Goal: Task Accomplishment & Management: Complete application form

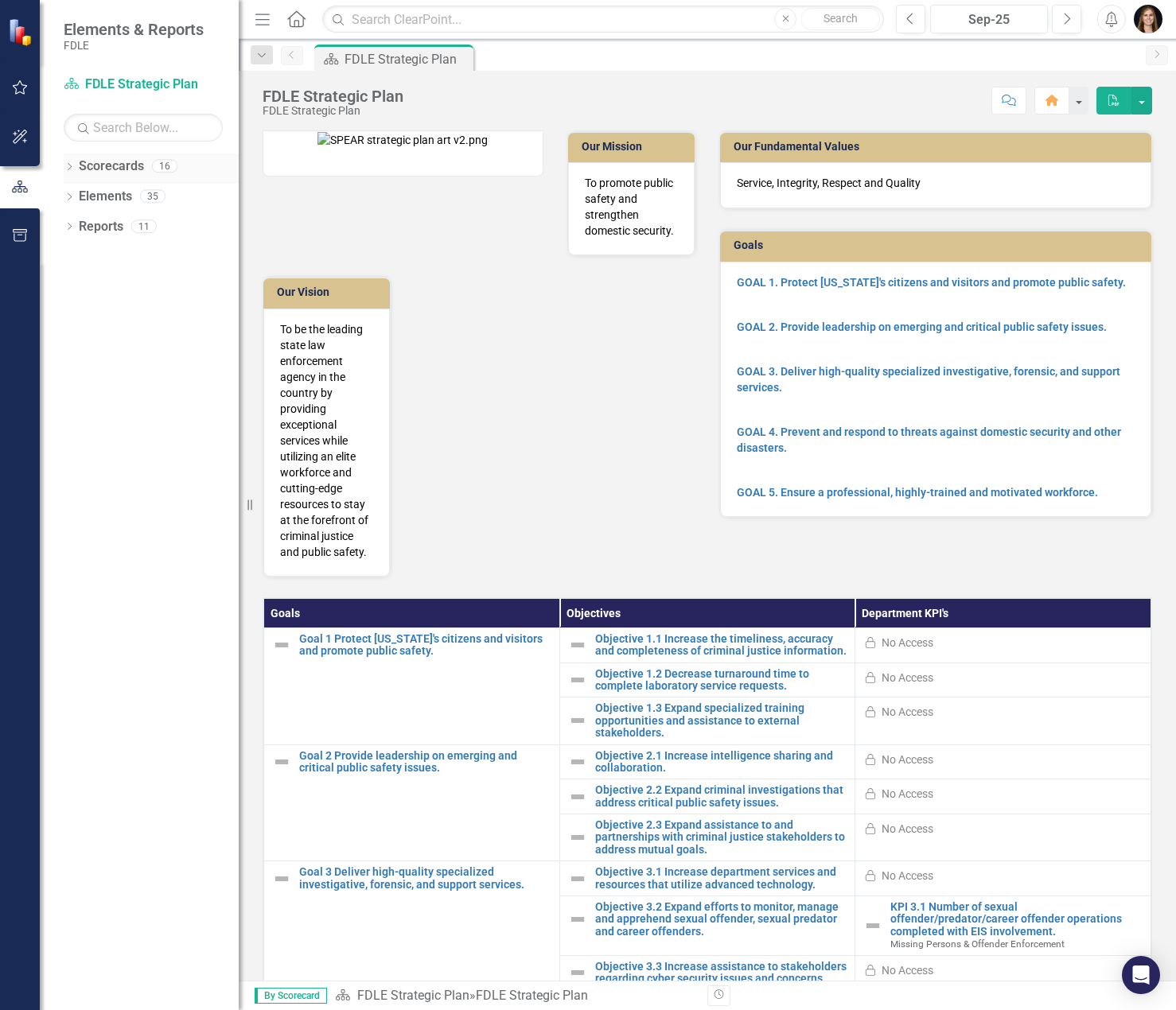
click at [68, 169] on icon "Dropdown" at bounding box center [69, 168] width 11 height 9
click at [78, 195] on icon "Dropdown" at bounding box center [78, 196] width 12 height 10
click at [95, 231] on icon "Dropdown" at bounding box center [93, 226] width 12 height 10
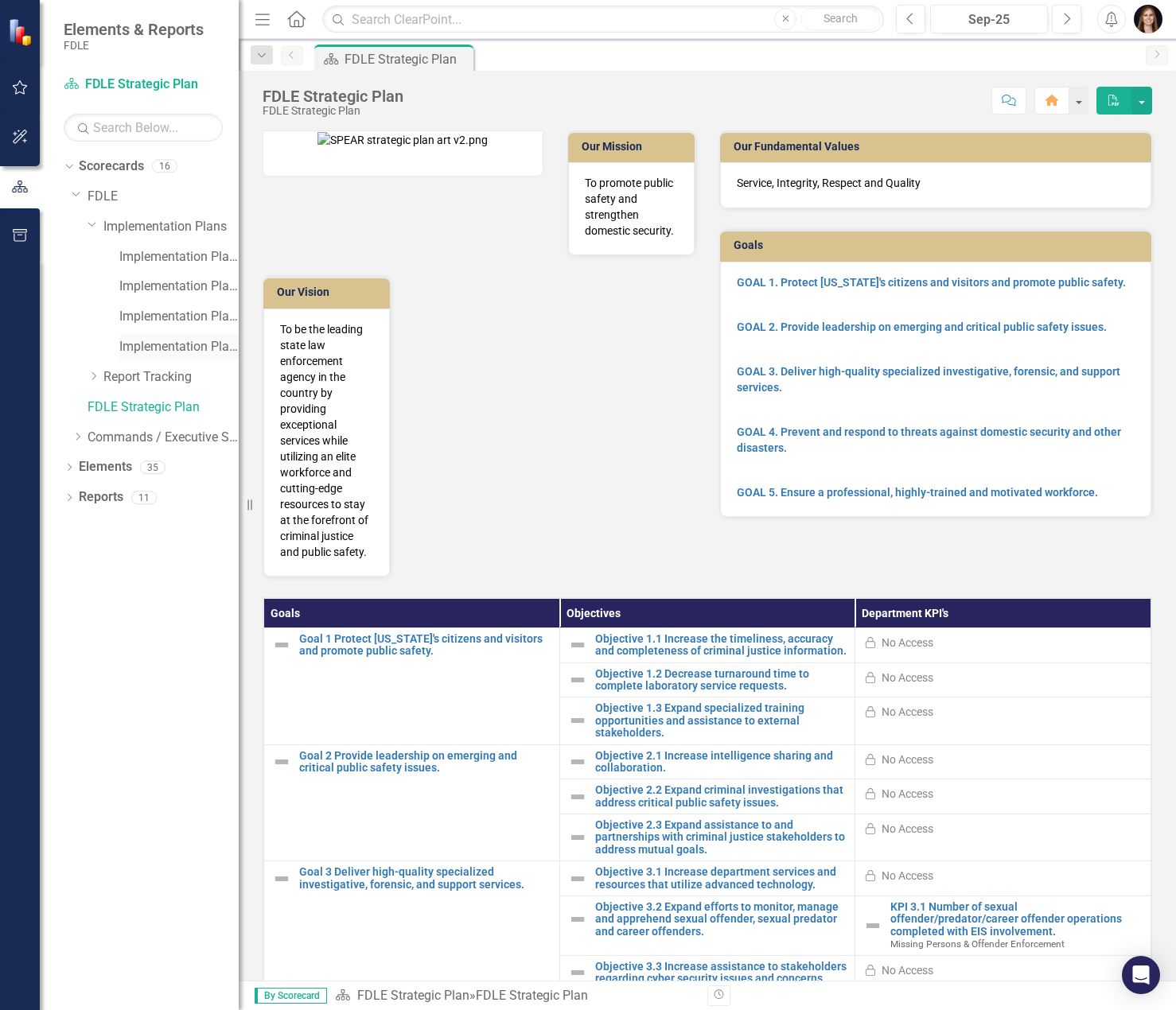
click at [161, 348] on link "Implementation Plan FY25/26" at bounding box center [179, 347] width 119 height 18
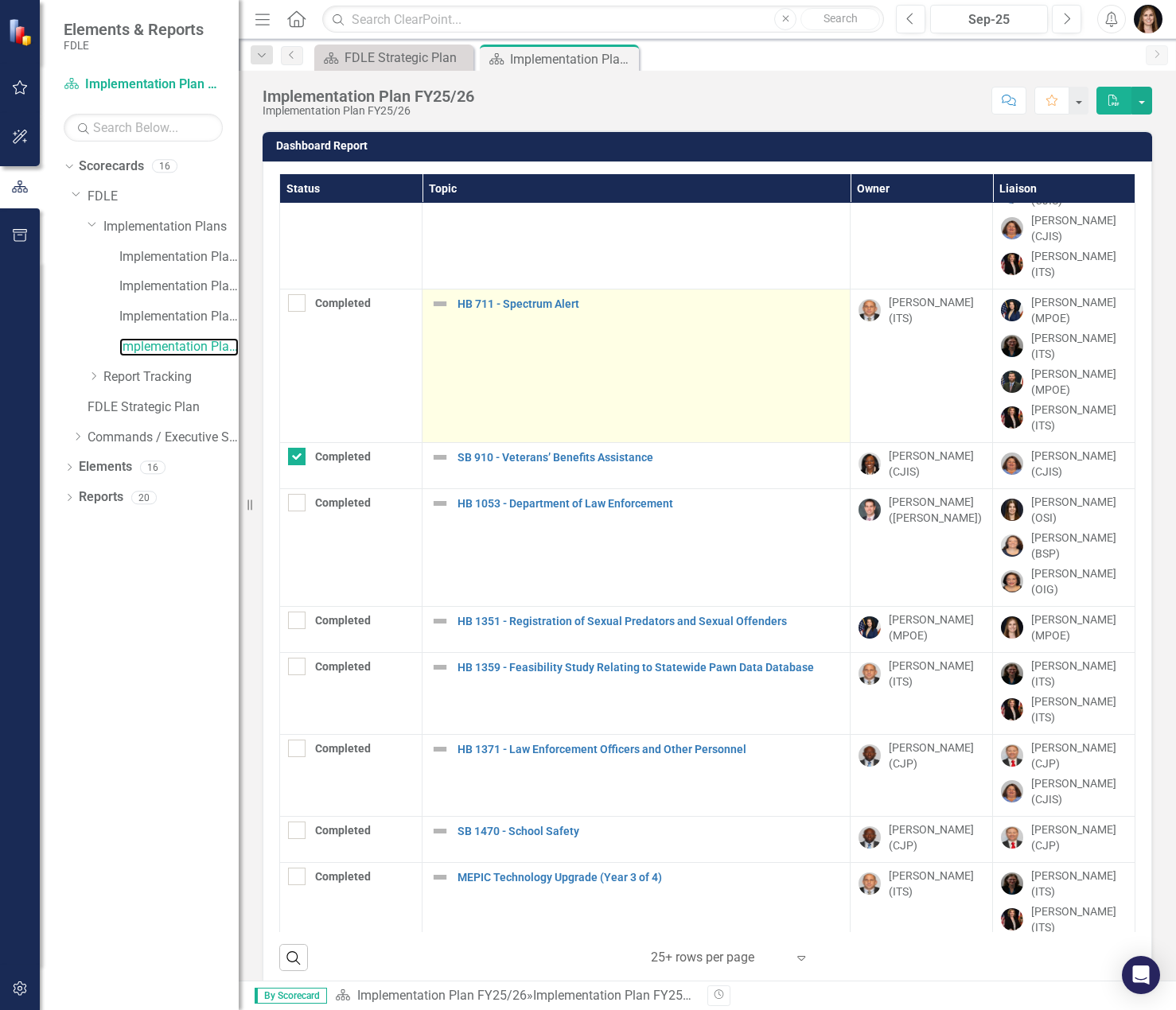
scroll to position [159, 0]
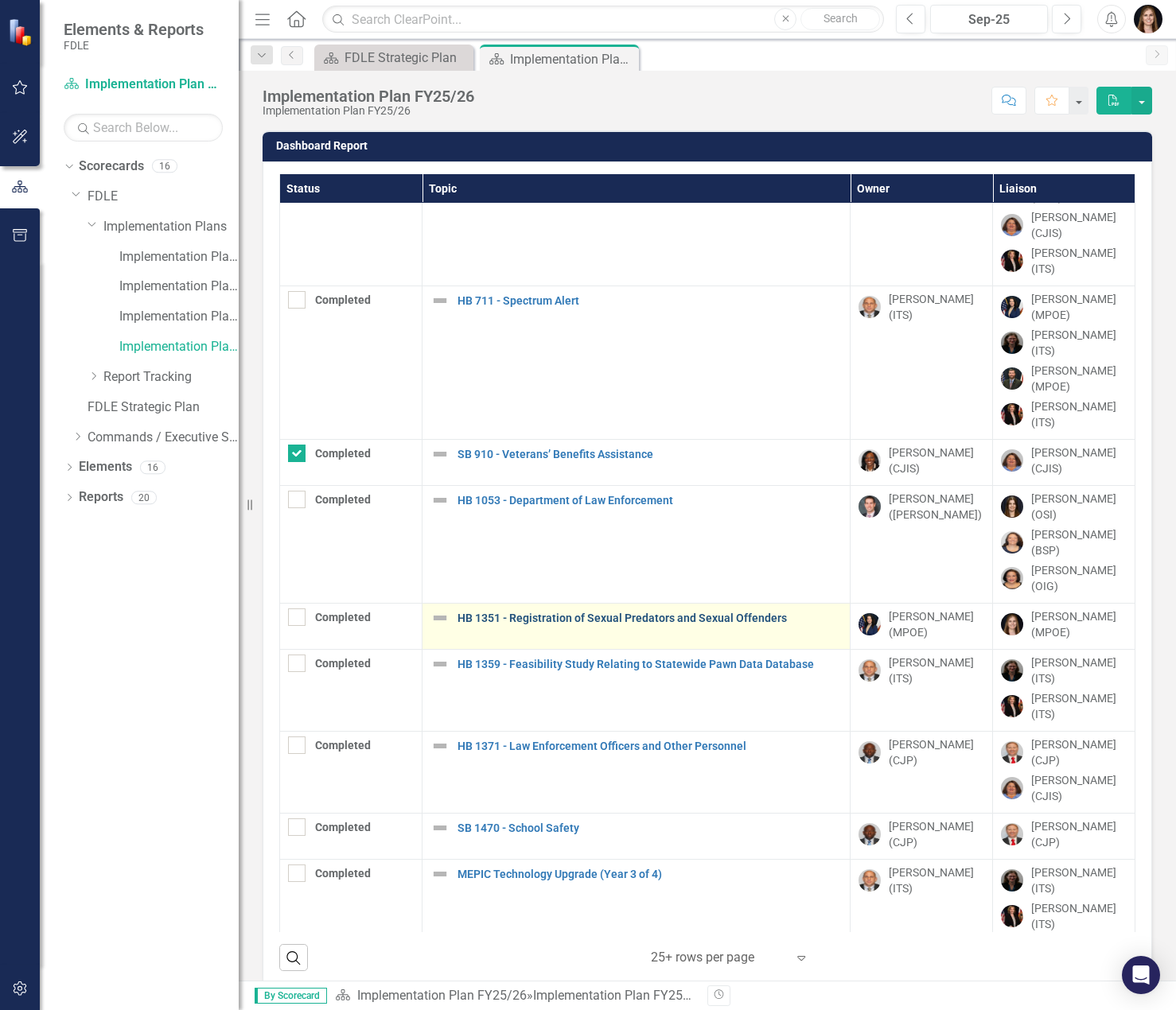
click at [568, 613] on link "HB 1351 - Registration of Sexual Predators and Sexual Offenders" at bounding box center [649, 619] width 385 height 12
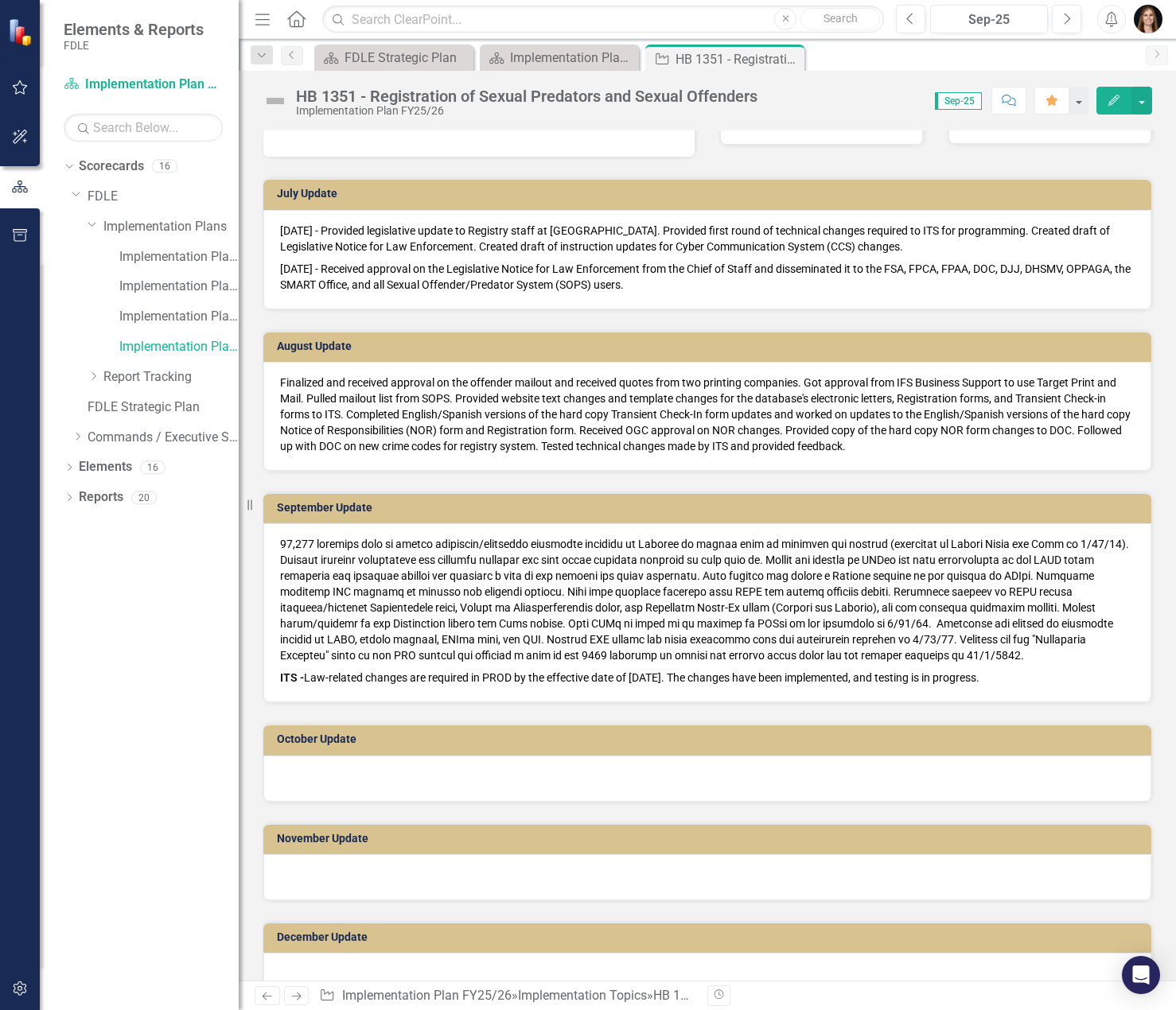
scroll to position [636, 0]
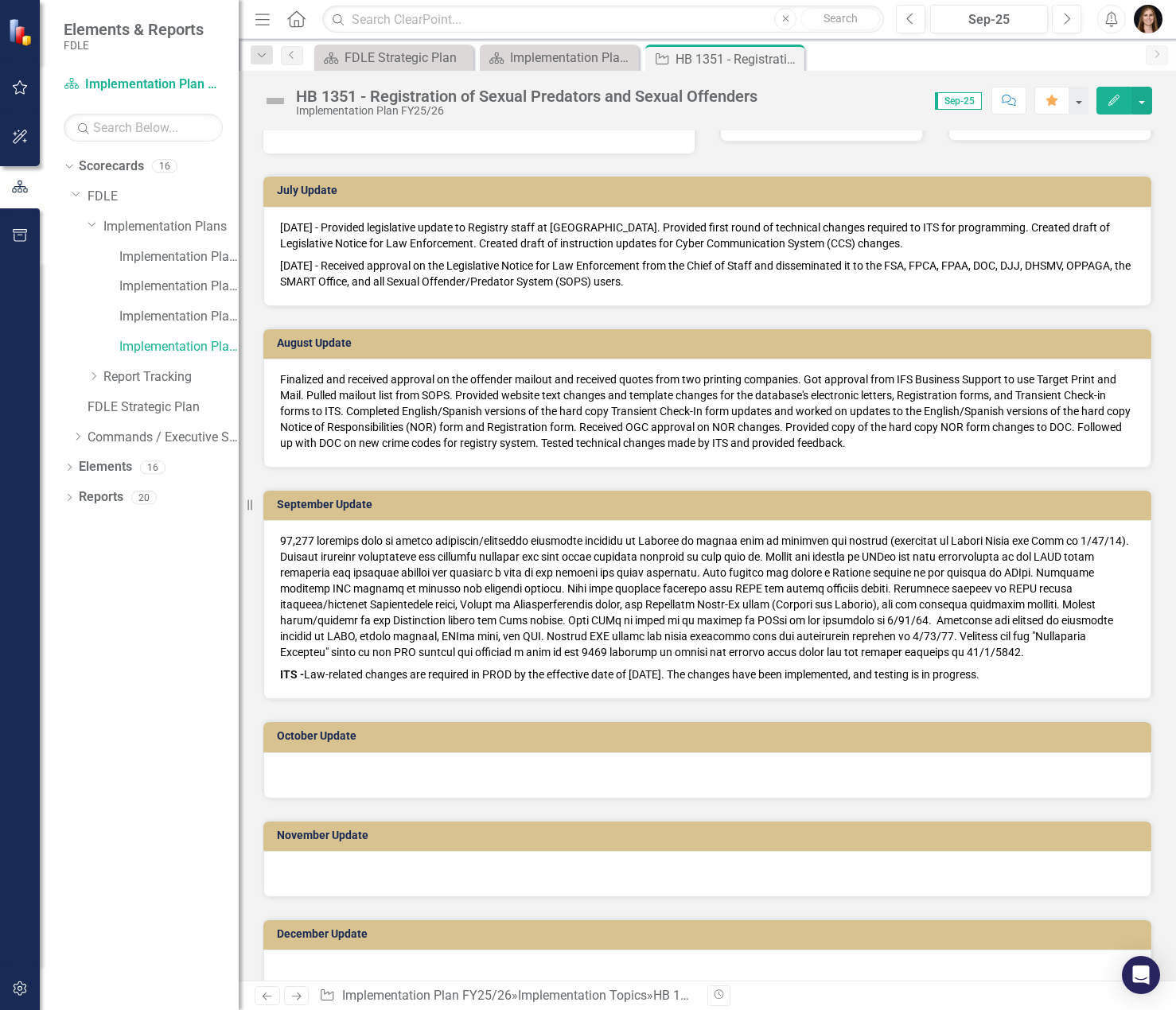
click at [572, 768] on div at bounding box center [706, 776] width 887 height 46
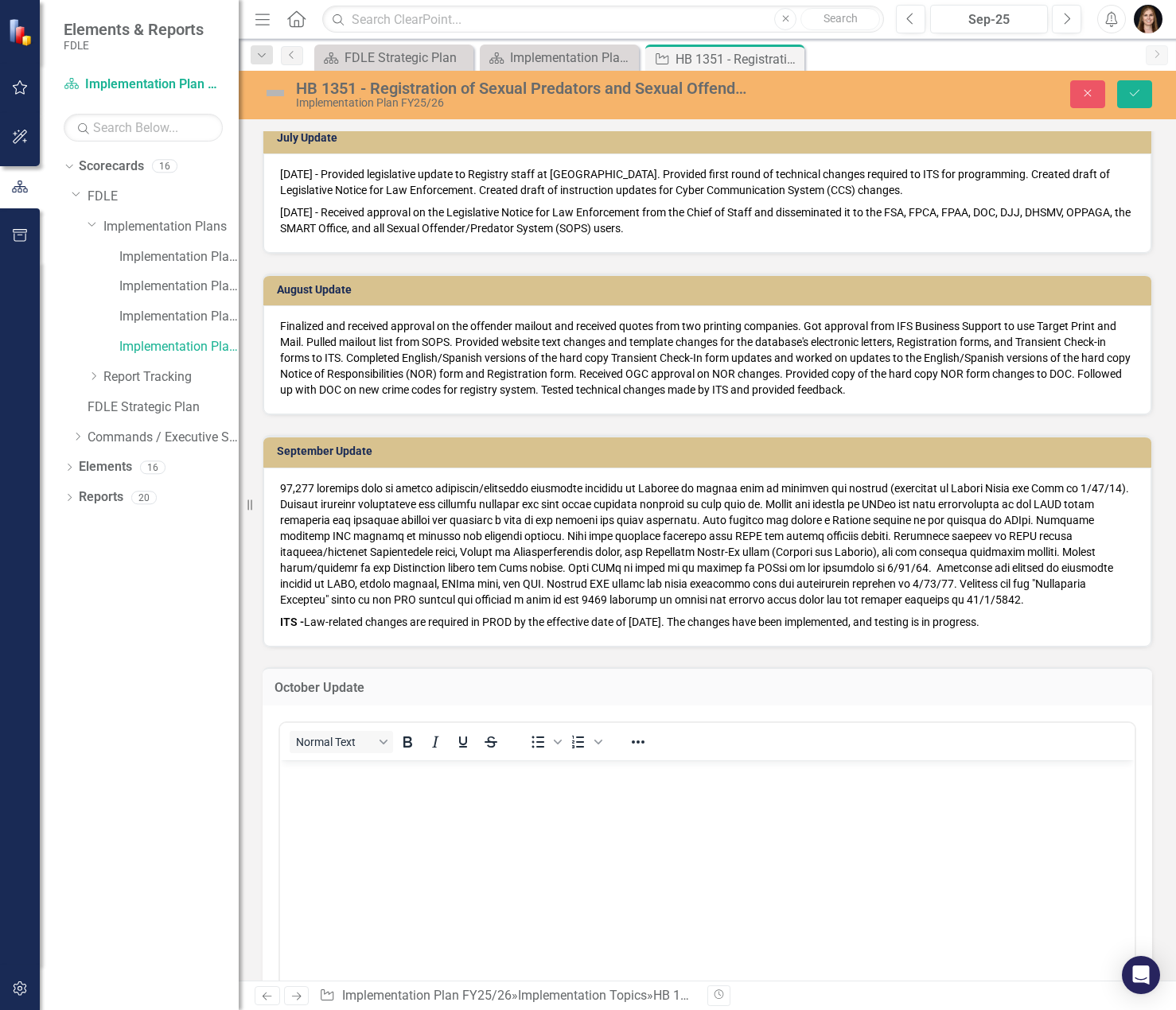
scroll to position [796, 0]
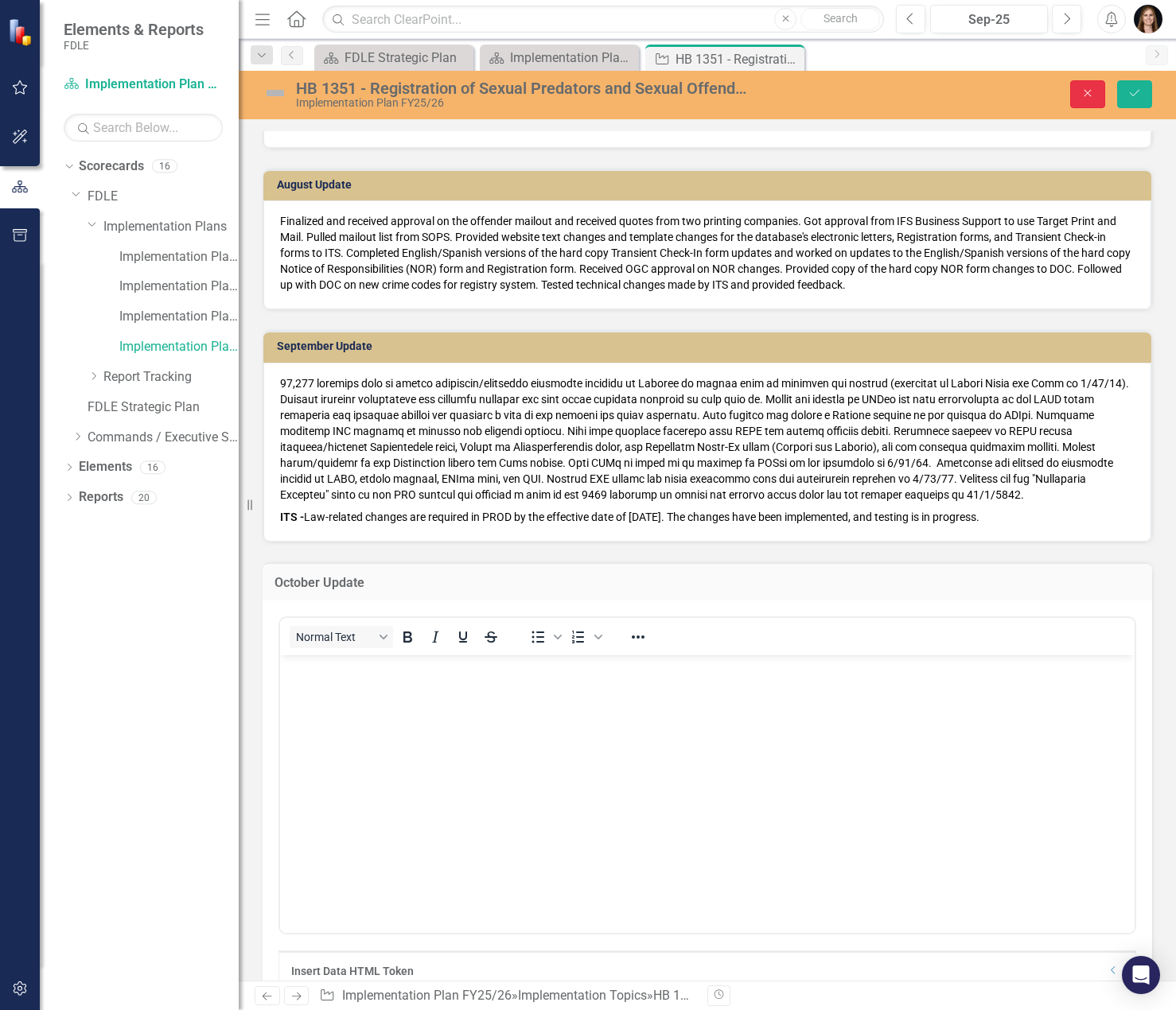
click at [1074, 95] on button "Close" at bounding box center [1088, 94] width 35 height 28
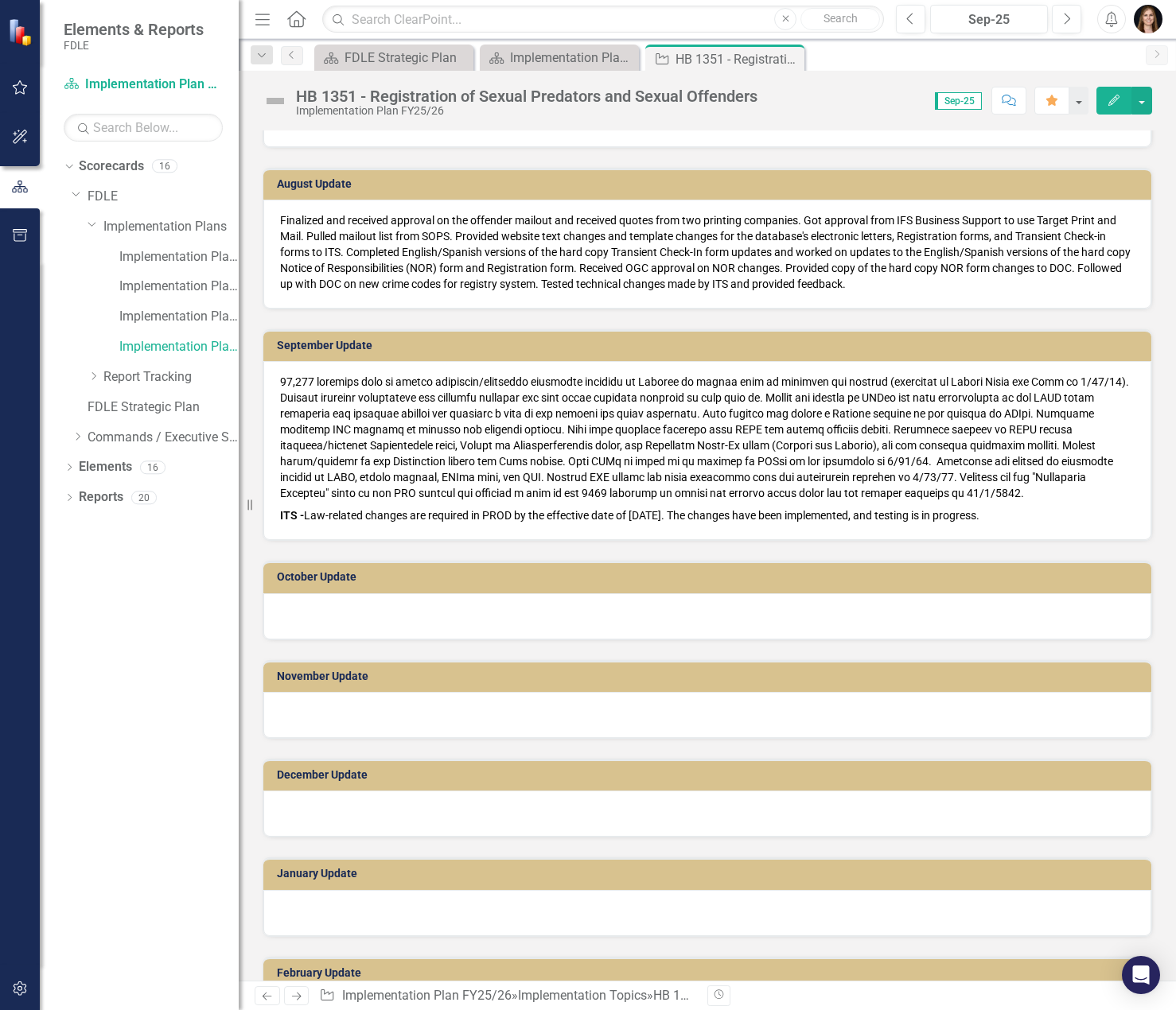
click at [665, 617] on div at bounding box center [706, 616] width 887 height 46
click at [592, 615] on div at bounding box center [706, 616] width 887 height 46
click at [557, 615] on div at bounding box center [706, 616] width 887 height 46
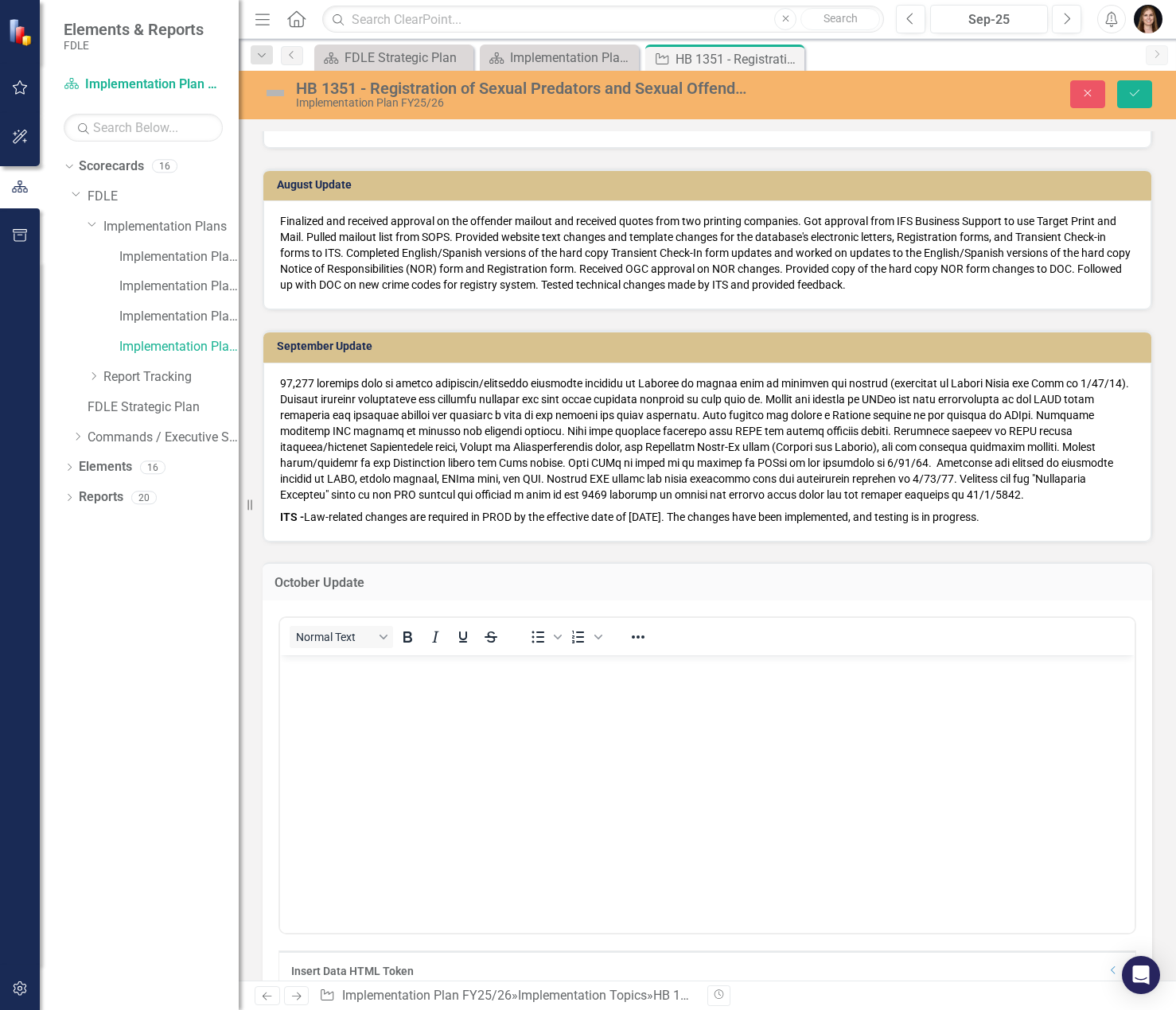
scroll to position [0, 0]
click at [513, 684] on body "Rich Text Area. Press ALT-0 for help." at bounding box center [707, 775] width 854 height 239
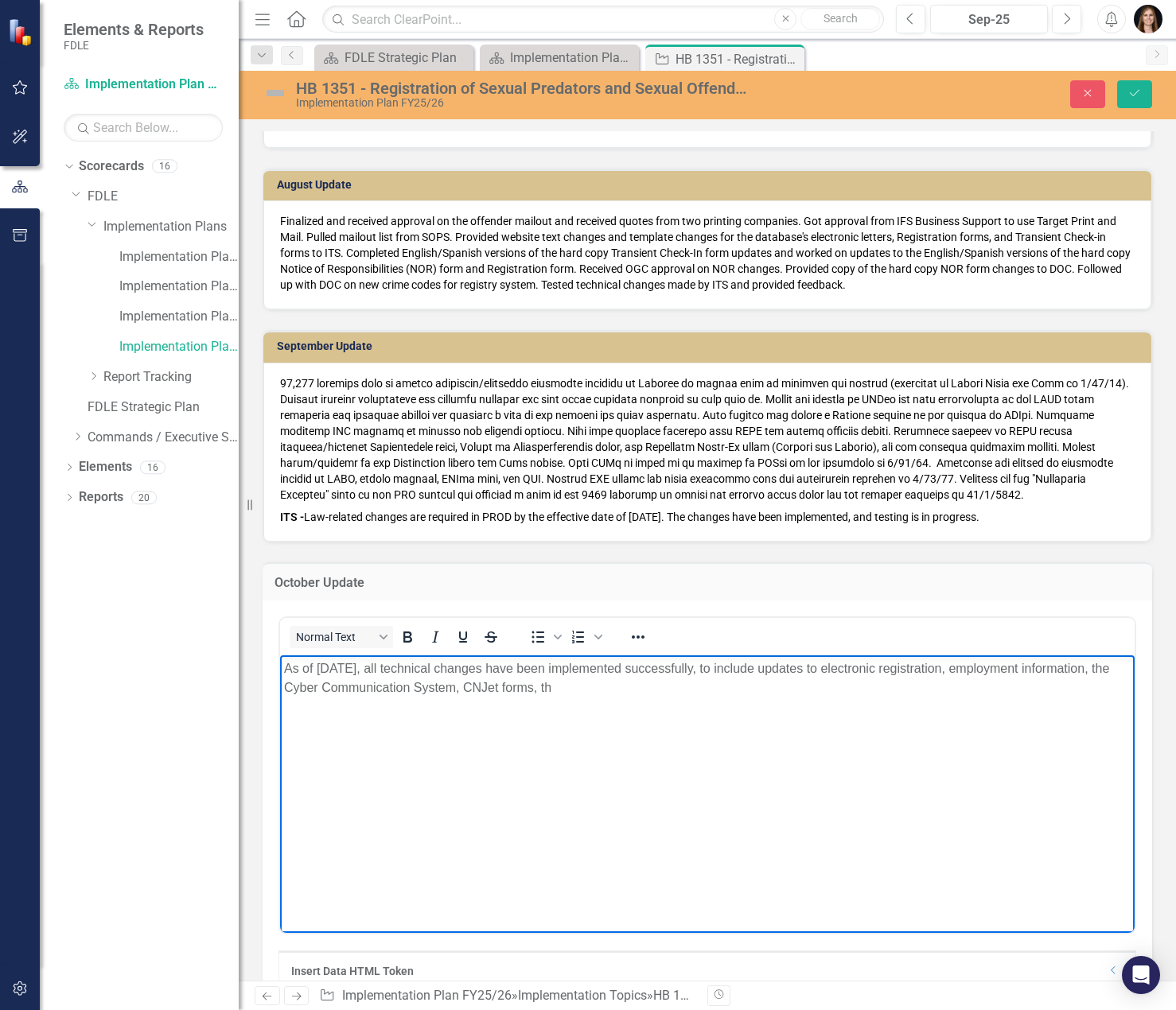
click at [477, 689] on p "As of [DATE], all technical changes have been implemented successfully, to incl…" at bounding box center [706, 678] width 846 height 38
click at [657, 688] on p "As of [DATE], all technical changes have been implemented successfully, to incl…" at bounding box center [706, 678] width 846 height 38
click at [515, 687] on p "As of [DATE], all technical changes have been implemented successfully, to incl…" at bounding box center [706, 678] width 846 height 38
click at [666, 687] on p "As of [DATE], all technical changes have been implemented successfully, to incl…" at bounding box center [706, 678] width 846 height 38
drag, startPoint x: 656, startPoint y: 685, endPoint x: 638, endPoint y: 682, distance: 18.2
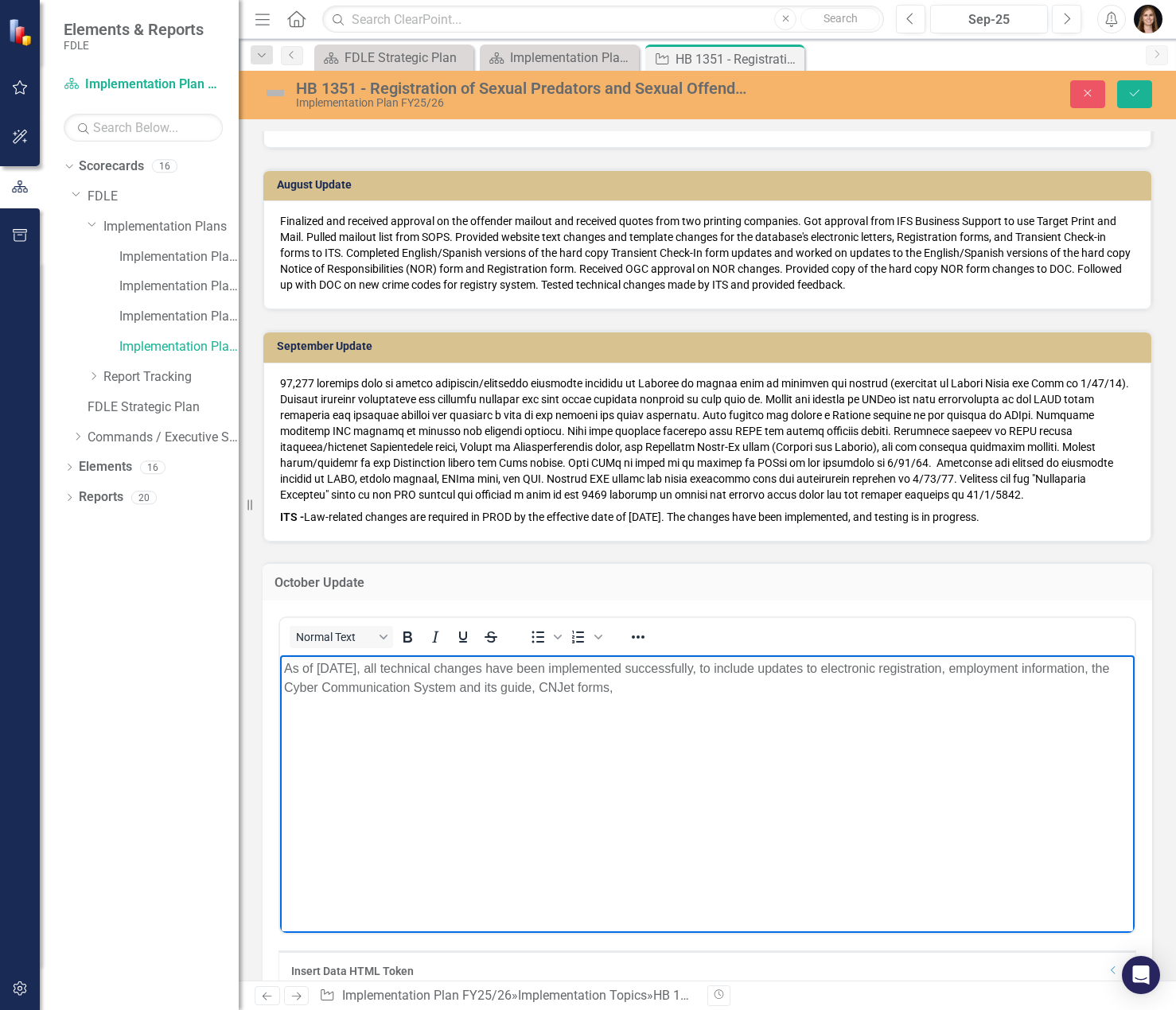
click at [638, 682] on p "As of [DATE], all technical changes have been implemented successfully, to incl…" at bounding box center [706, 678] width 846 height 38
click at [1017, 686] on p "As of [DATE], all technical changes have been implemented successfully, to incl…" at bounding box center [706, 687] width 846 height 57
click at [373, 706] on p "As of [DATE], all technical changes have been implemented successfully, to incl…" at bounding box center [706, 687] width 846 height 57
click at [679, 700] on p "As of [DATE], all technical changes have been implemented successfully, to incl…" at bounding box center [706, 687] width 846 height 57
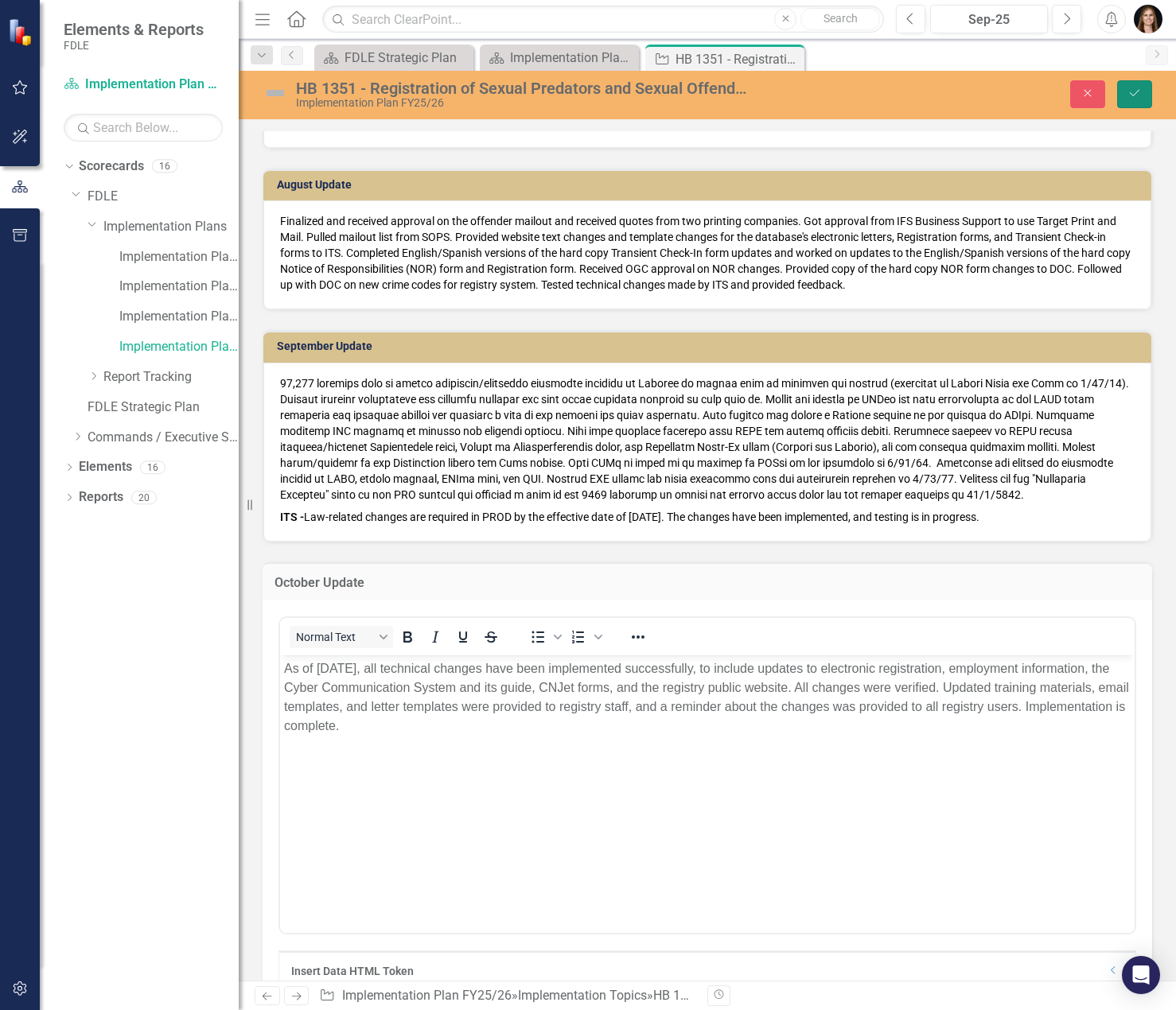
click at [1135, 108] on button "Save" at bounding box center [1134, 94] width 35 height 28
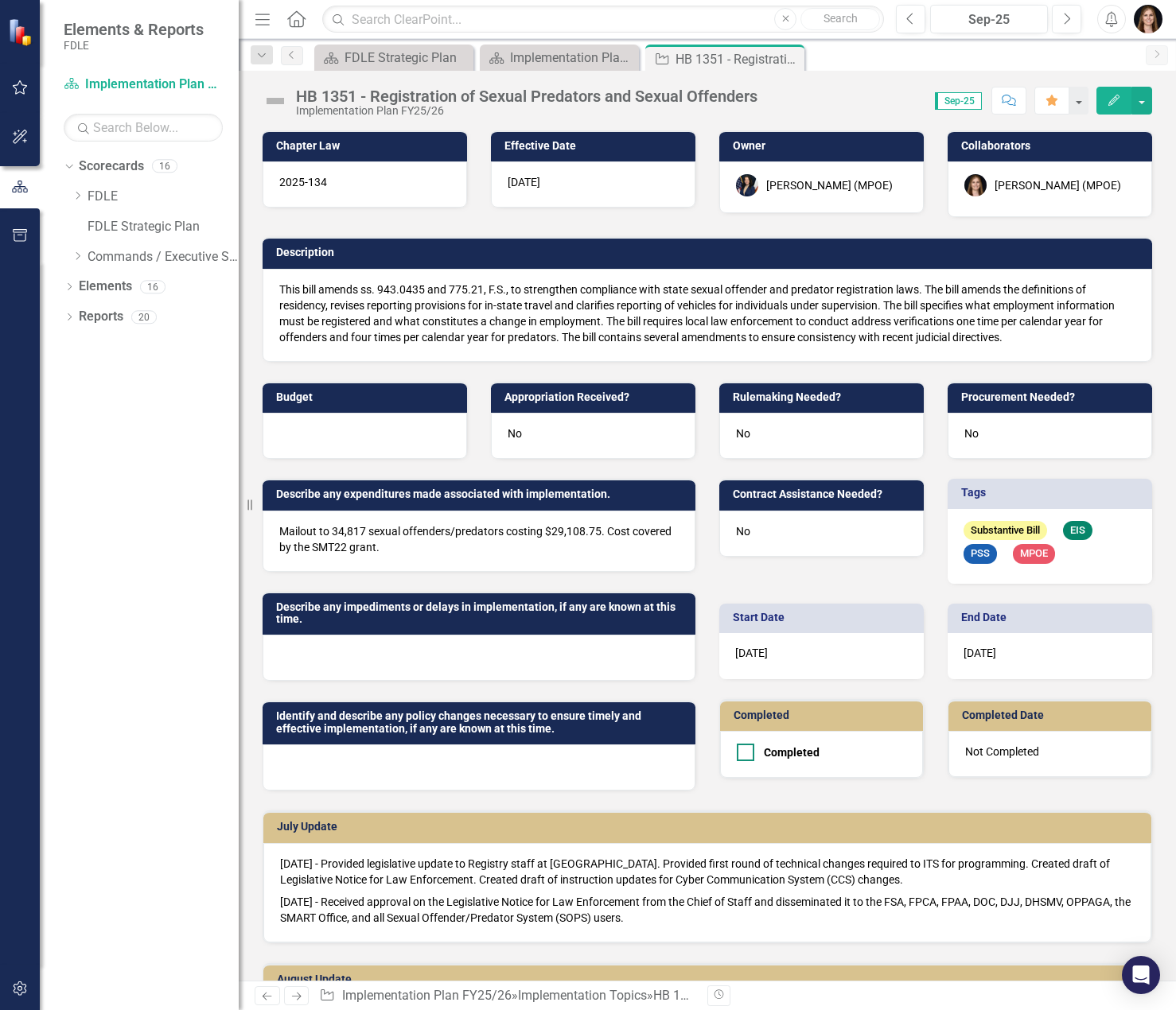
click at [742, 754] on div at bounding box center [745, 752] width 17 height 17
click at [742, 754] on input "Completed" at bounding box center [742, 749] width 11 height 11
checkbox input "true"
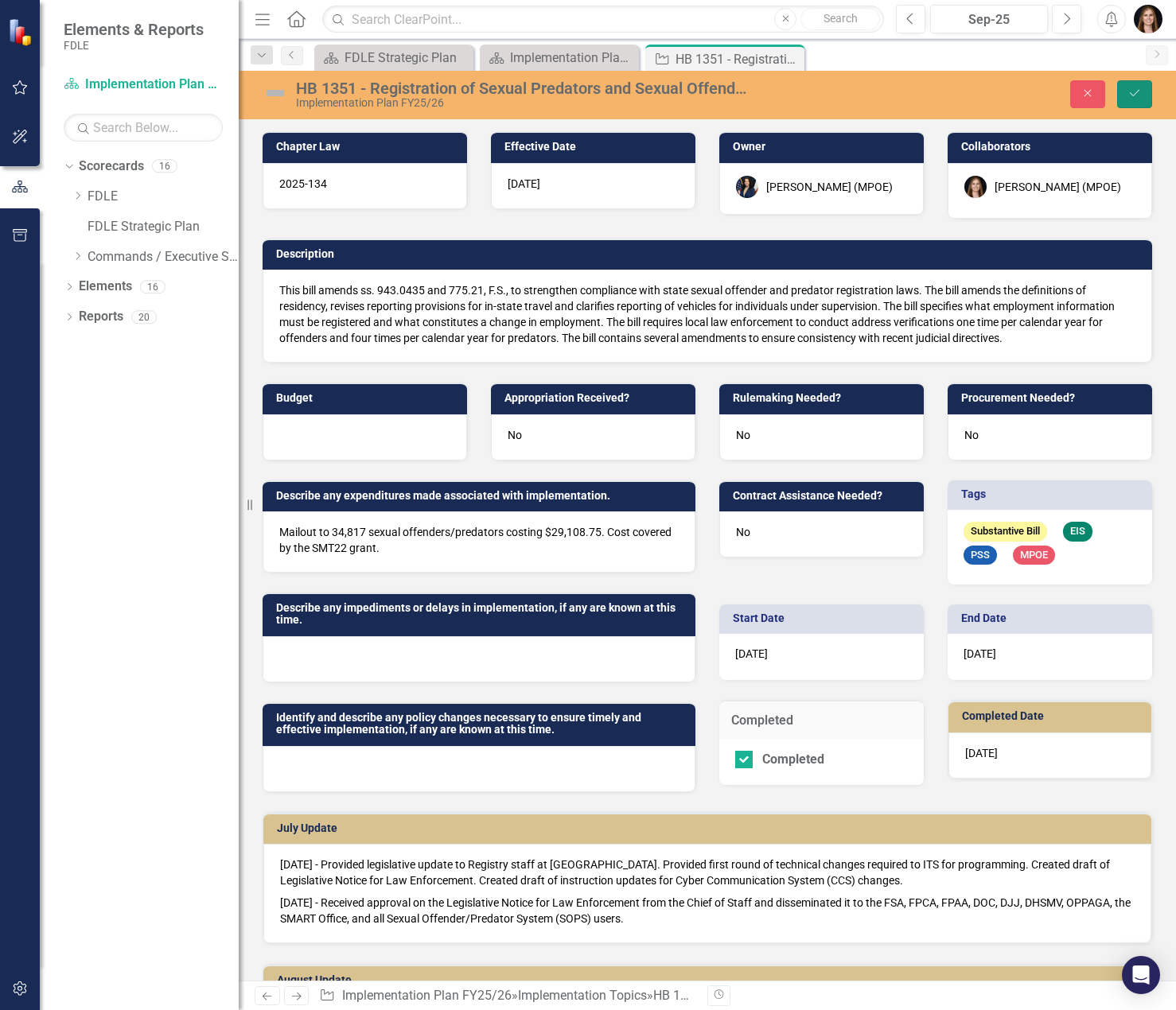
click at [1125, 97] on button "Save" at bounding box center [1134, 94] width 35 height 28
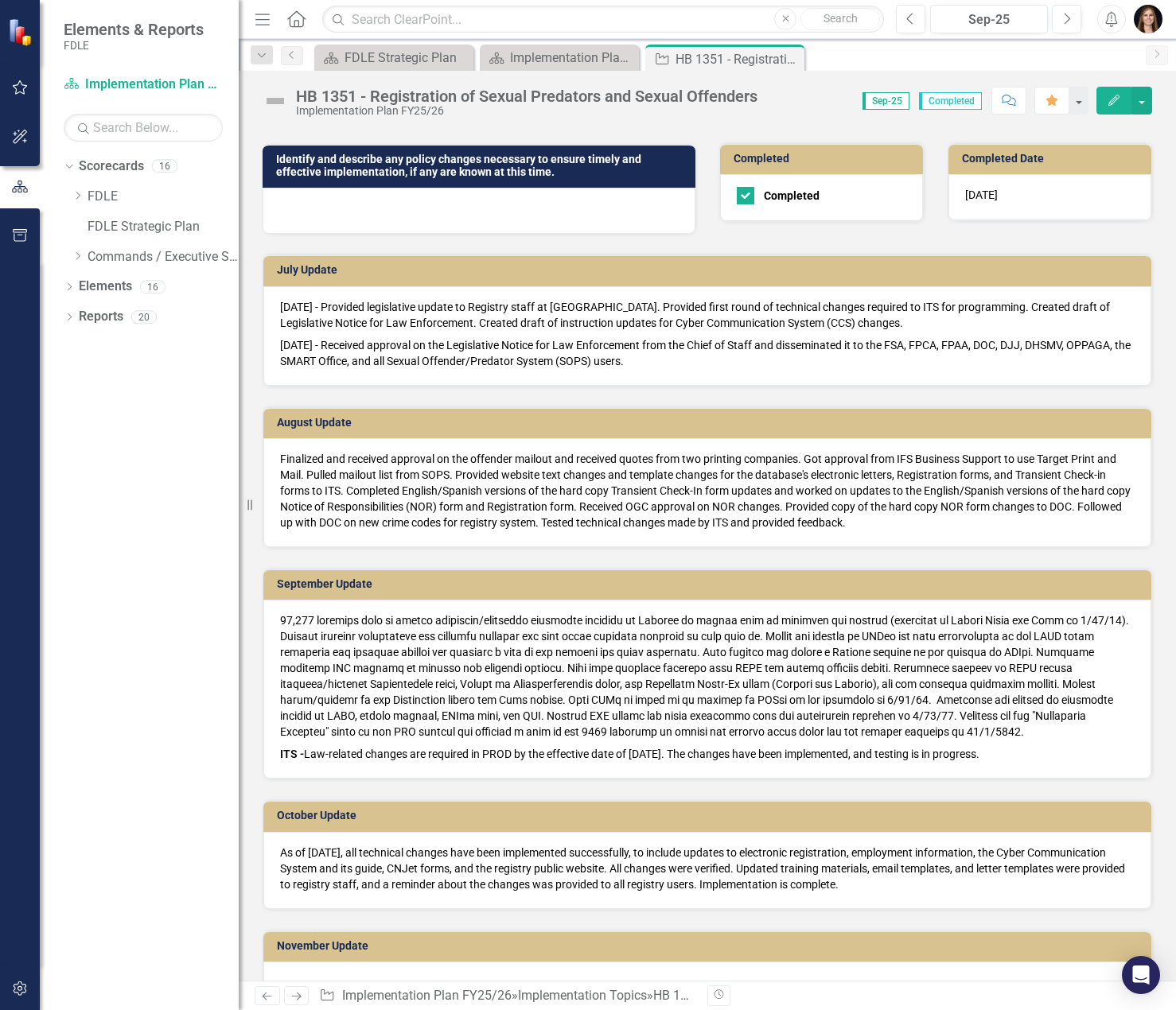
scroll to position [875, 0]
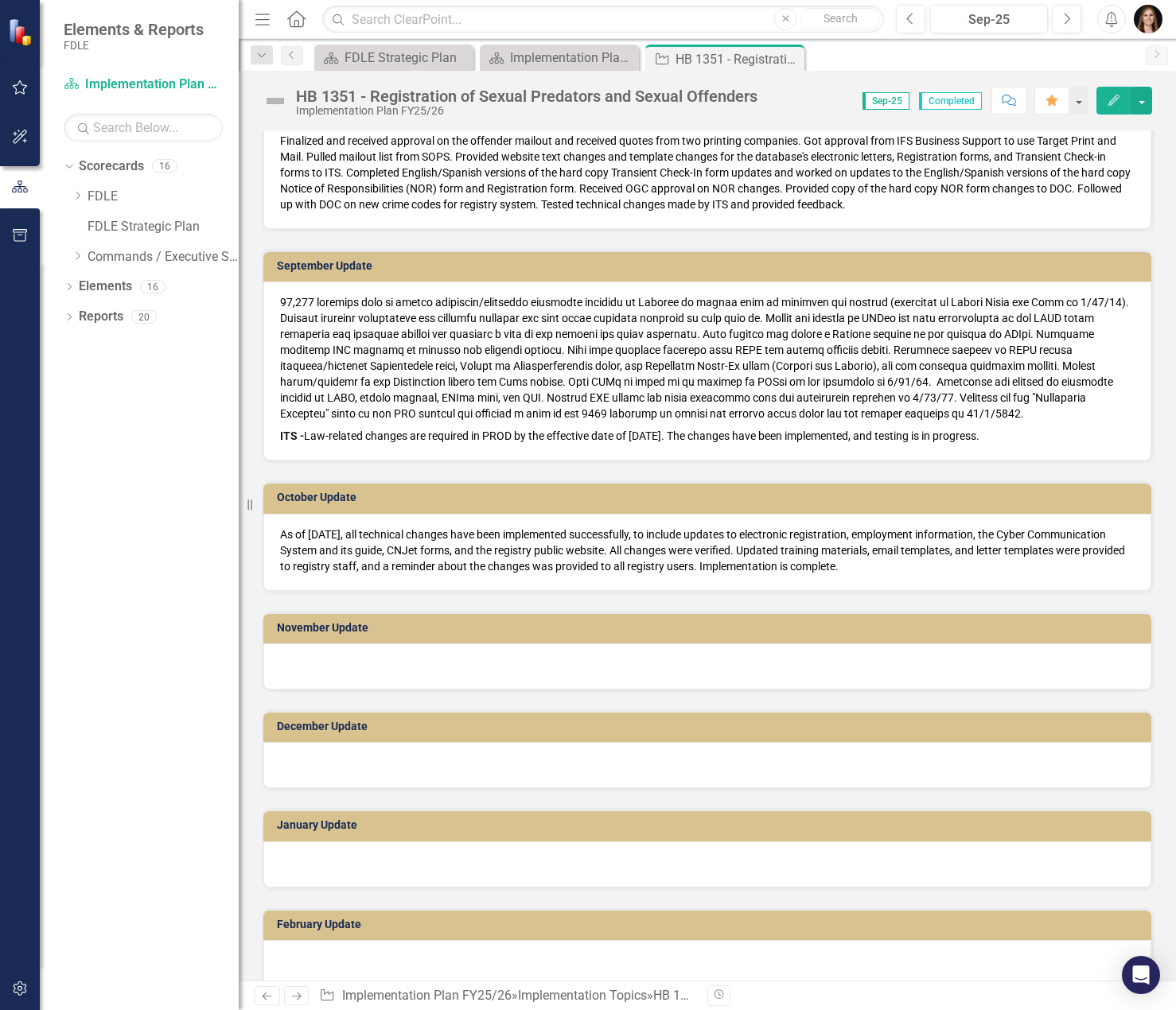
click at [433, 678] on div at bounding box center [706, 667] width 887 height 46
click at [422, 670] on div at bounding box center [706, 667] width 887 height 46
click at [423, 670] on div at bounding box center [706, 667] width 887 height 46
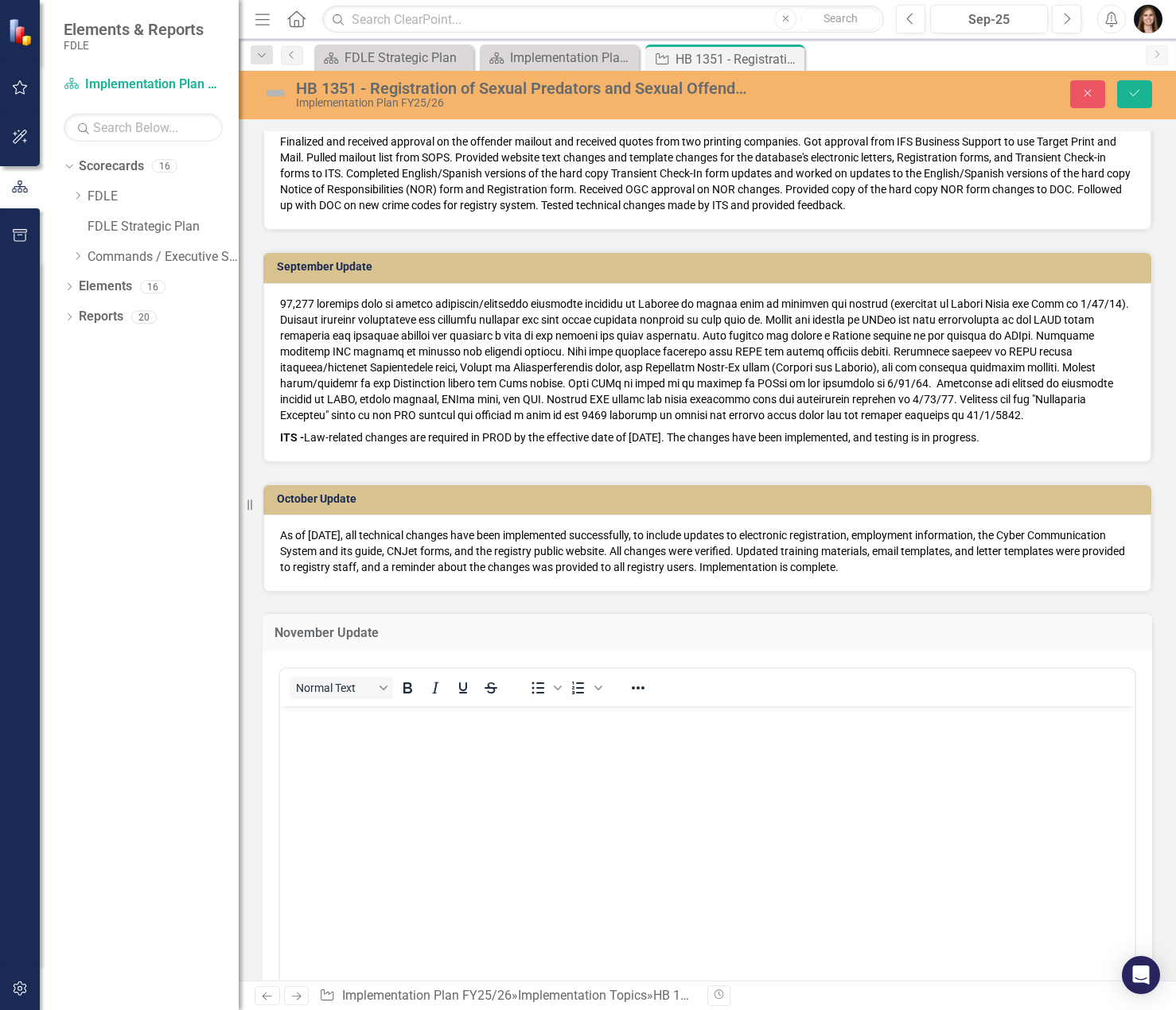
scroll to position [0, 0]
click at [414, 763] on body "Rich Text Area. Press ALT-0 for help." at bounding box center [707, 825] width 854 height 239
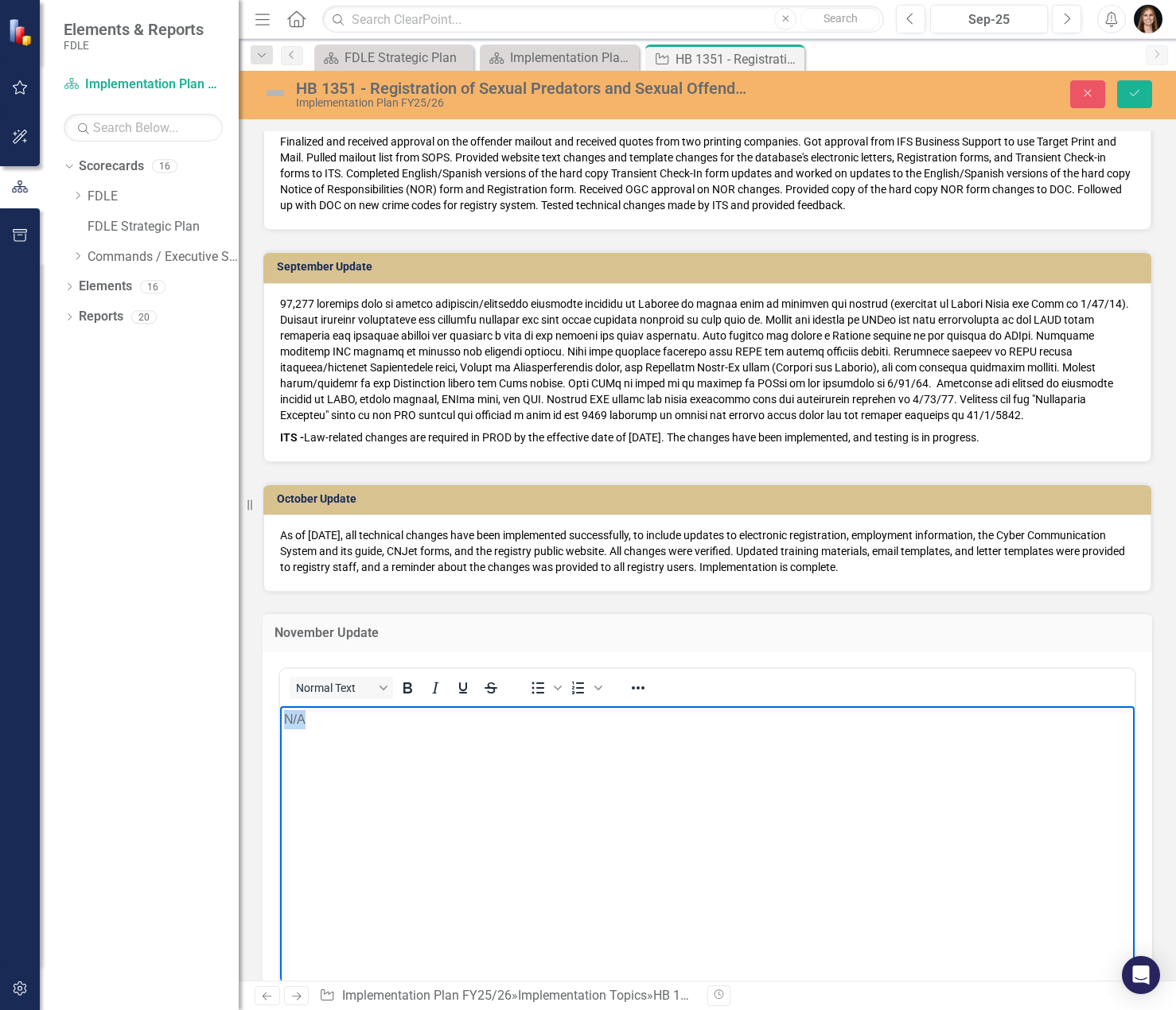
drag, startPoint x: 397, startPoint y: 745, endPoint x: 168, endPoint y: 704, distance: 232.6
click at [280, 706] on html "N/A" at bounding box center [707, 825] width 854 height 239
copy p "N/A"
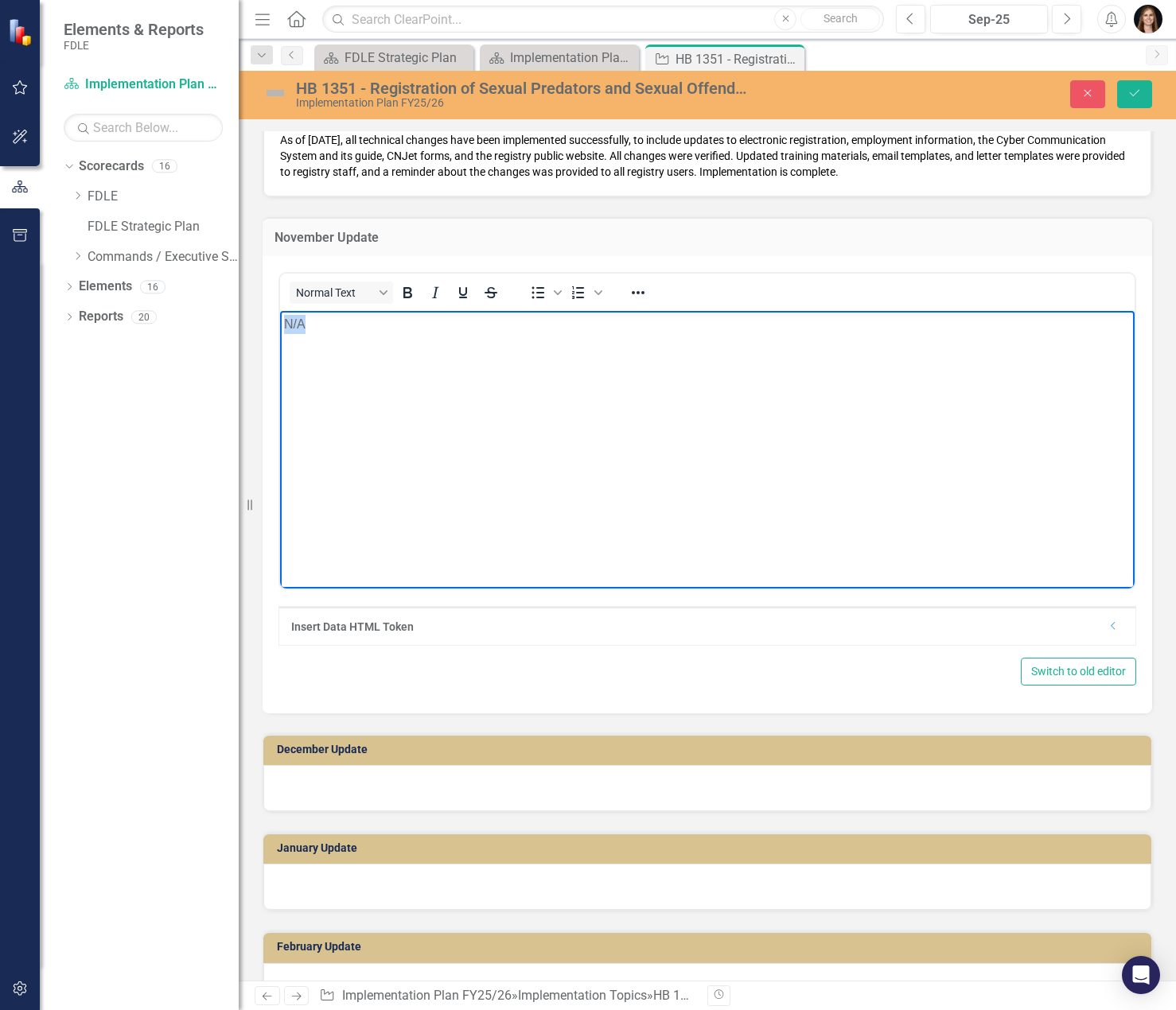
scroll to position [1273, 0]
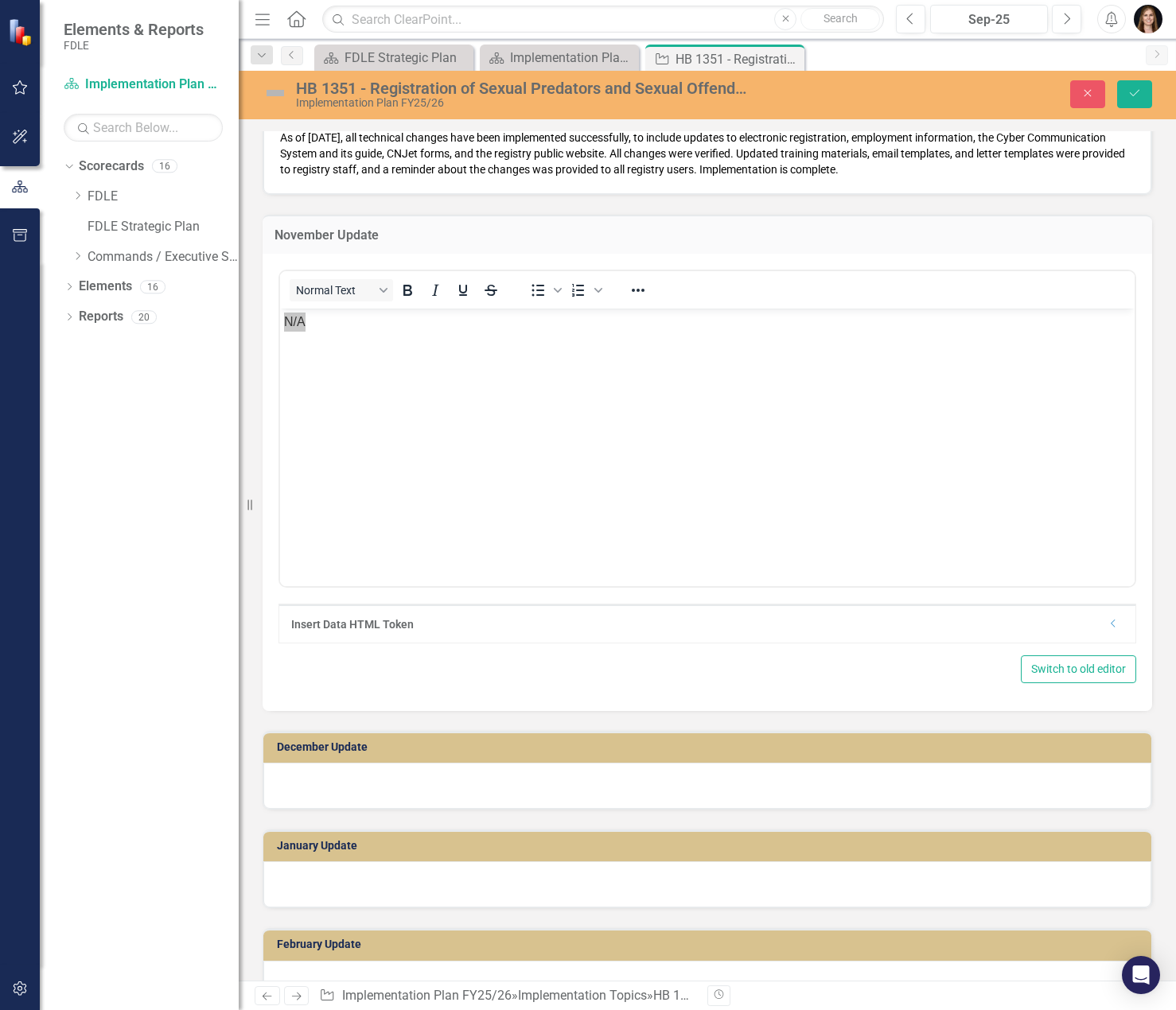
click at [391, 789] on div at bounding box center [706, 786] width 887 height 46
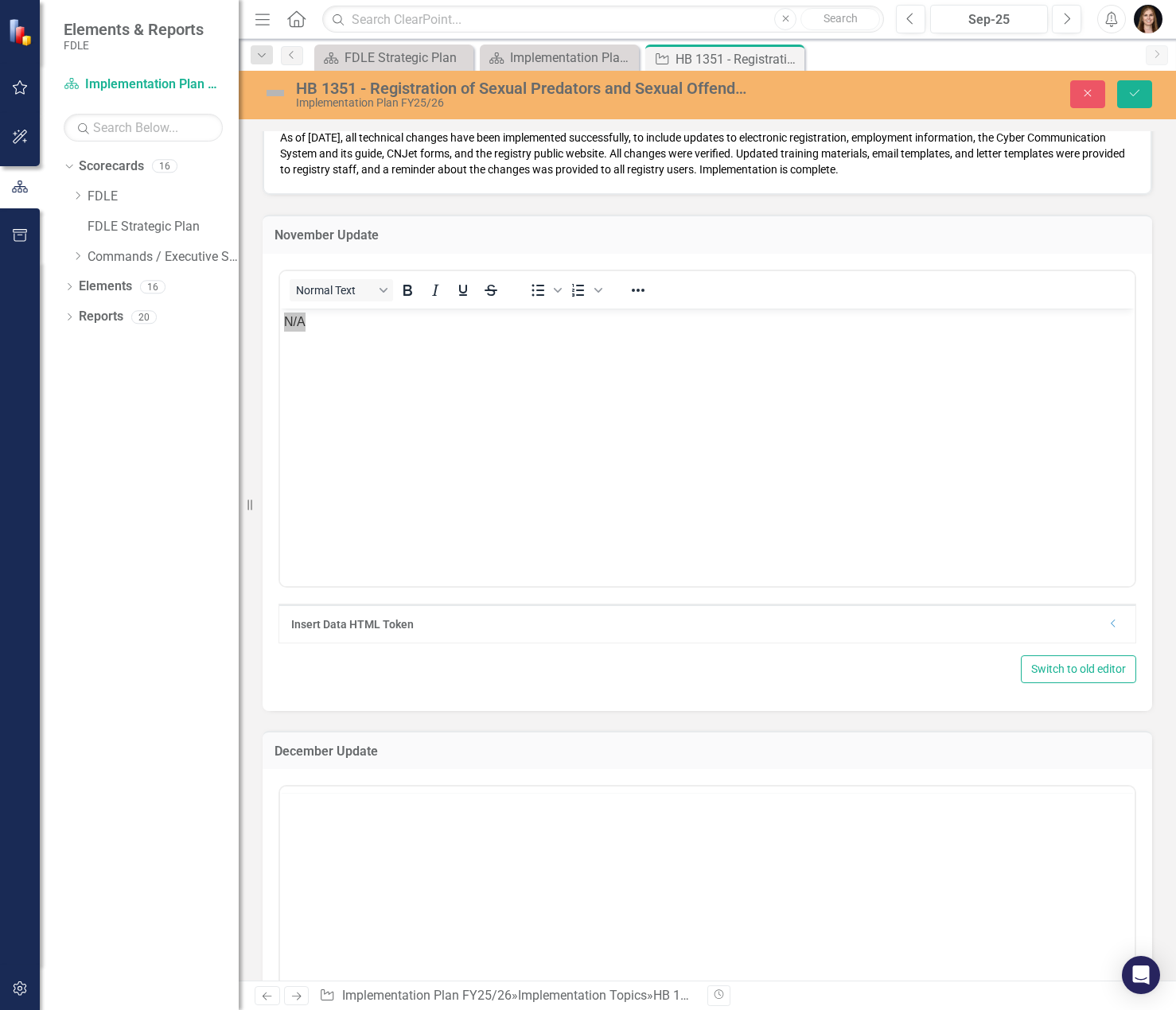
scroll to position [0, 0]
click at [376, 890] on body "Rich Text Area. Press ALT-0 for help." at bounding box center [707, 943] width 854 height 239
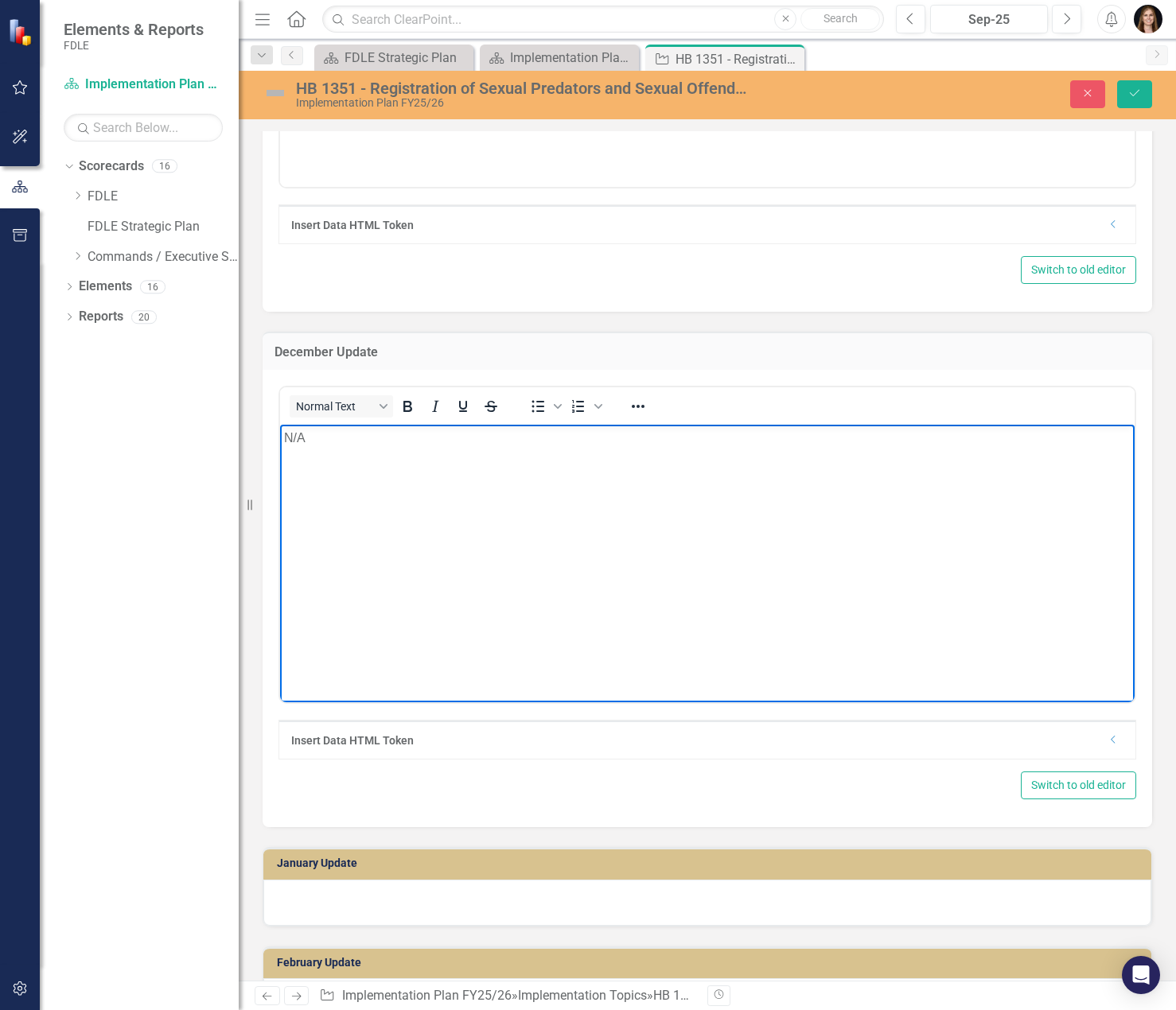
scroll to position [1909, 0]
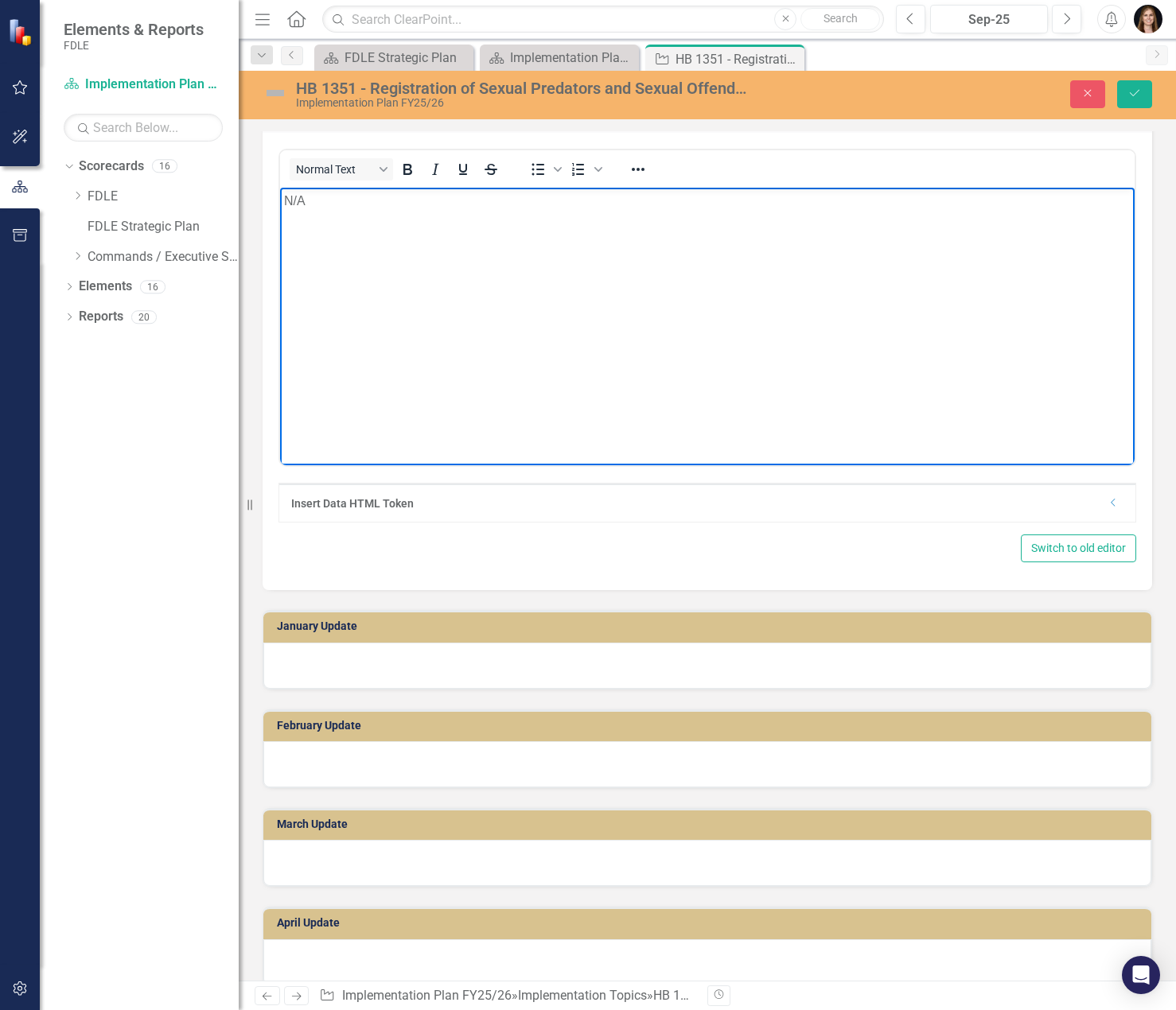
click at [337, 668] on div at bounding box center [706, 666] width 887 height 46
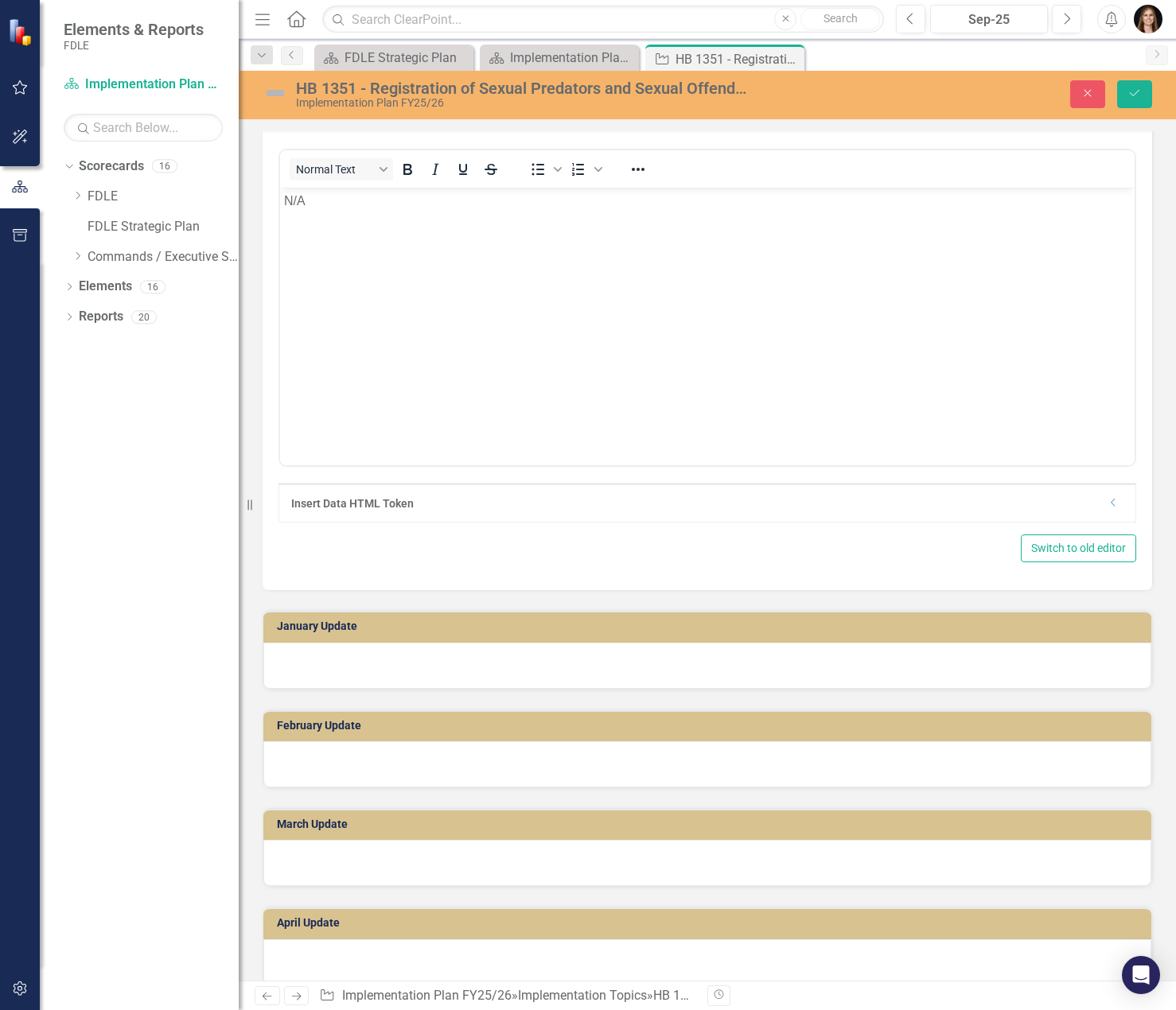
click at [335, 668] on div at bounding box center [706, 666] width 887 height 46
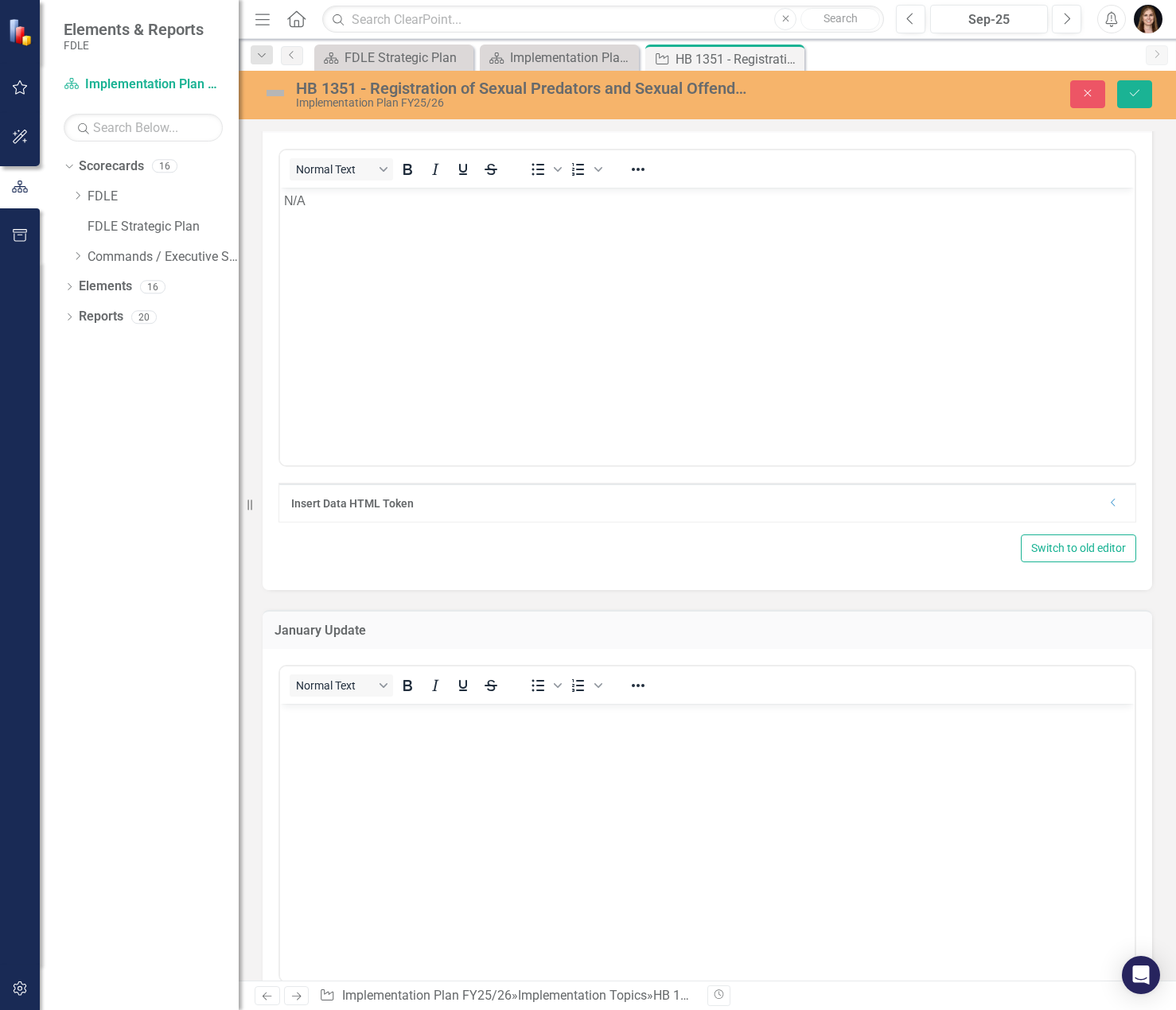
scroll to position [0, 0]
click at [371, 794] on body "Rich Text Area. Press ALT-0 for help." at bounding box center [707, 822] width 854 height 239
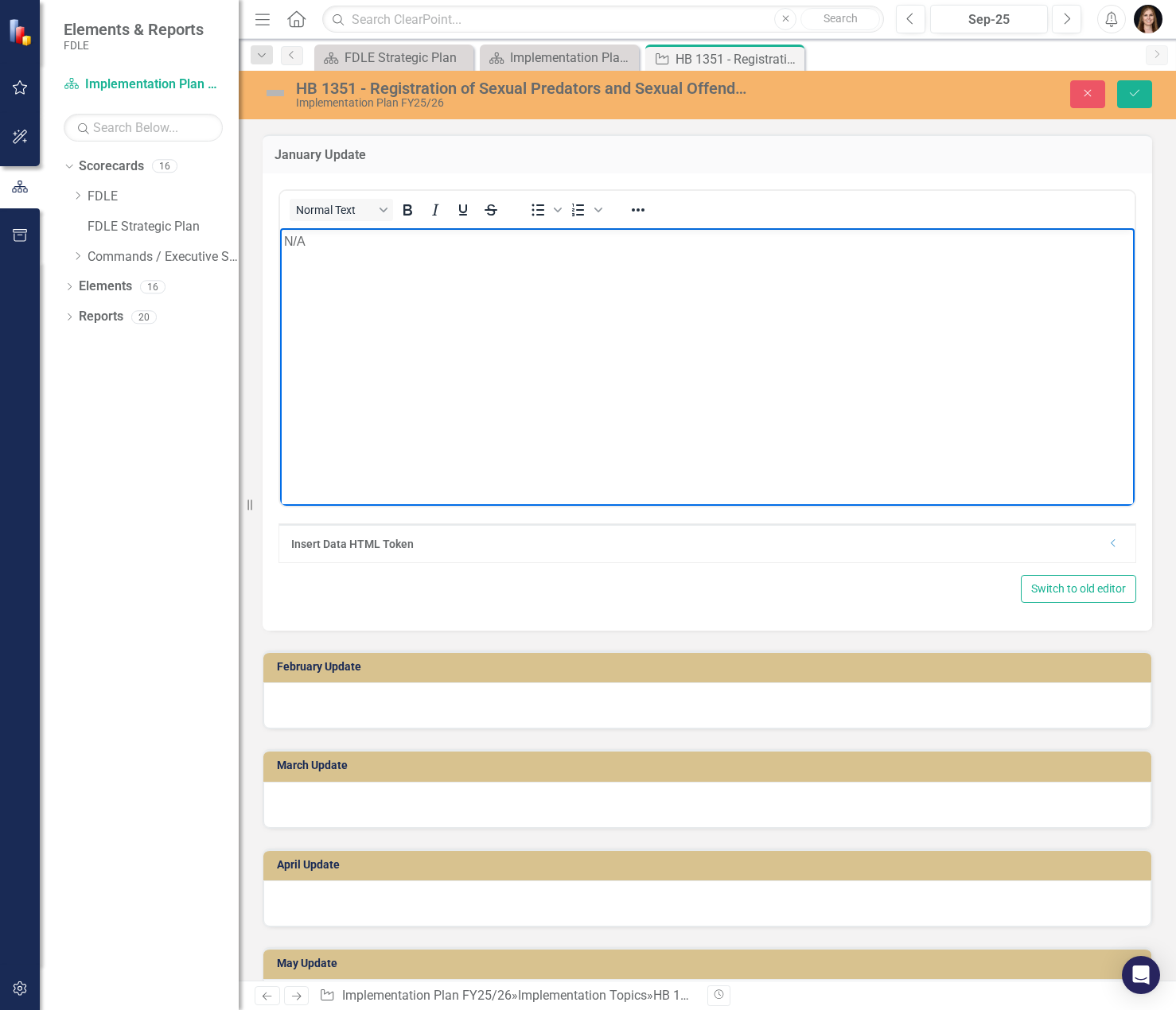
scroll to position [2386, 0]
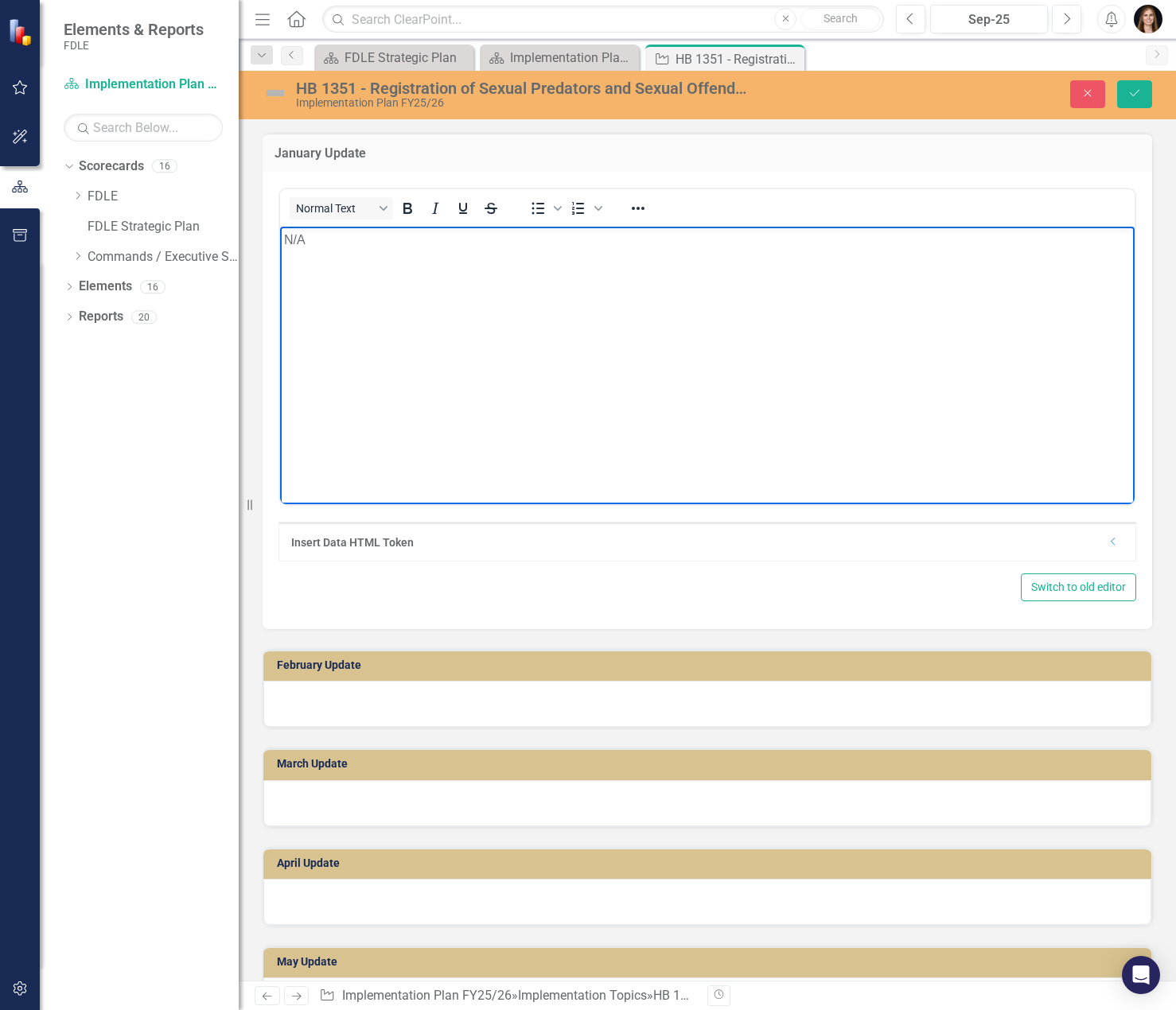
click at [338, 703] on div at bounding box center [706, 704] width 887 height 46
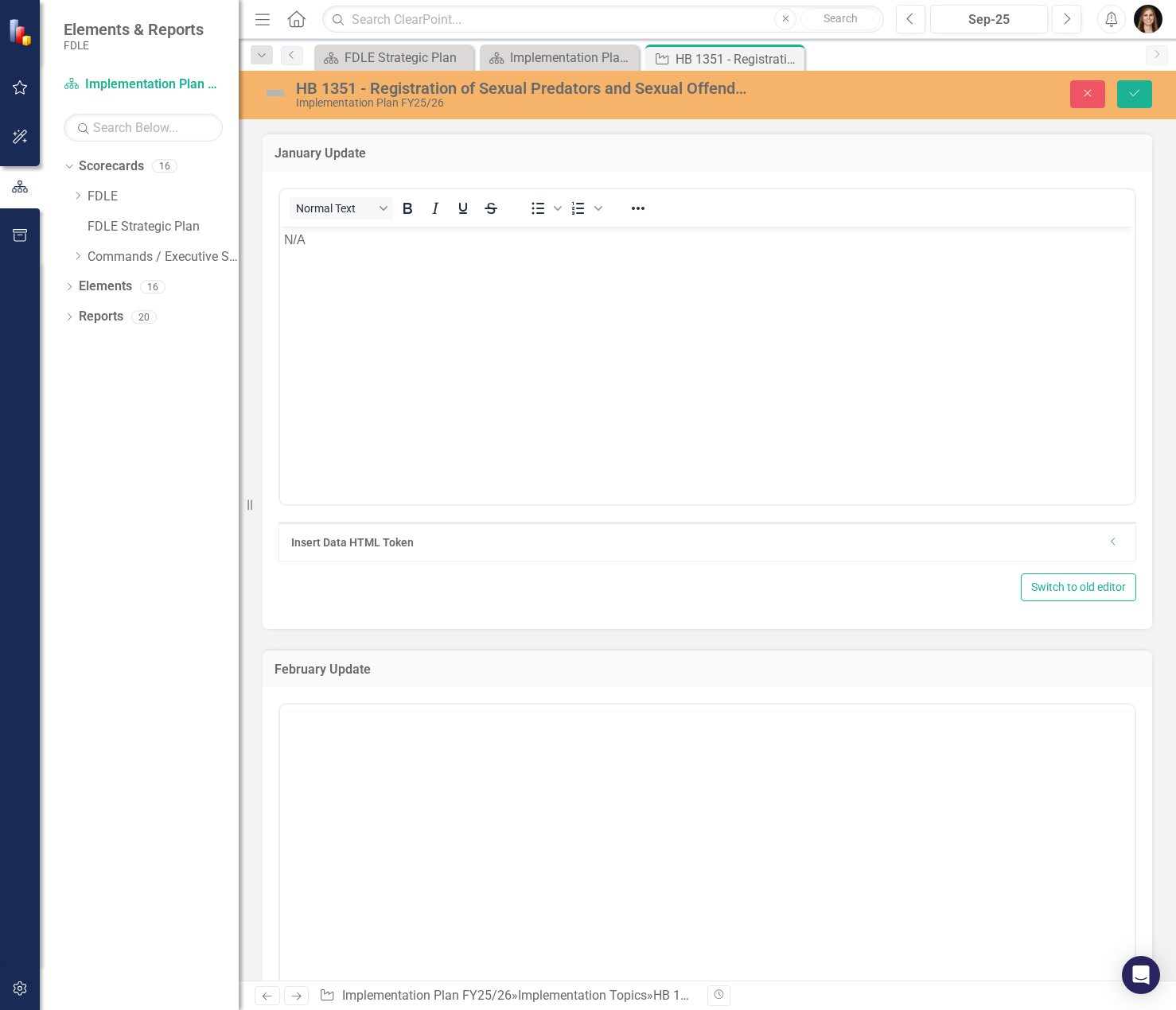
scroll to position [0, 0]
click at [337, 812] on body "Rich Text Area. Press ALT-0 for help." at bounding box center [707, 861] width 854 height 239
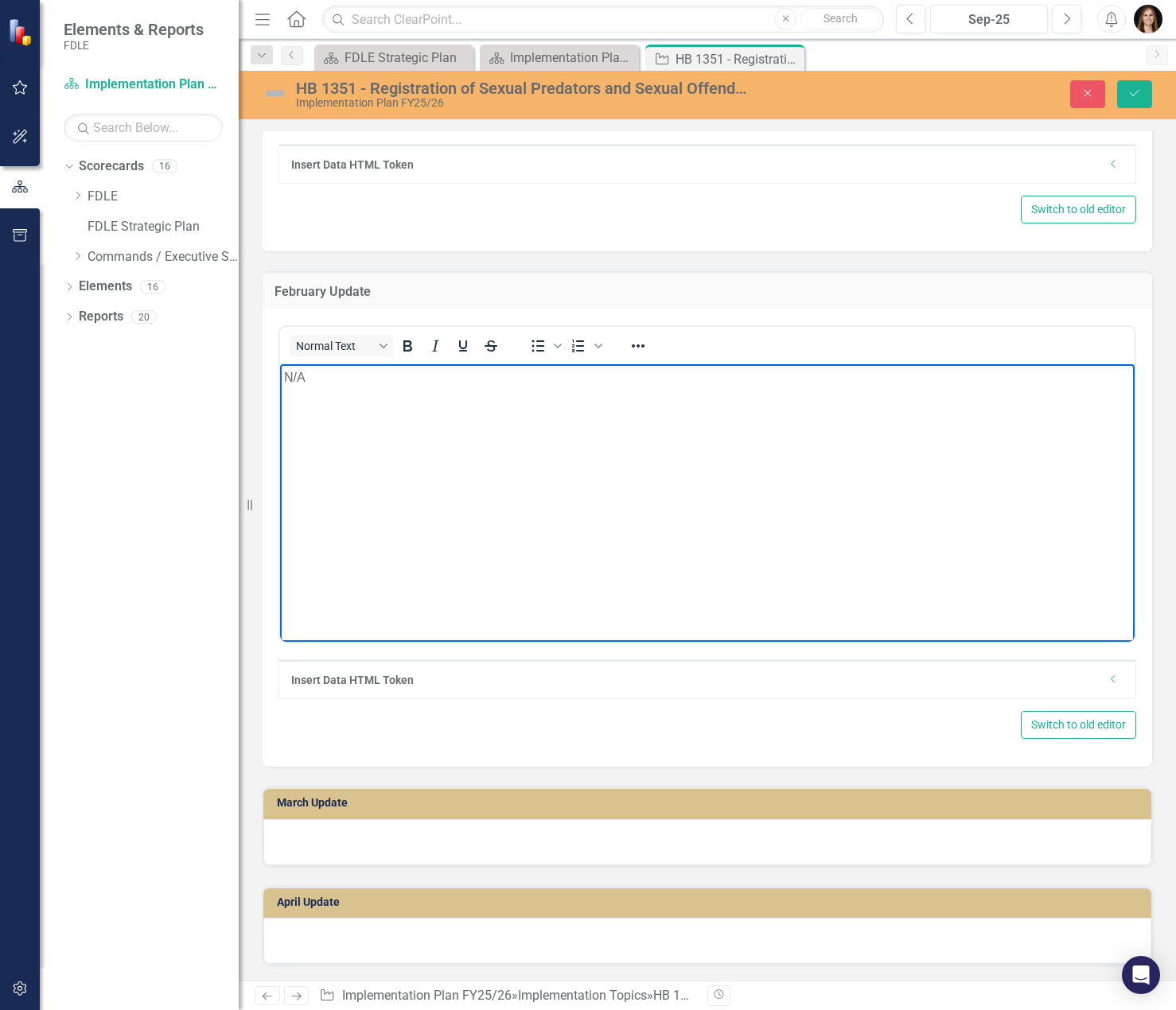
scroll to position [2864, 0]
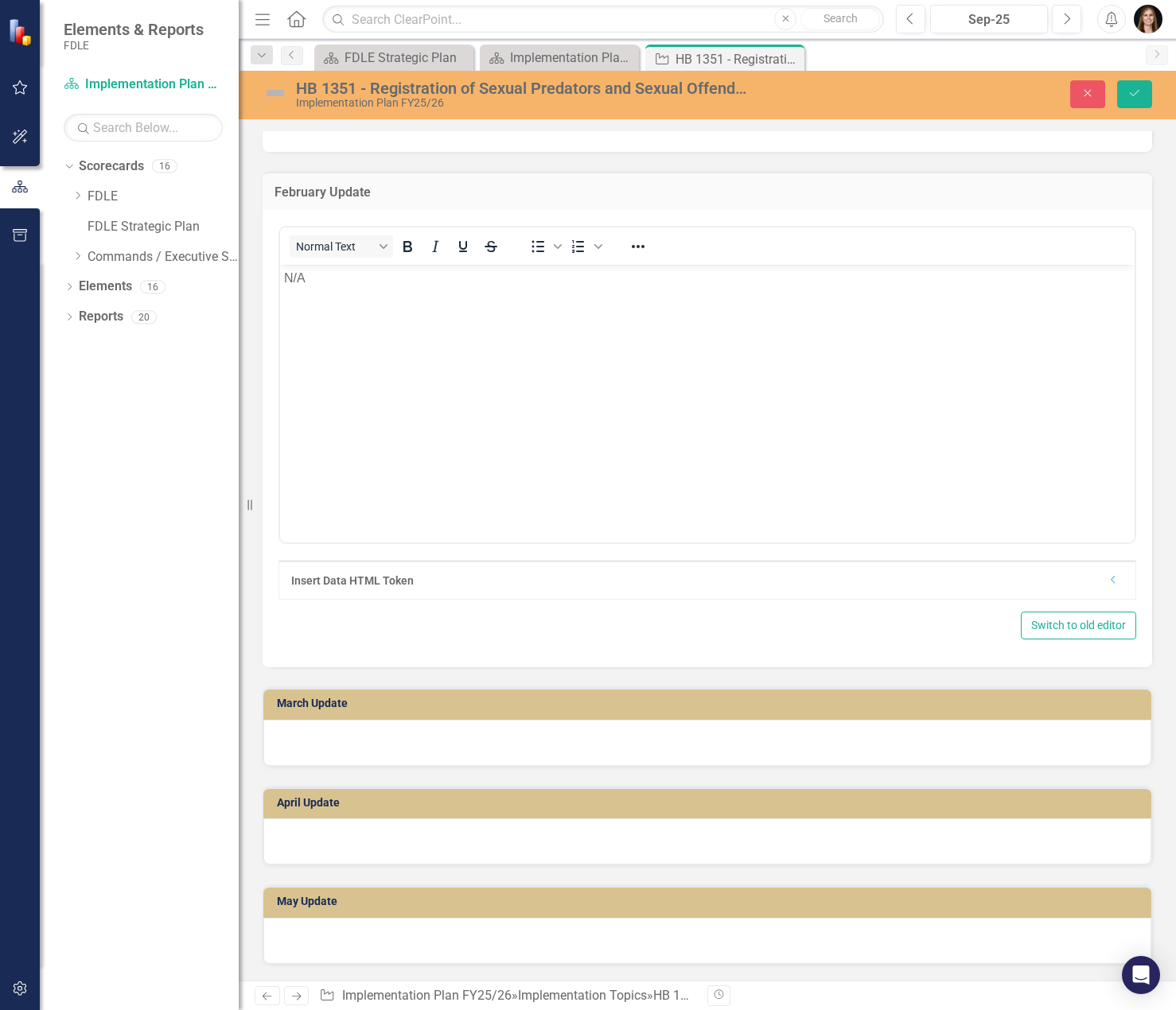
click at [318, 740] on div at bounding box center [706, 743] width 887 height 46
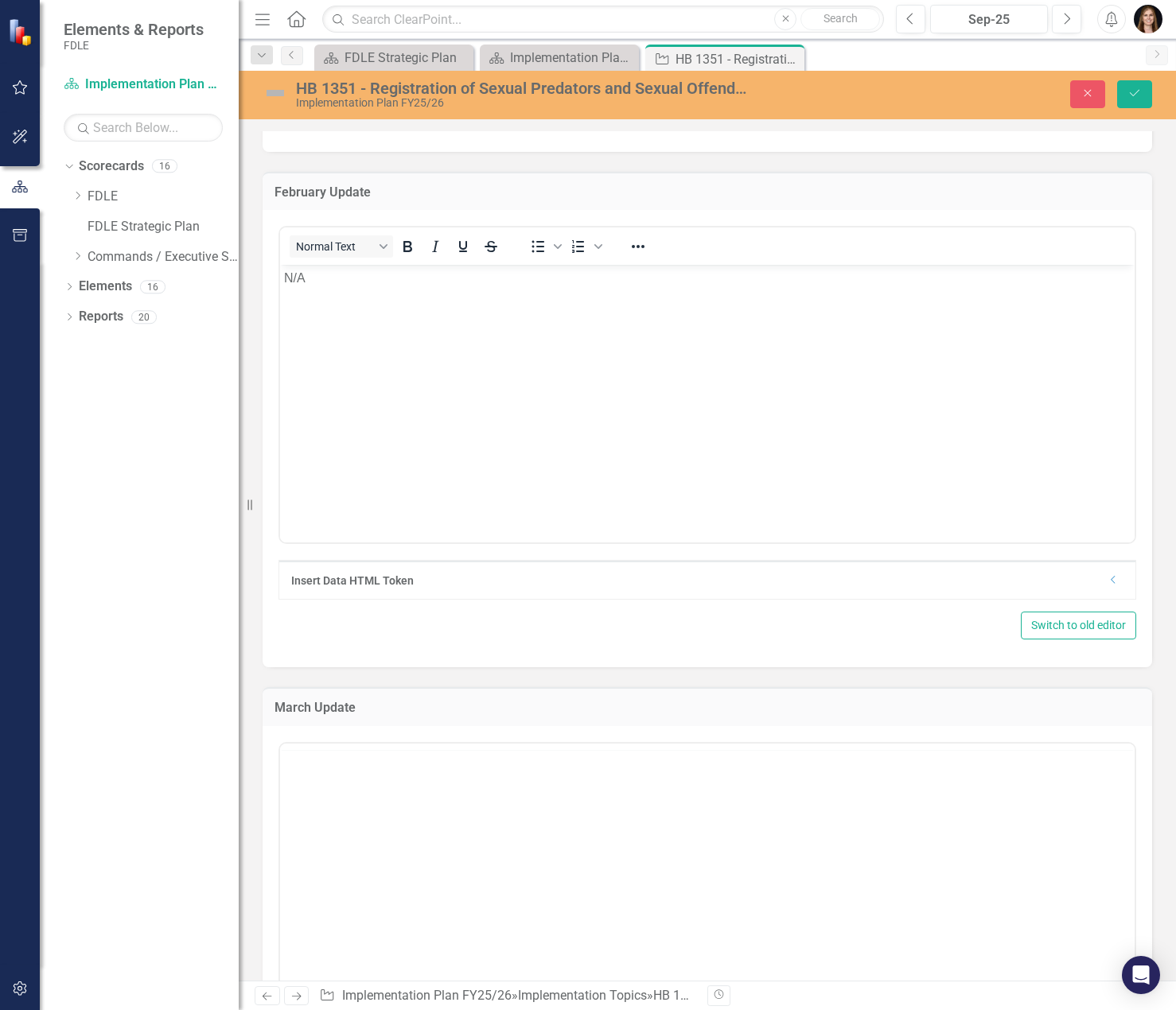
scroll to position [0, 0]
click at [355, 855] on body "Rich Text Area. Press ALT-0 for help." at bounding box center [707, 900] width 854 height 239
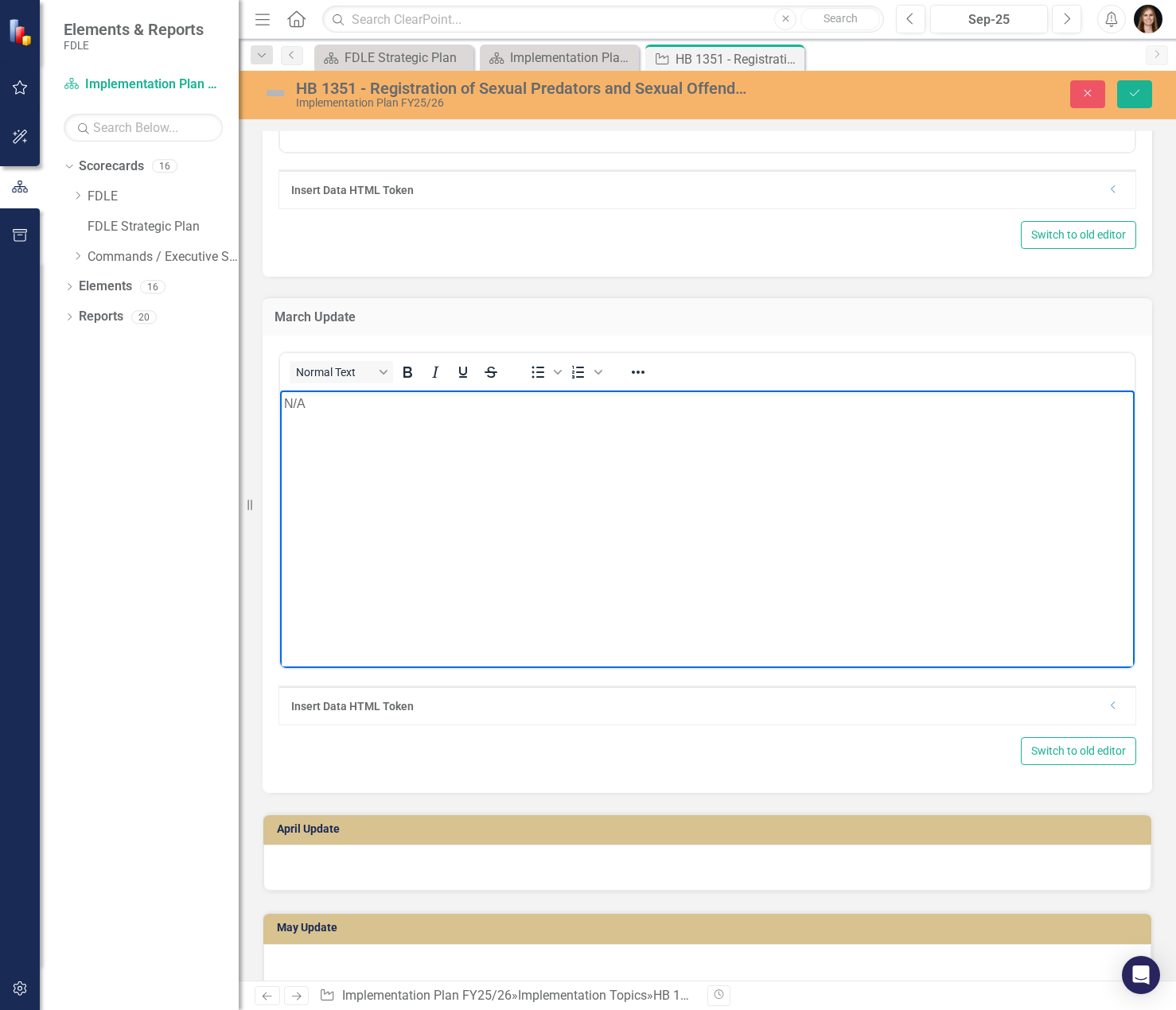
scroll to position [3342, 0]
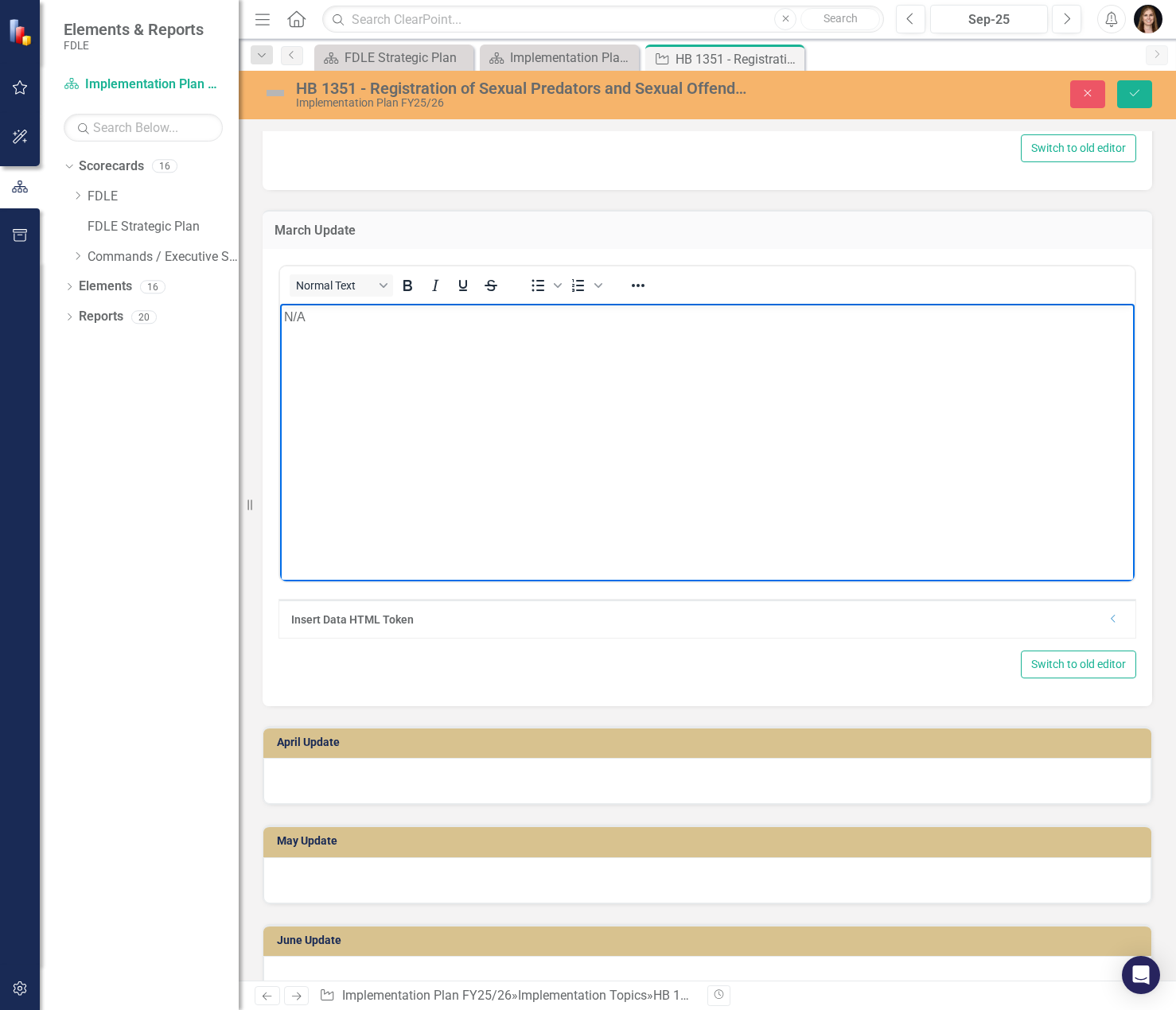
click at [356, 774] on div at bounding box center [706, 782] width 887 height 46
click at [355, 773] on div at bounding box center [706, 782] width 887 height 46
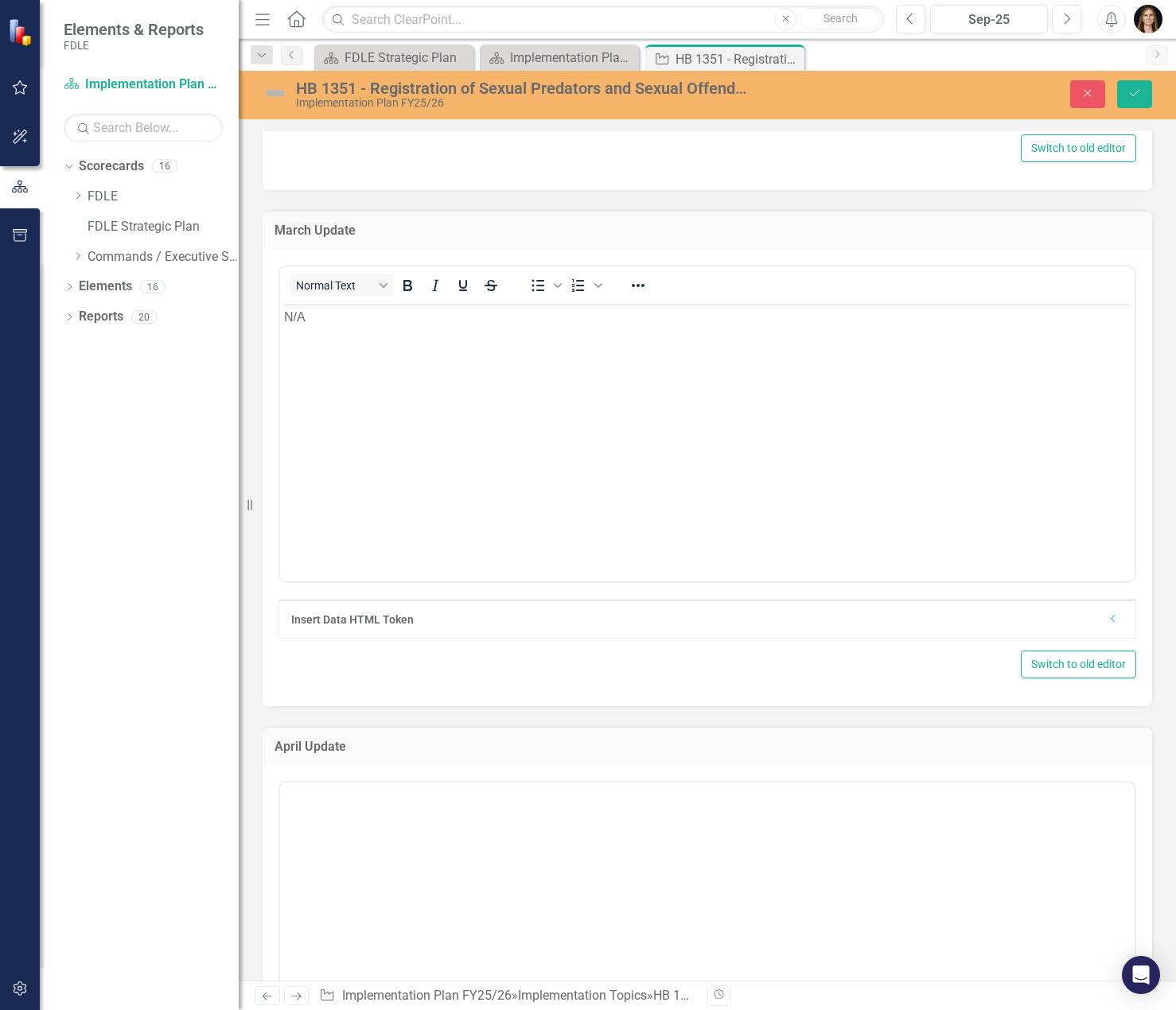
scroll to position [0, 0]
click at [365, 864] on body "Rich Text Area. Press ALT-0 for help." at bounding box center [707, 939] width 854 height 239
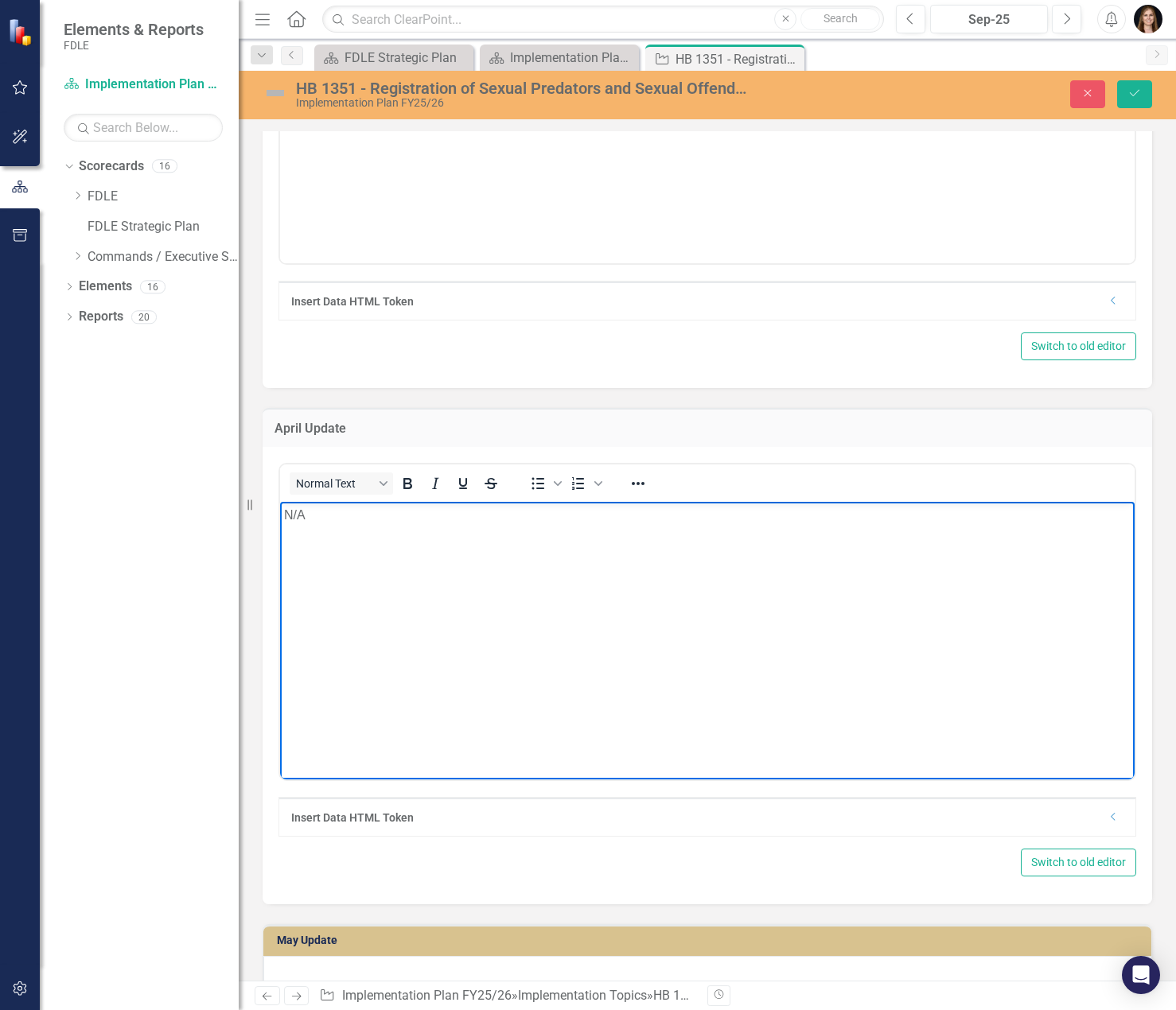
scroll to position [3978, 0]
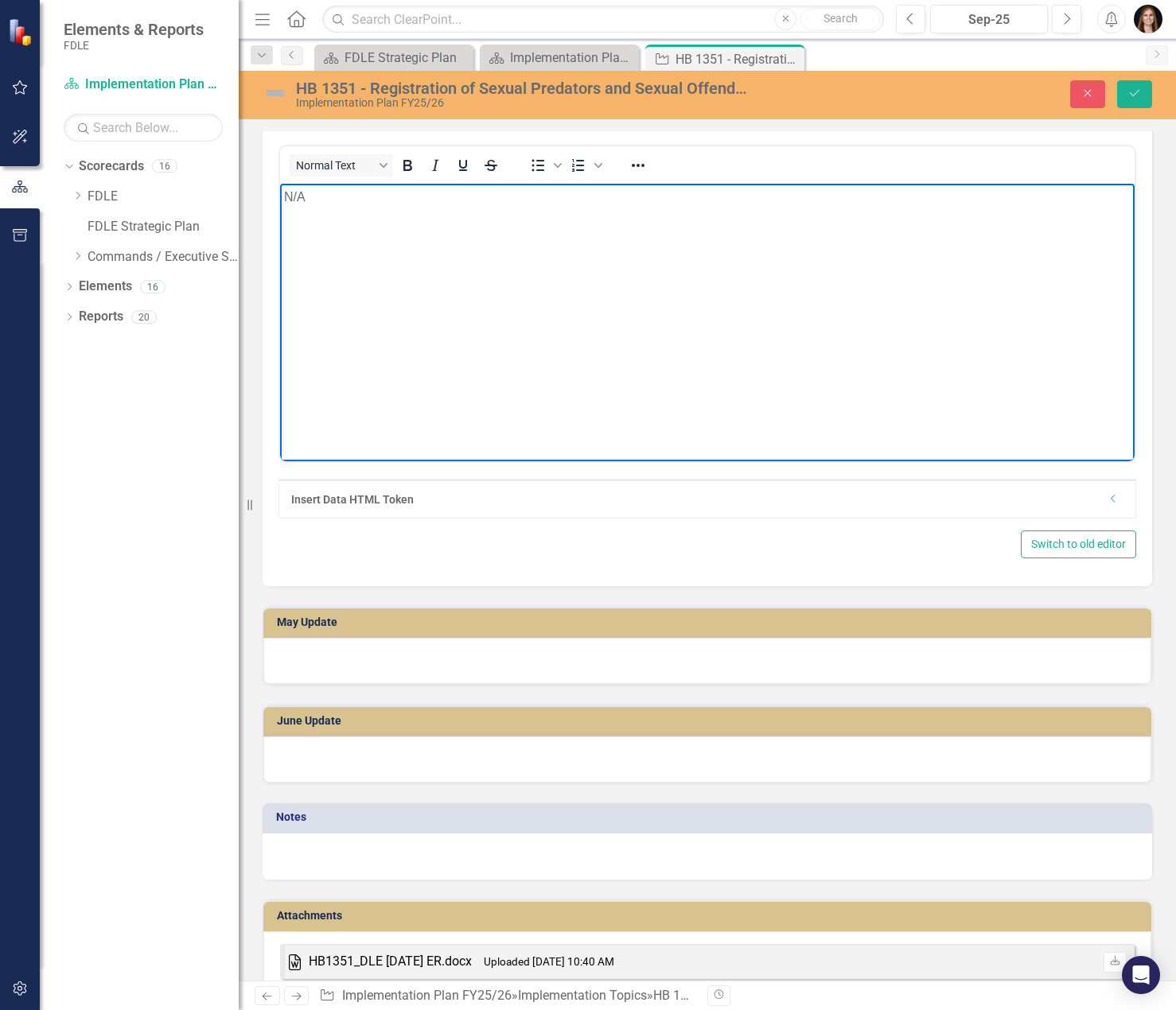
click at [333, 658] on div at bounding box center [706, 661] width 887 height 46
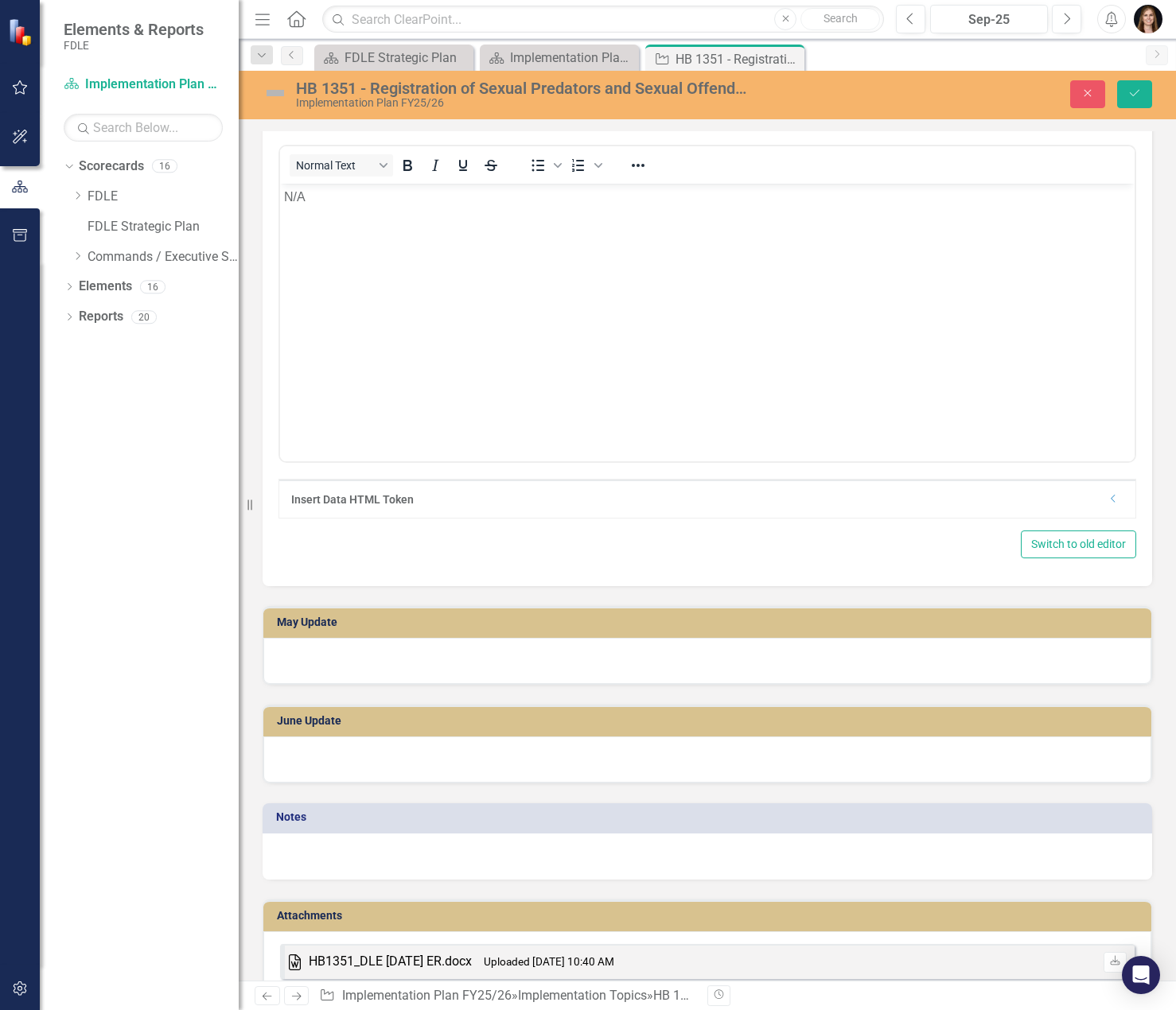
click at [333, 658] on div at bounding box center [706, 661] width 887 height 46
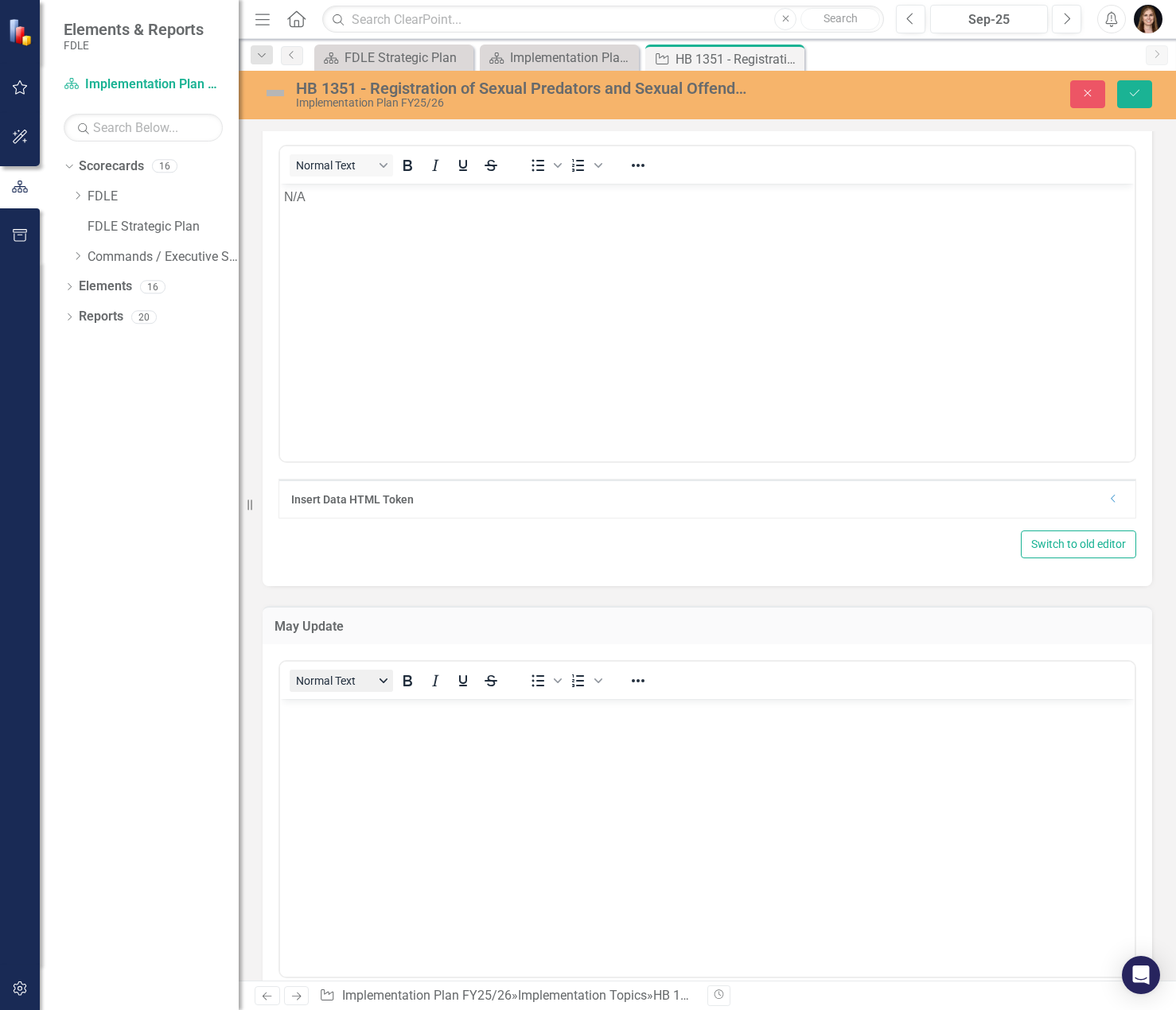
scroll to position [0, 0]
click at [328, 795] on body "Rich Text Area. Press ALT-0 for help." at bounding box center [707, 818] width 854 height 239
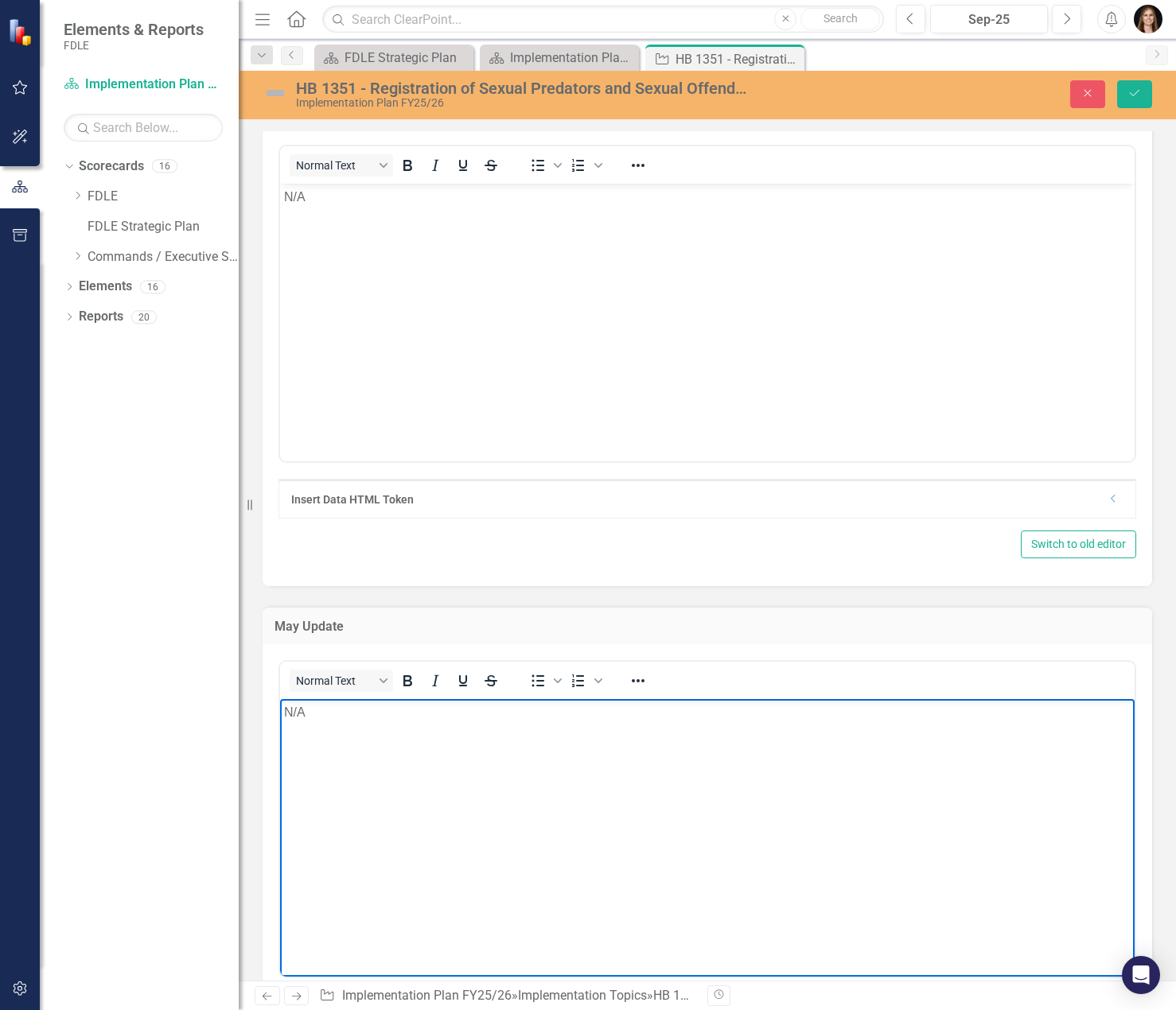
scroll to position [4296, 0]
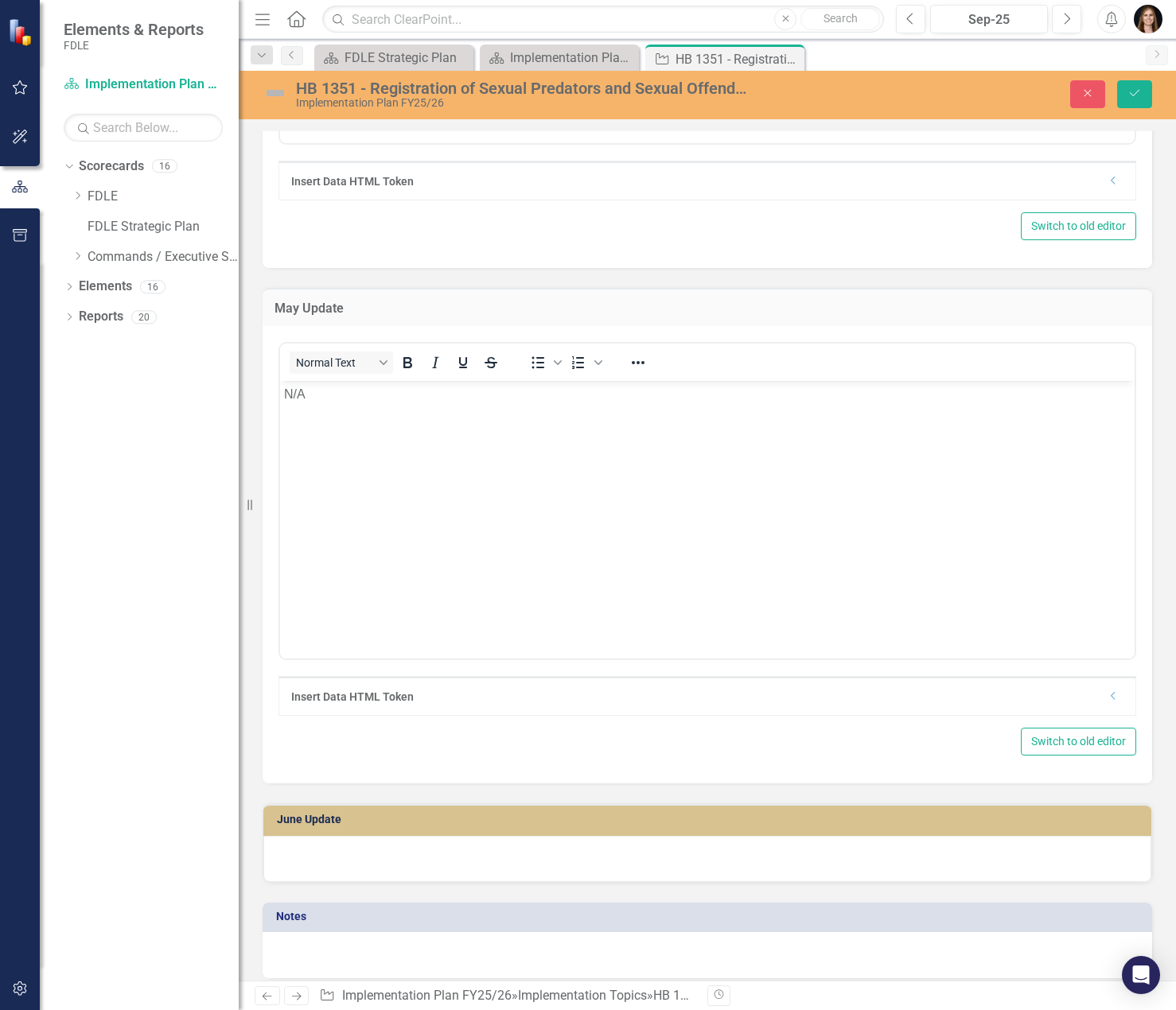
click at [310, 854] on div at bounding box center [706, 859] width 887 height 46
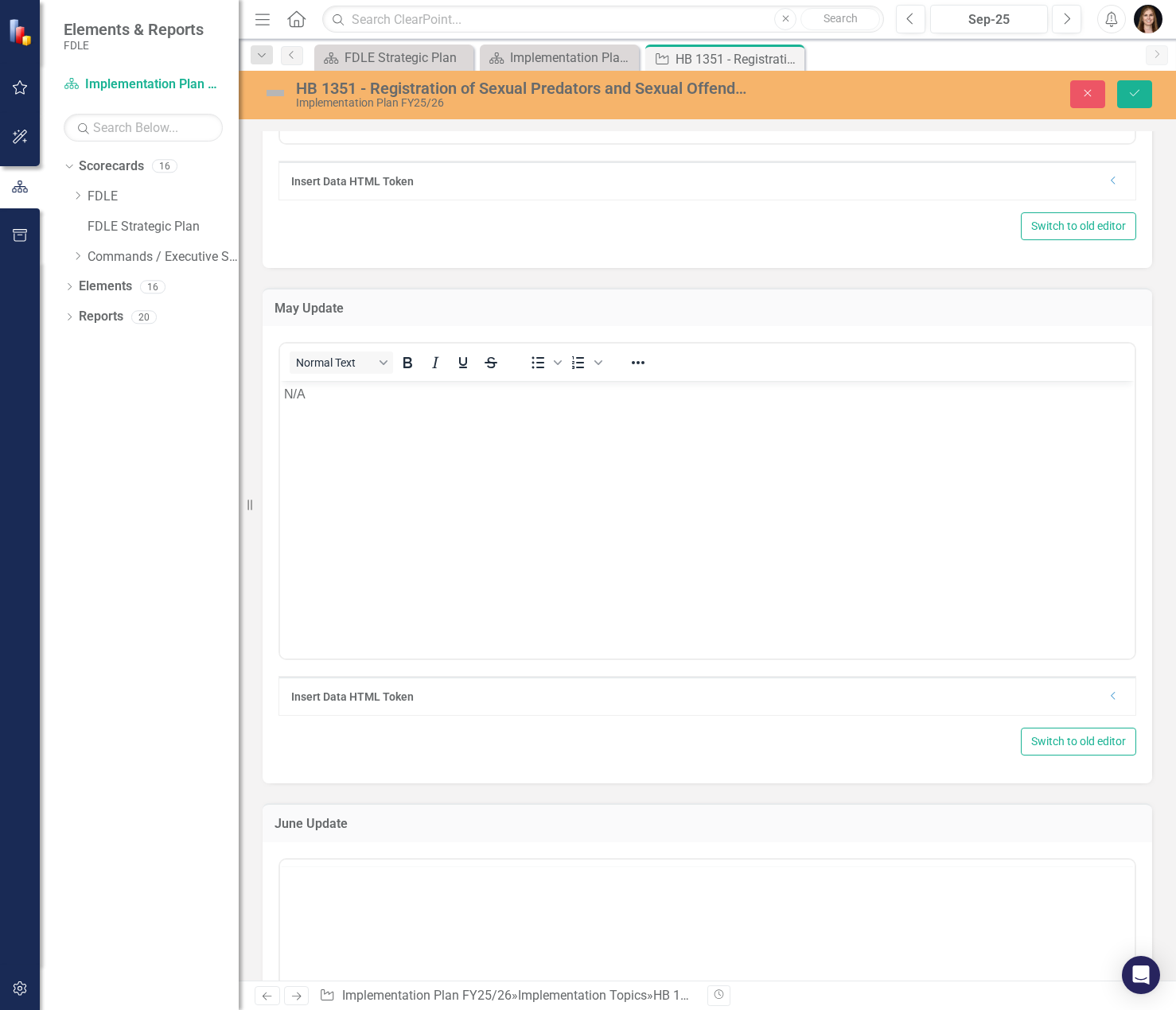
scroll to position [0, 0]
click at [389, 928] on body "Rich Text Area. Press ALT-0 for help." at bounding box center [707, 1016] width 854 height 239
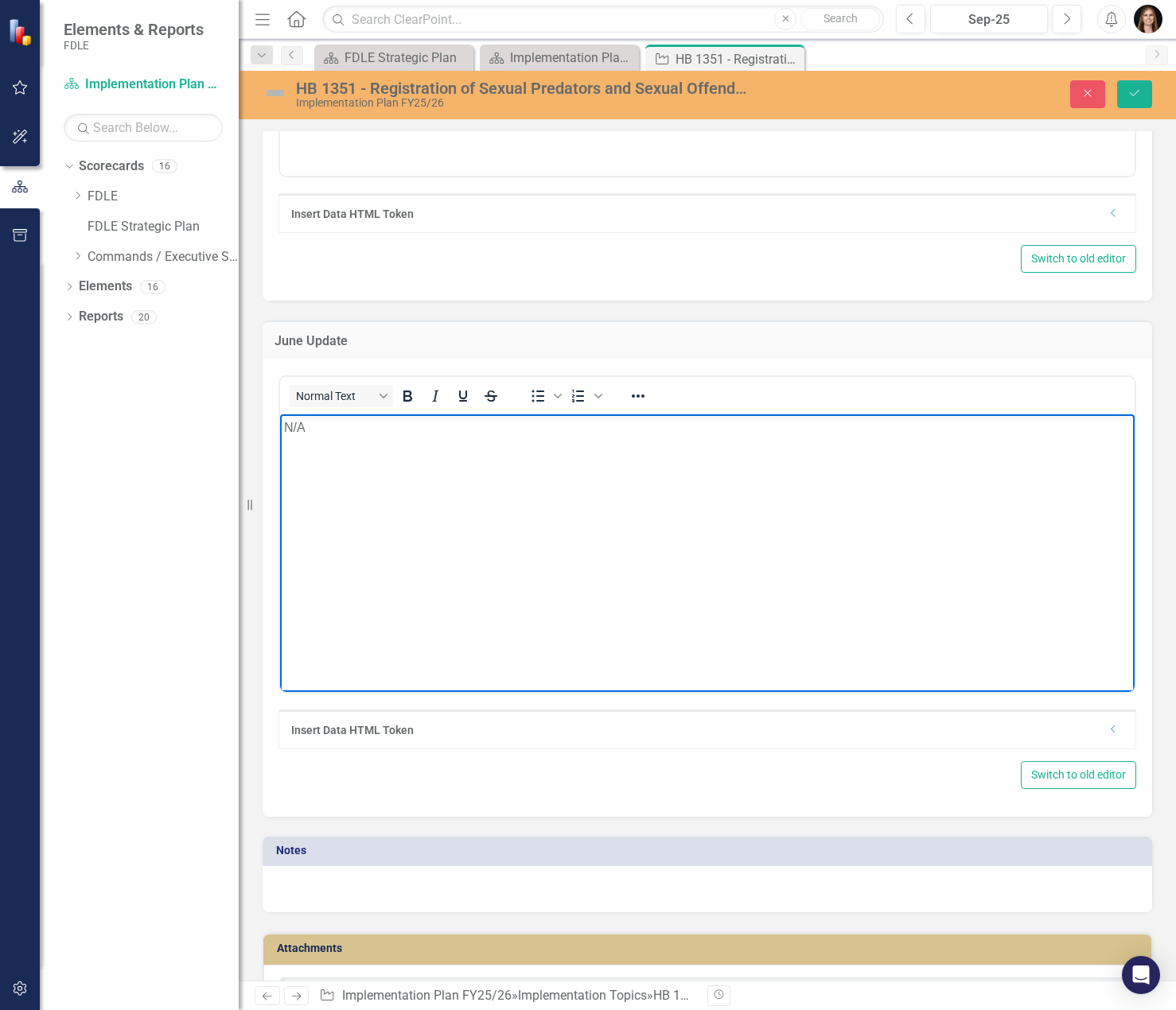
scroll to position [4851, 0]
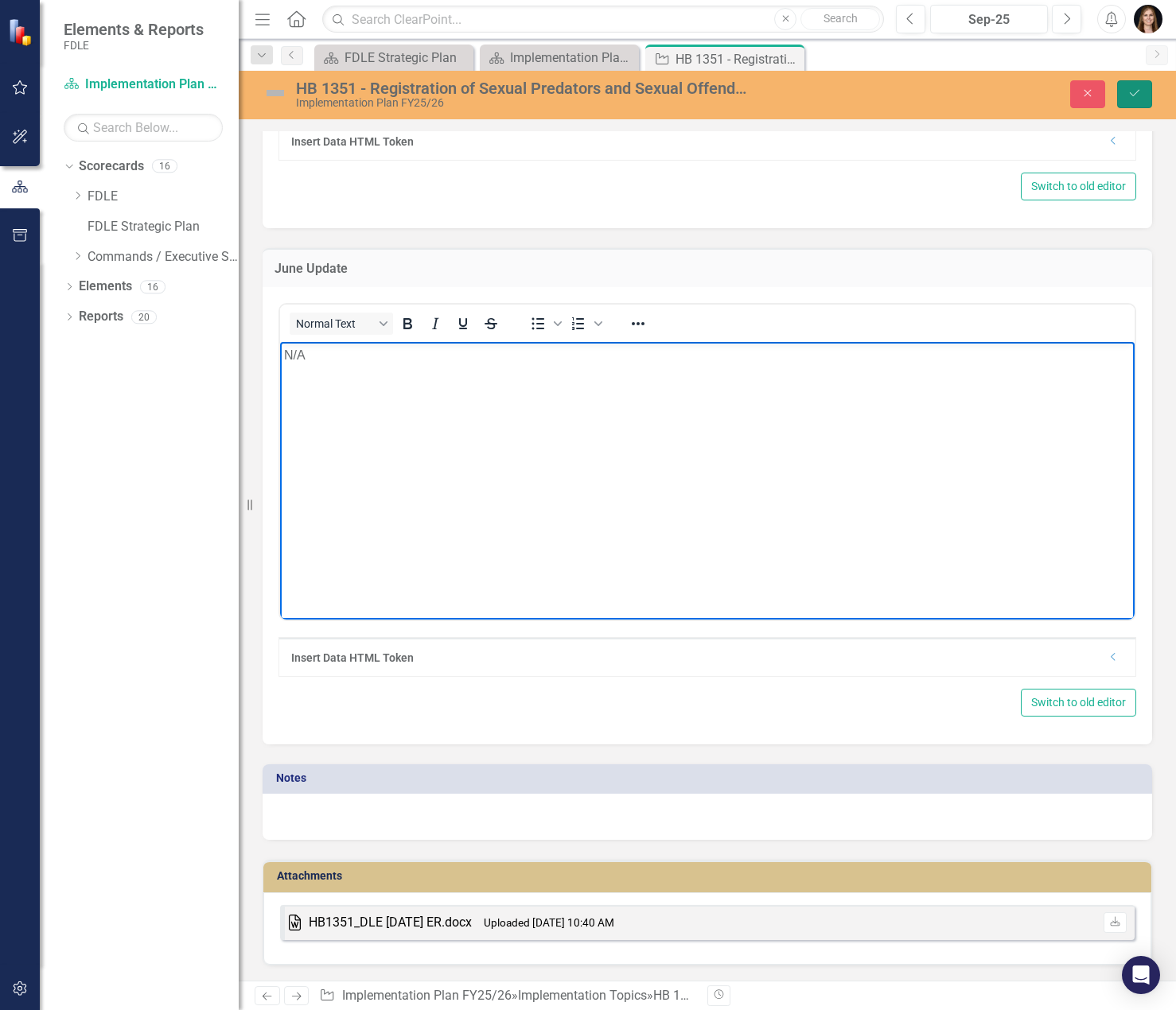
click at [1126, 100] on button "Save" at bounding box center [1134, 94] width 35 height 28
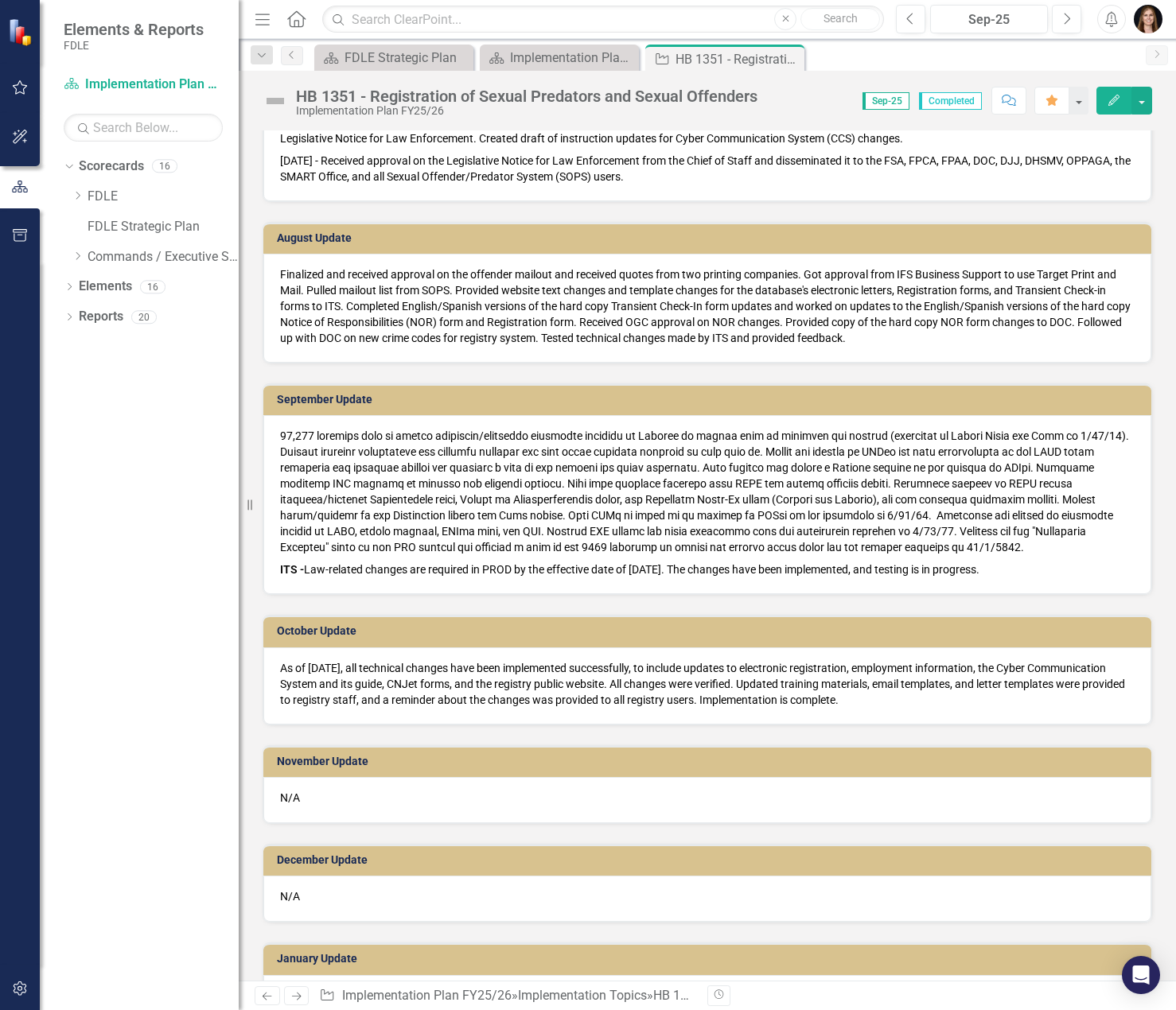
scroll to position [796, 0]
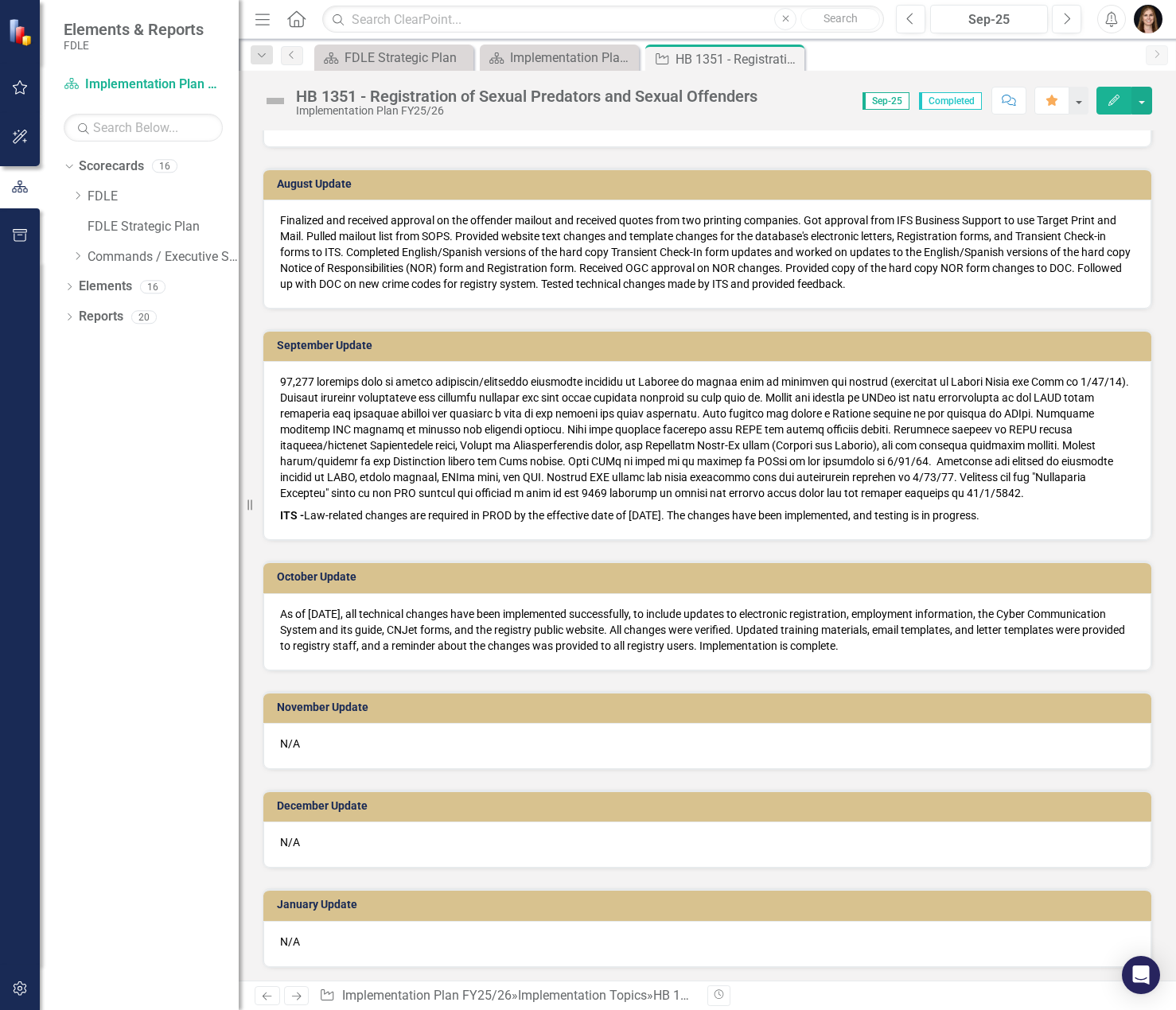
click at [989, 462] on p at bounding box center [707, 439] width 854 height 131
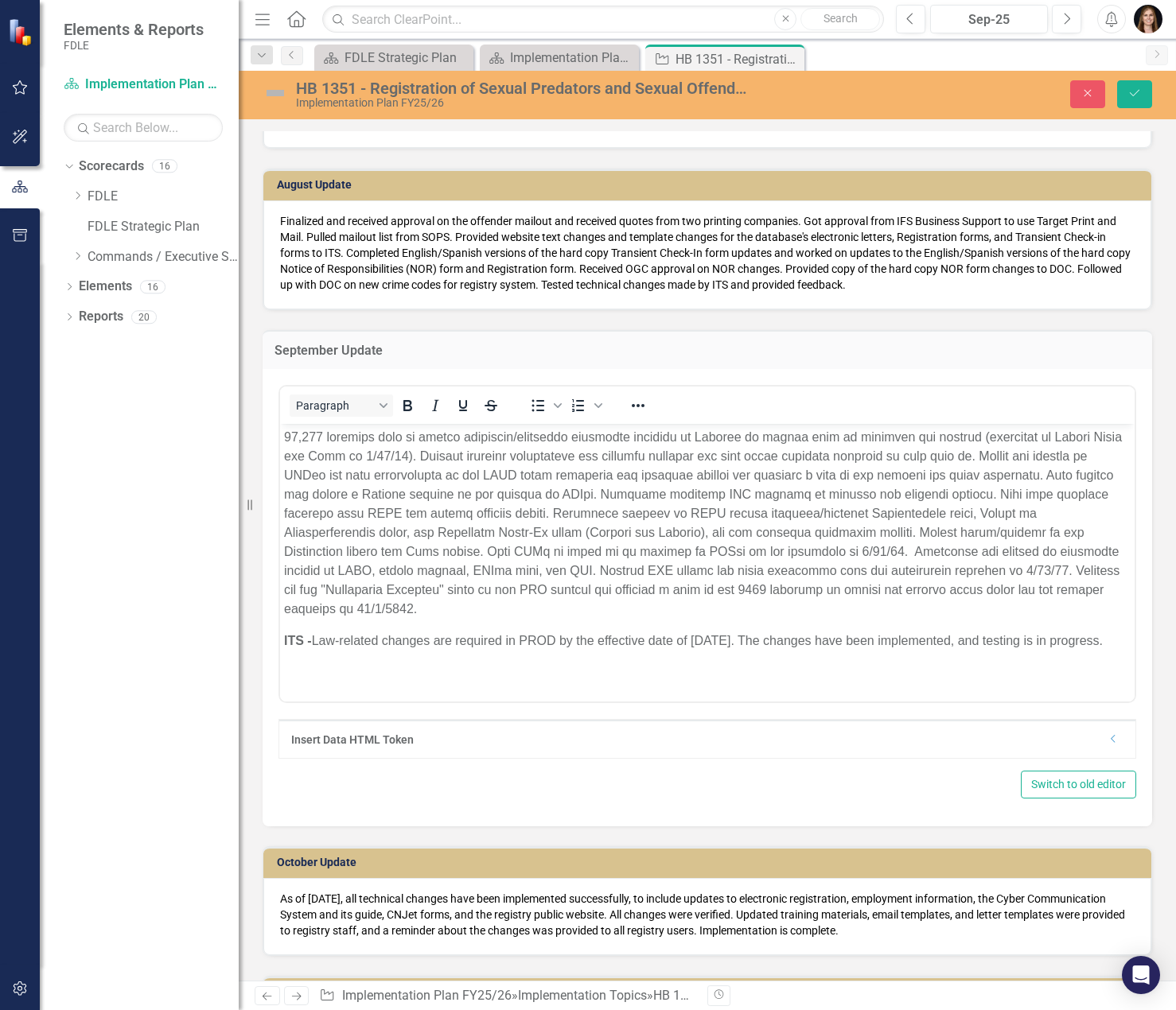
scroll to position [0, 0]
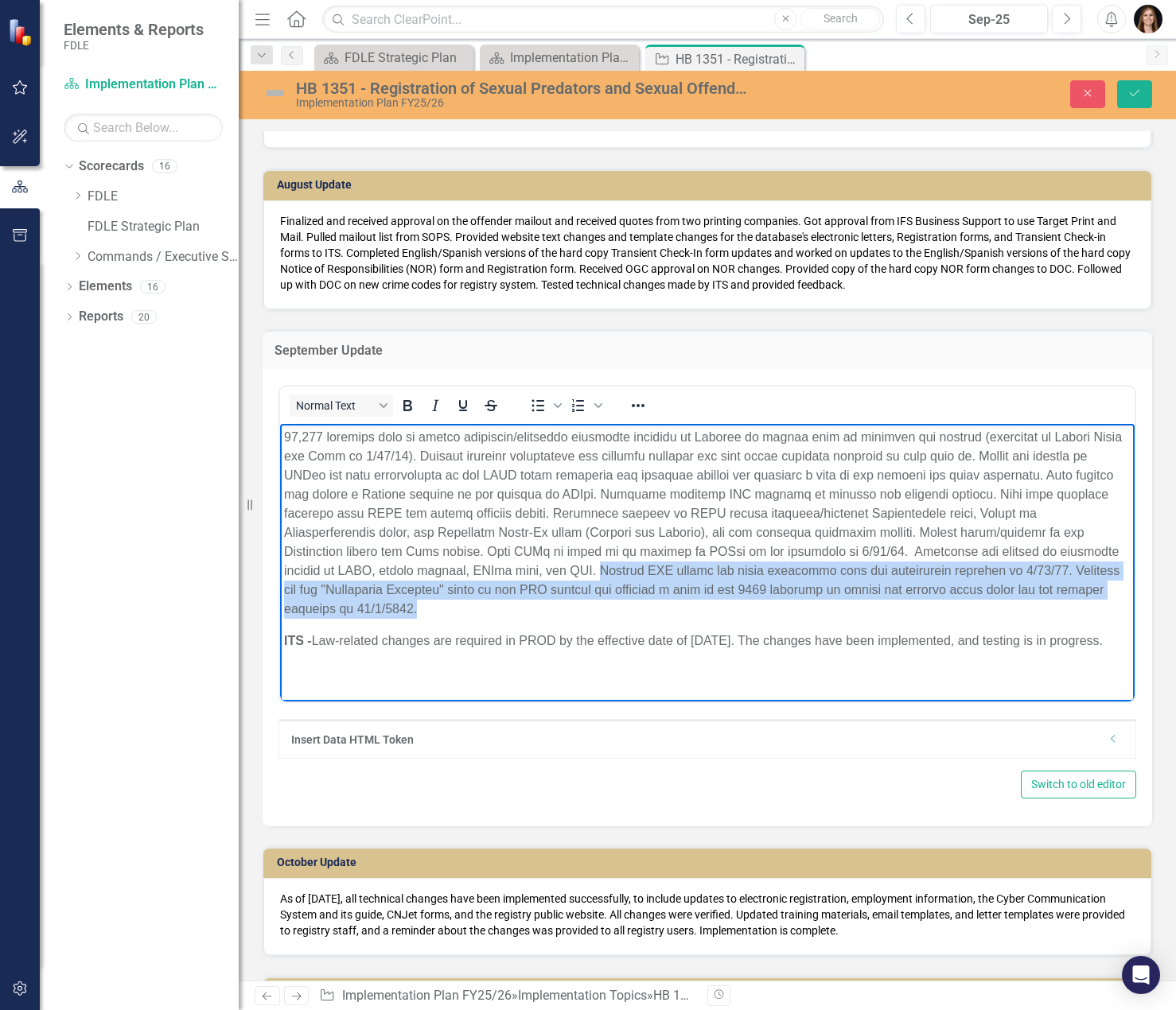
drag, startPoint x: 457, startPoint y: 607, endPoint x: 495, endPoint y: 563, distance: 58.1
click at [495, 563] on p "Rich Text Area. Press ALT-0 for help." at bounding box center [706, 522] width 846 height 191
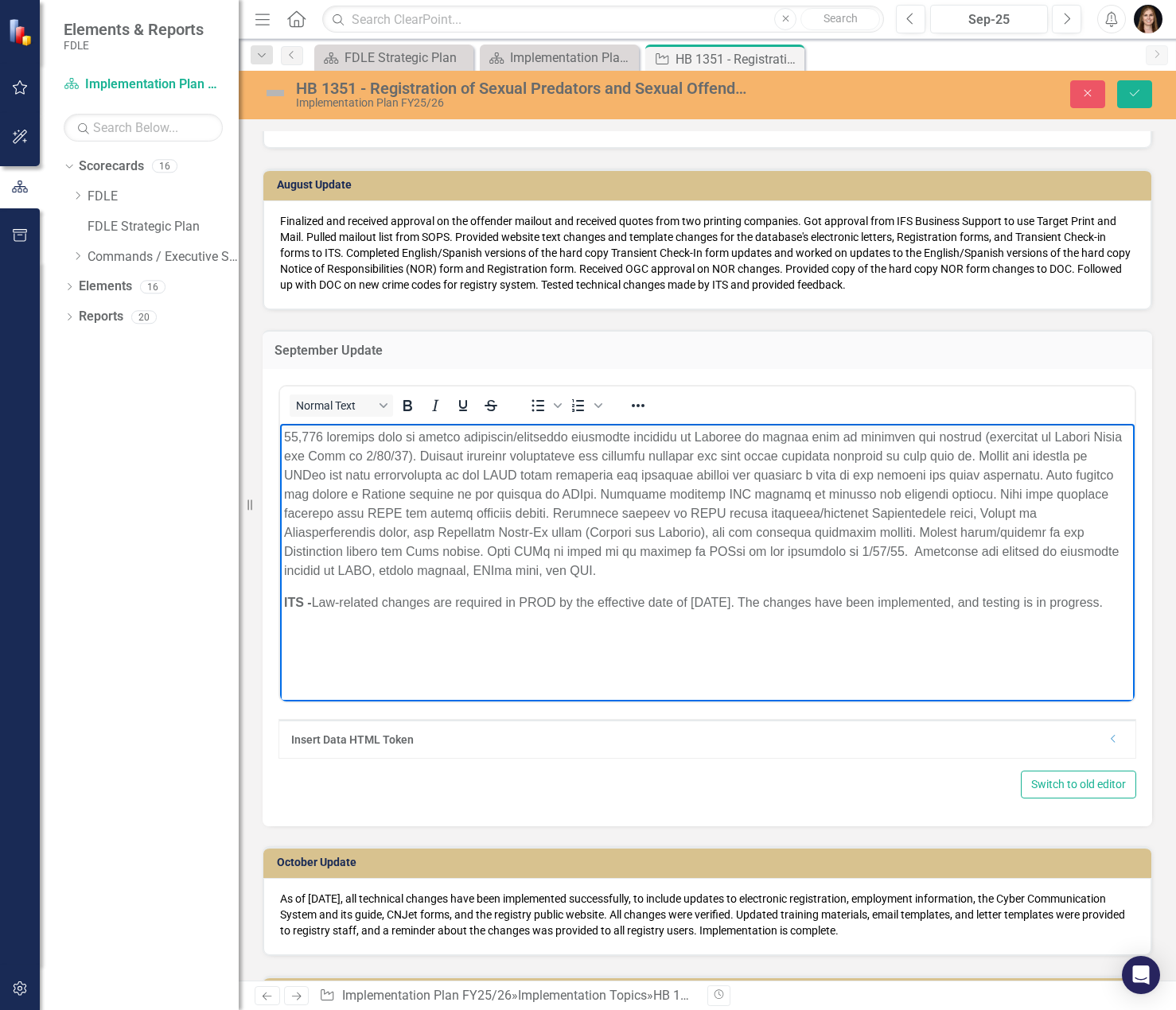
scroll to position [1194, 0]
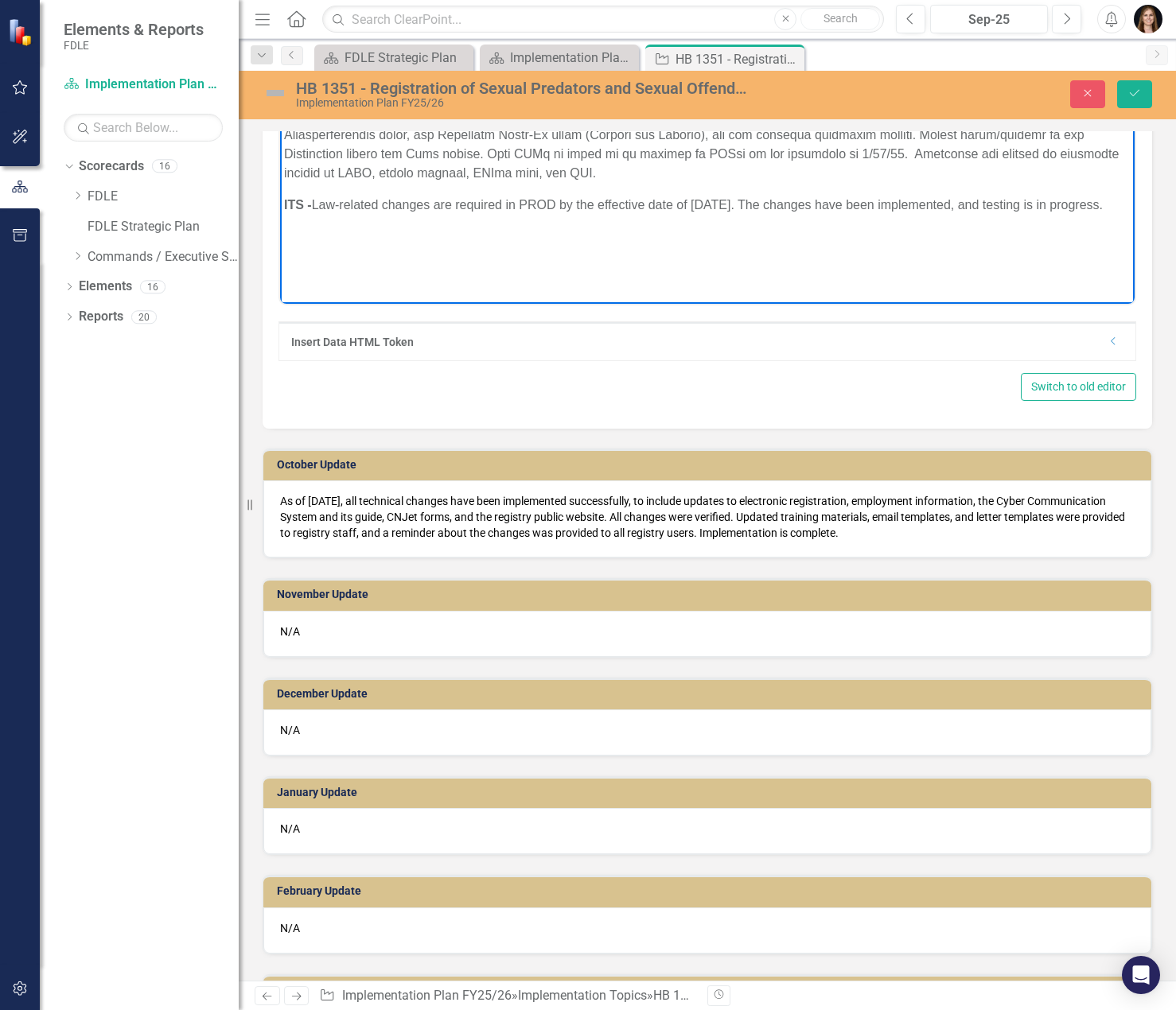
click at [748, 539] on p "As of [DATE], all technical changes have been implemented successfully, to incl…" at bounding box center [707, 517] width 854 height 48
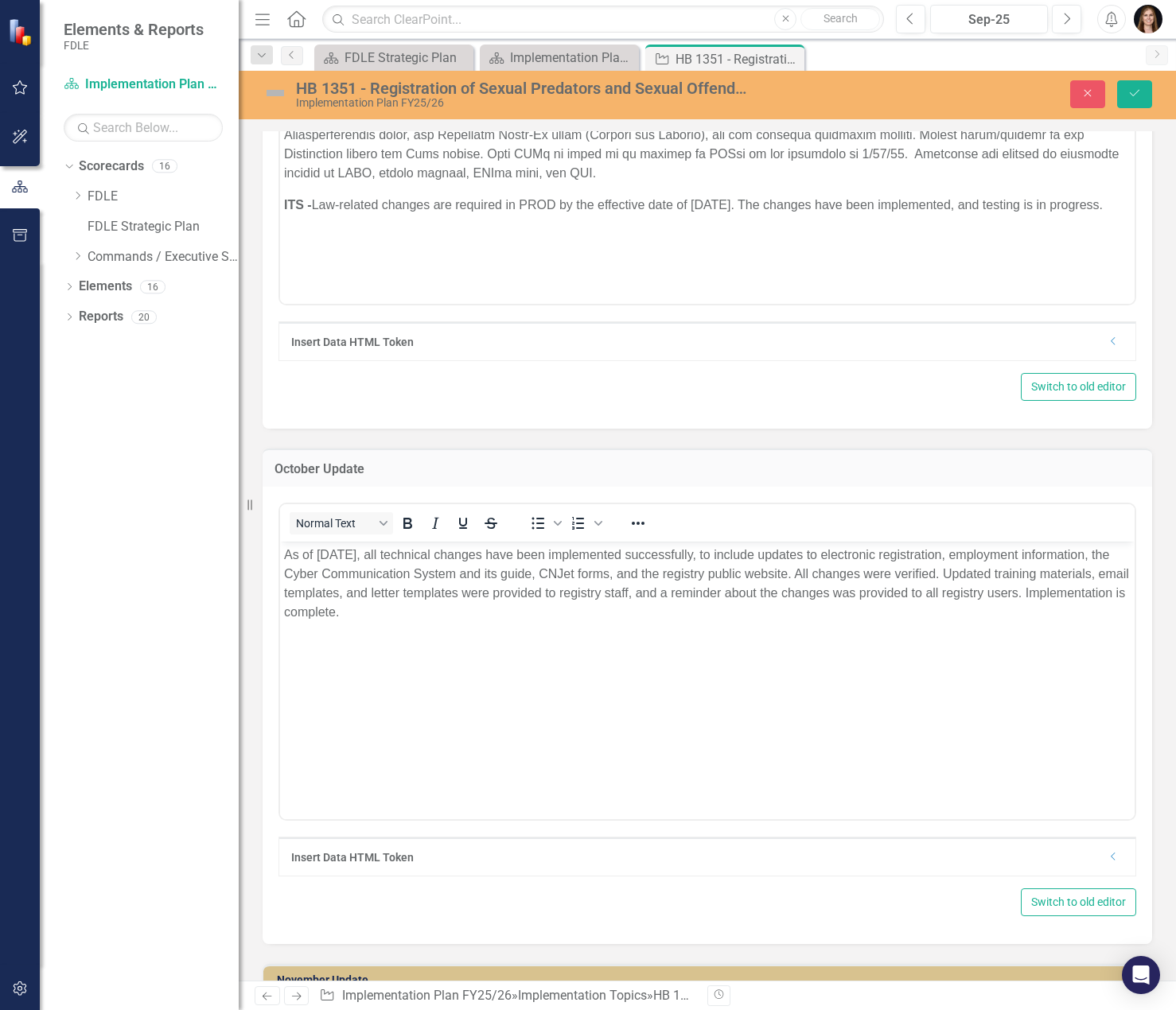
scroll to position [0, 0]
click at [967, 572] on p "As of [DATE], all technical changes have been implemented successfully, to incl…" at bounding box center [706, 584] width 846 height 76
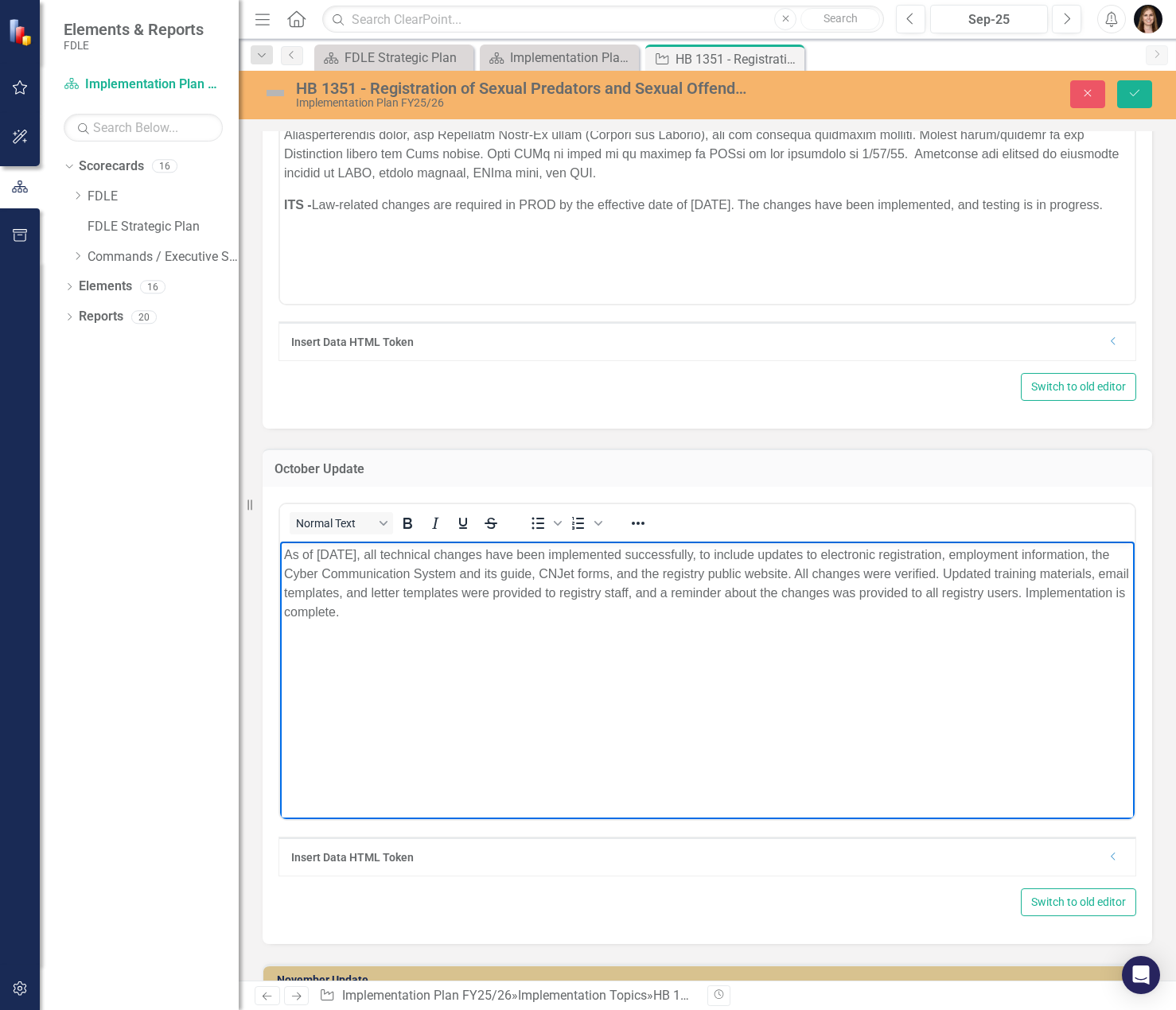
click at [892, 629] on body "As of [DATE], all technical changes have been implemented successfully, to incl…" at bounding box center [707, 661] width 854 height 239
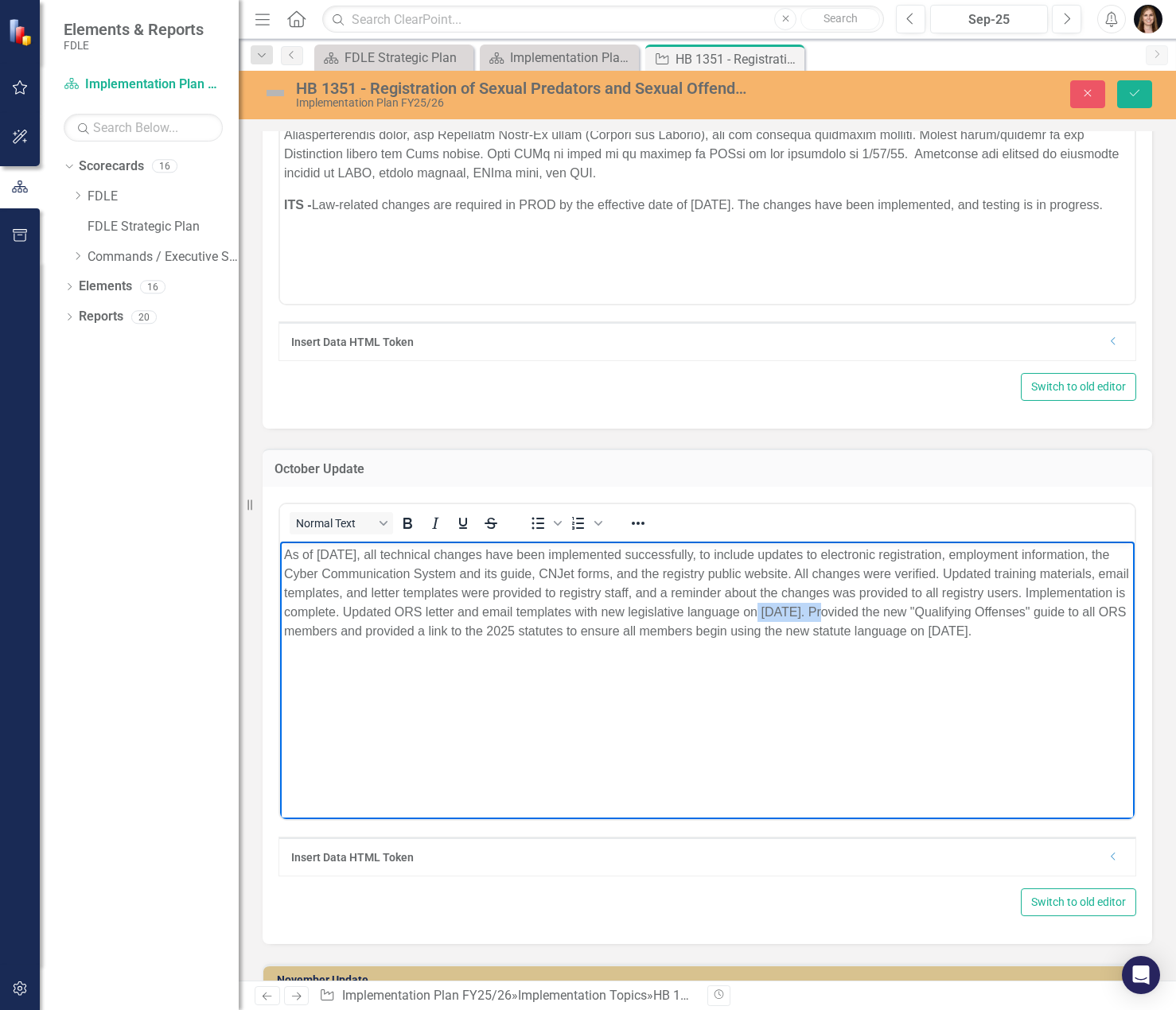
drag, startPoint x: 905, startPoint y: 610, endPoint x: 842, endPoint y: 610, distance: 63.0
click at [842, 610] on p "As of [DATE], all technical changes have been implemented successfully, to incl…" at bounding box center [706, 593] width 846 height 95
click at [365, 641] on p "As of [DATE], all technical changes have been implemented successfully, to incl…" at bounding box center [706, 593] width 846 height 95
drag, startPoint x: 517, startPoint y: 648, endPoint x: 449, endPoint y: 615, distance: 75.6
click at [449, 615] on p "As of [DATE], all technical changes have been implemented successfully, to incl…" at bounding box center [706, 593] width 846 height 95
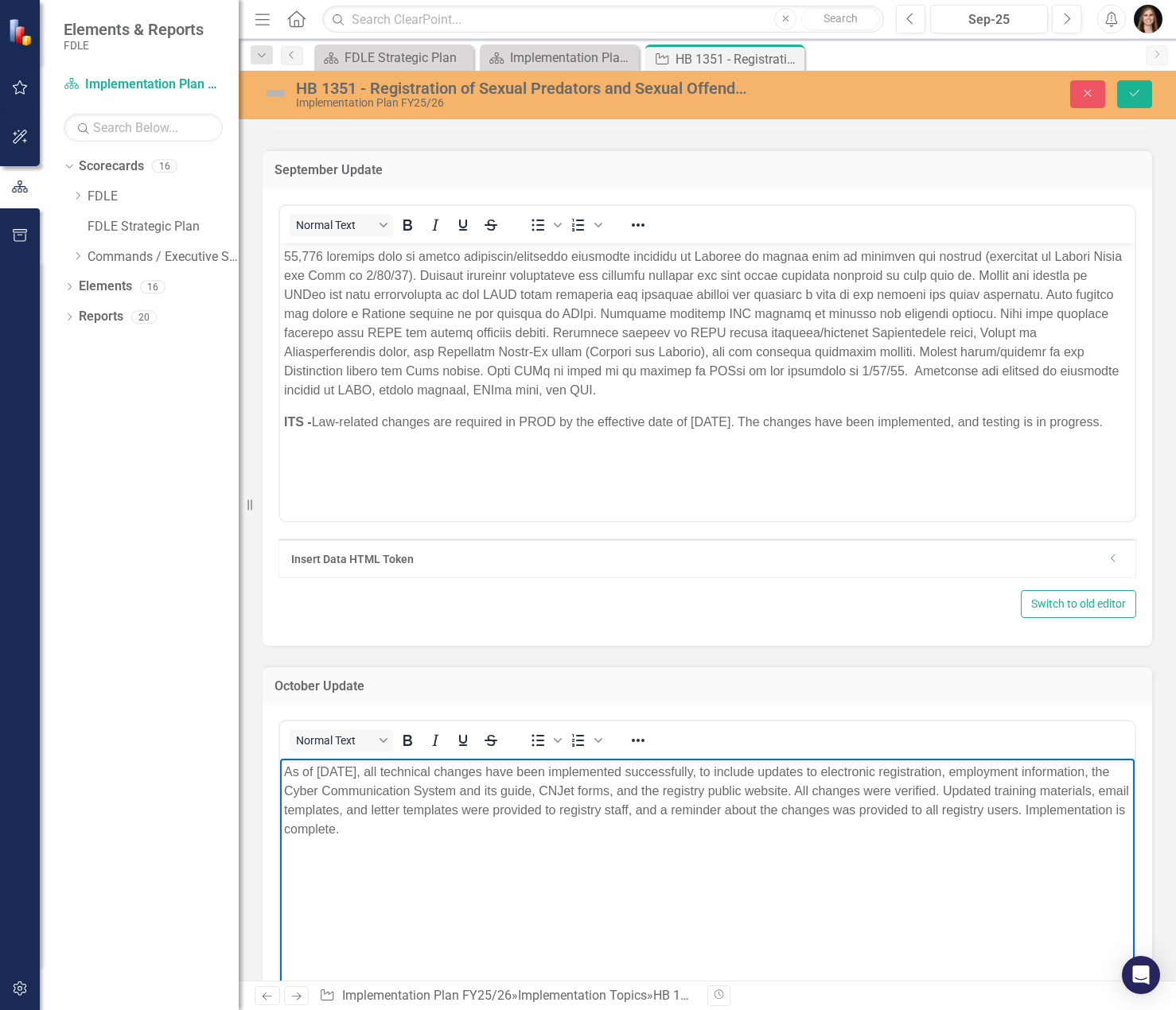
scroll to position [955, 0]
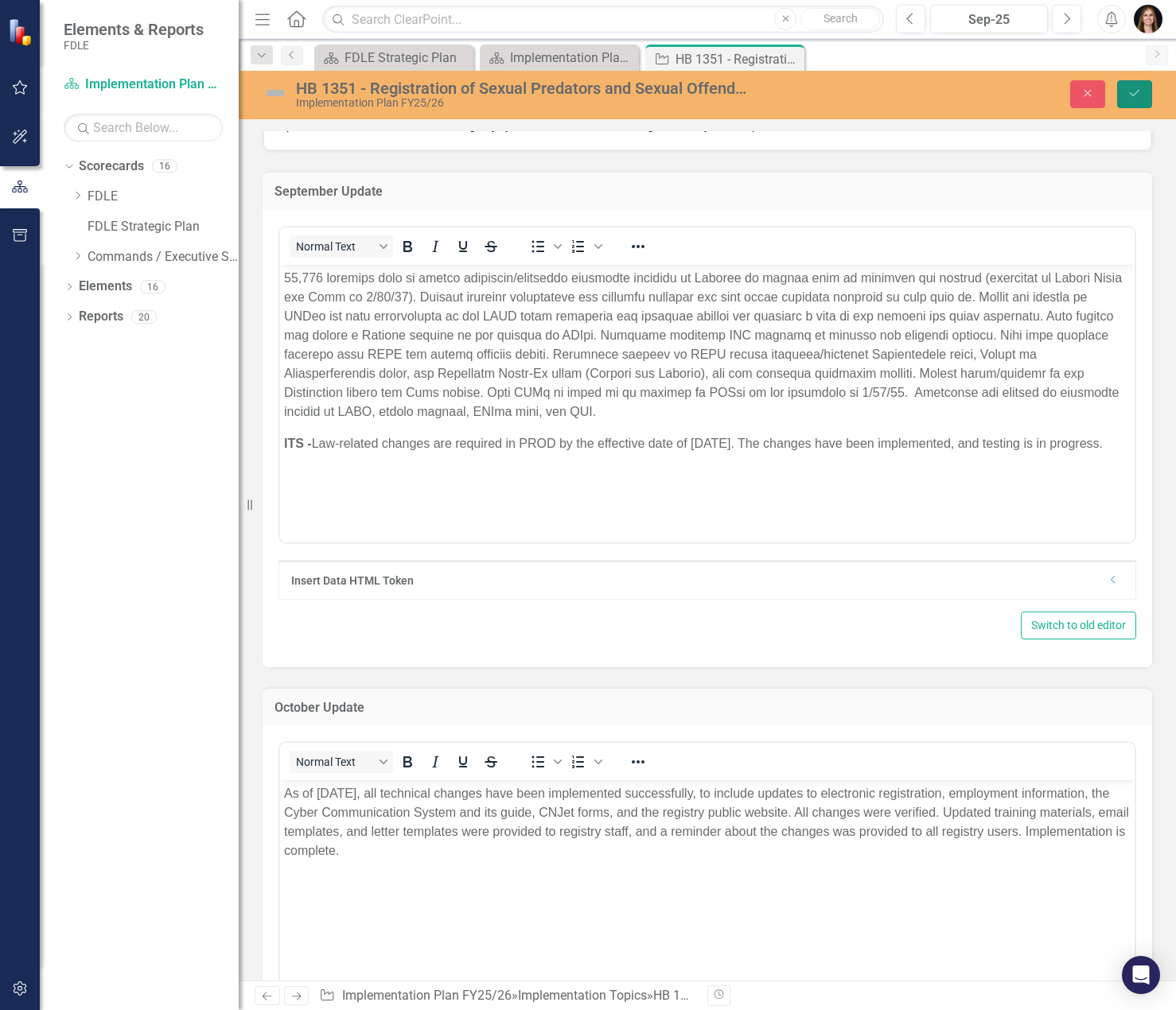
click at [1138, 93] on icon "Save" at bounding box center [1134, 93] width 14 height 11
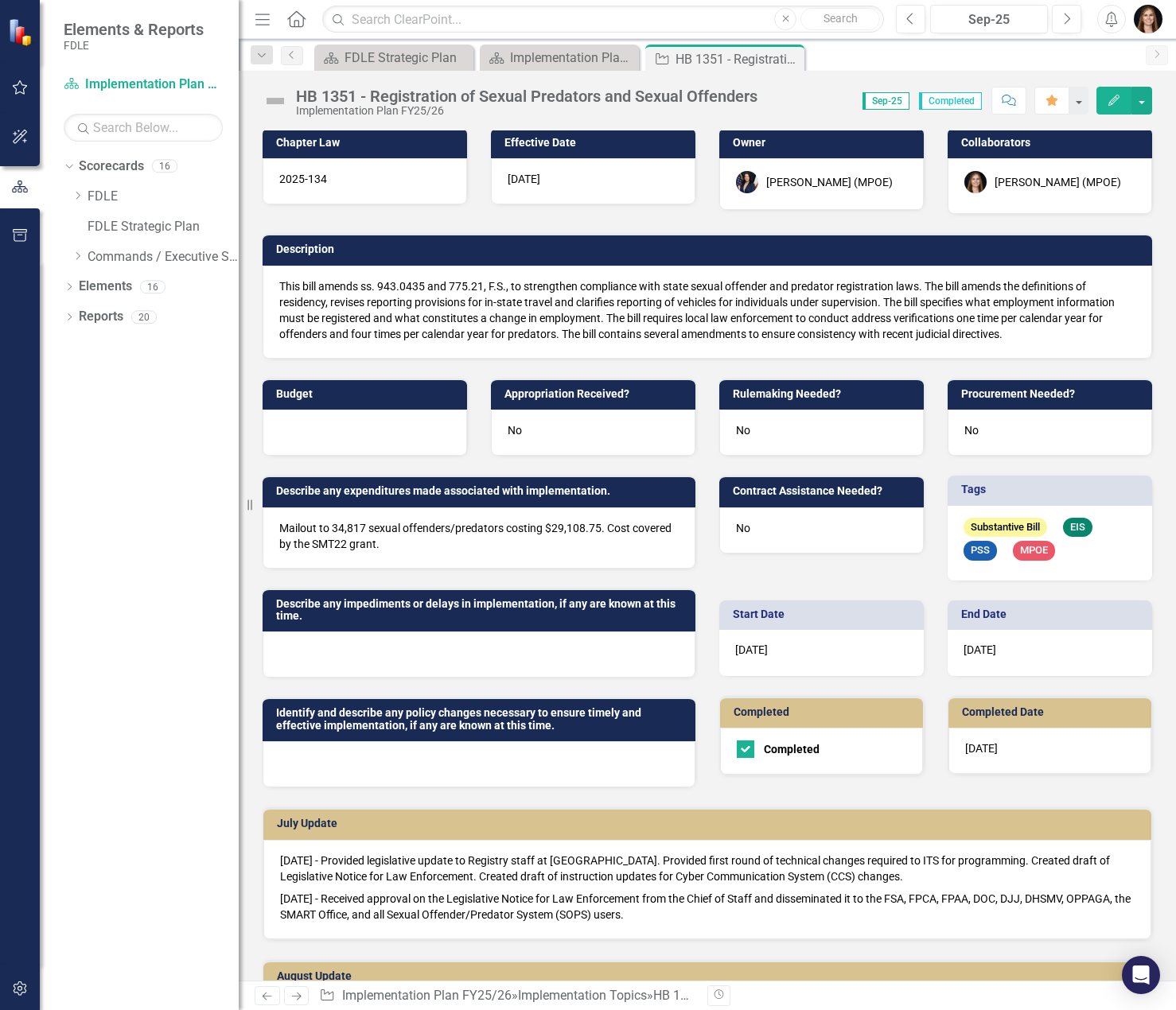
scroll to position [0, 0]
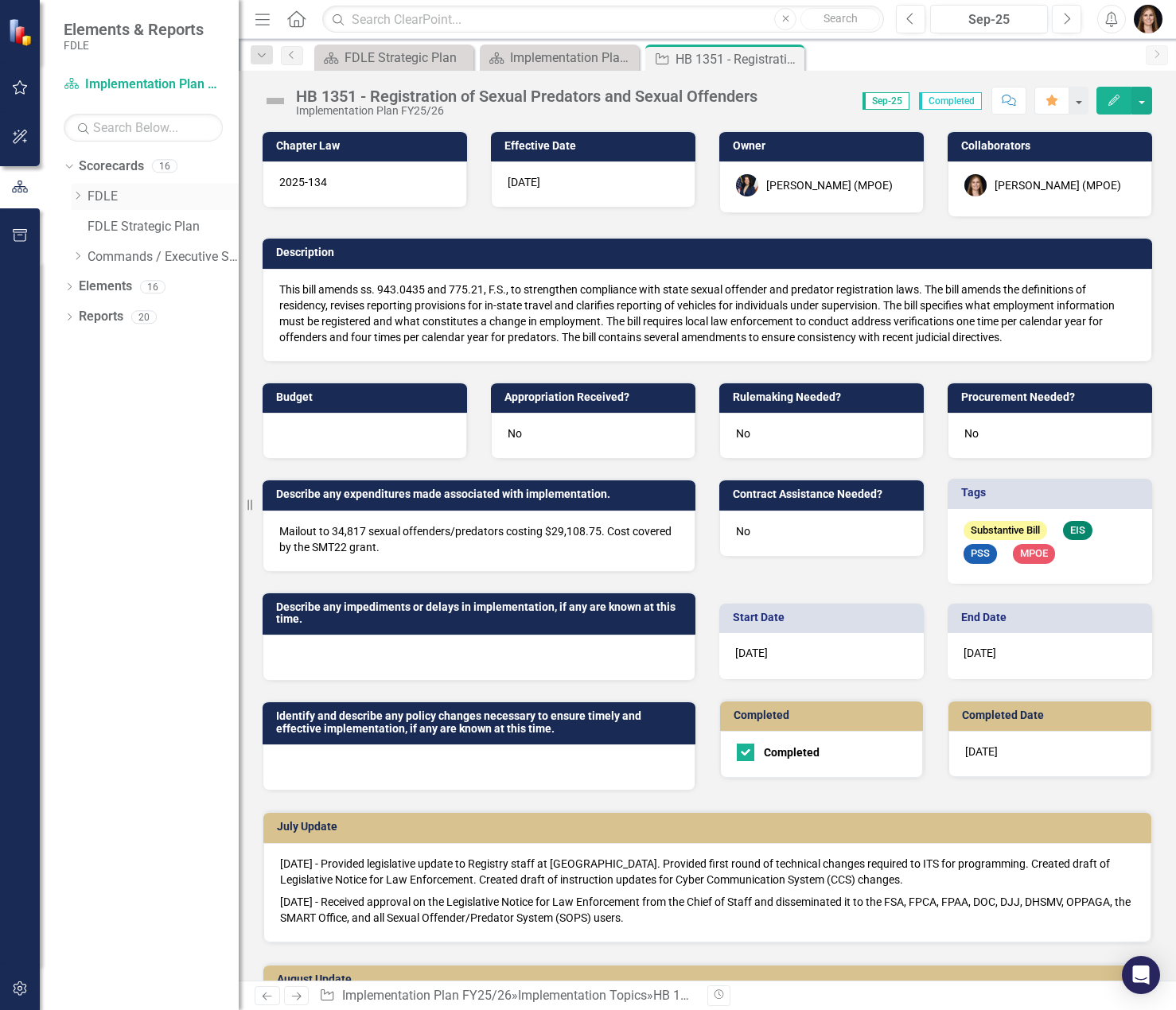
click at [84, 199] on icon "Dropdown" at bounding box center [78, 196] width 12 height 10
click at [93, 226] on icon "Dropdown" at bounding box center [93, 226] width 12 height 10
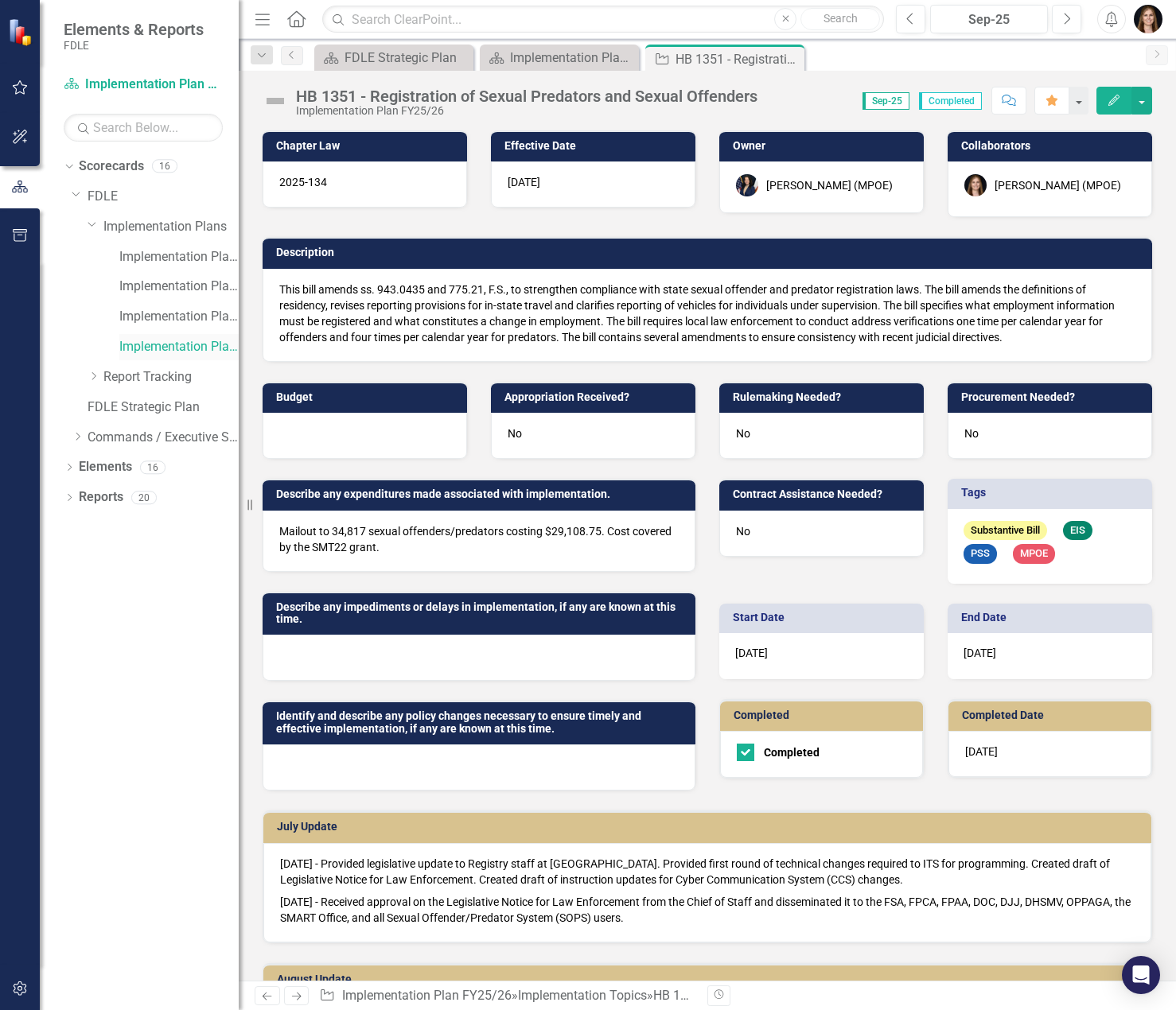
click at [151, 350] on link "Implementation Plan FY25/26" at bounding box center [179, 347] width 119 height 18
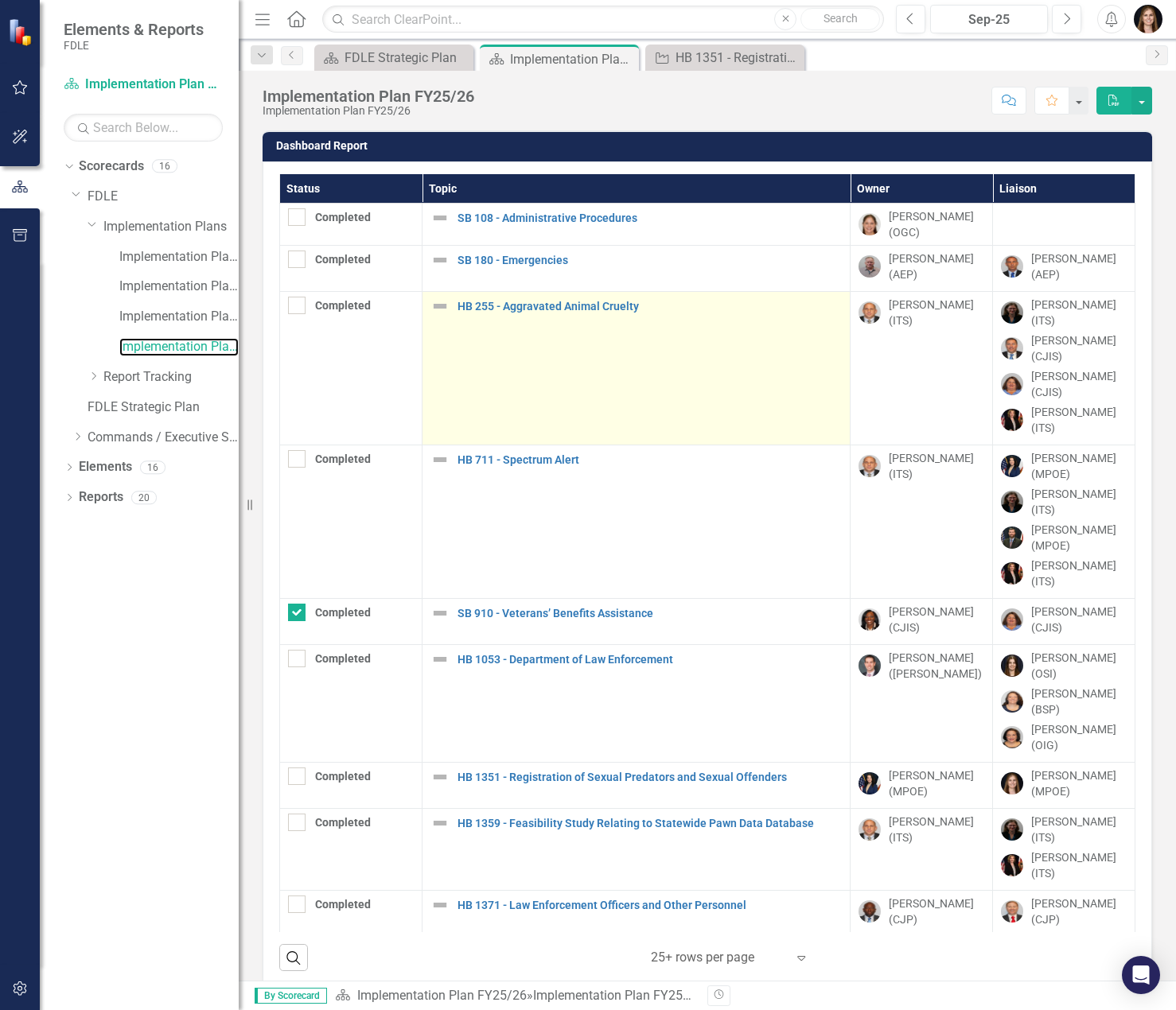
checkbox input "true"
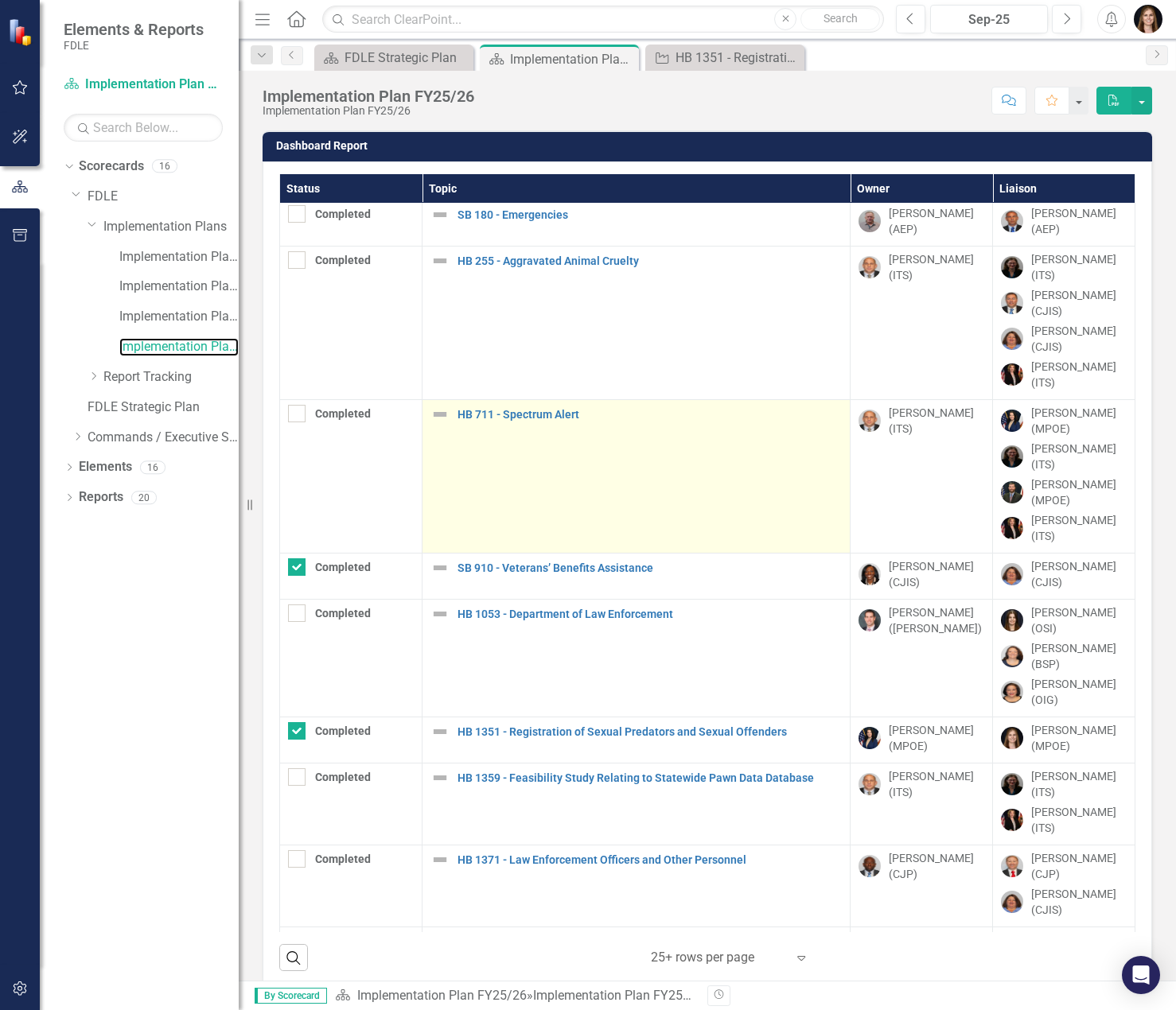
scroll to position [159, 0]
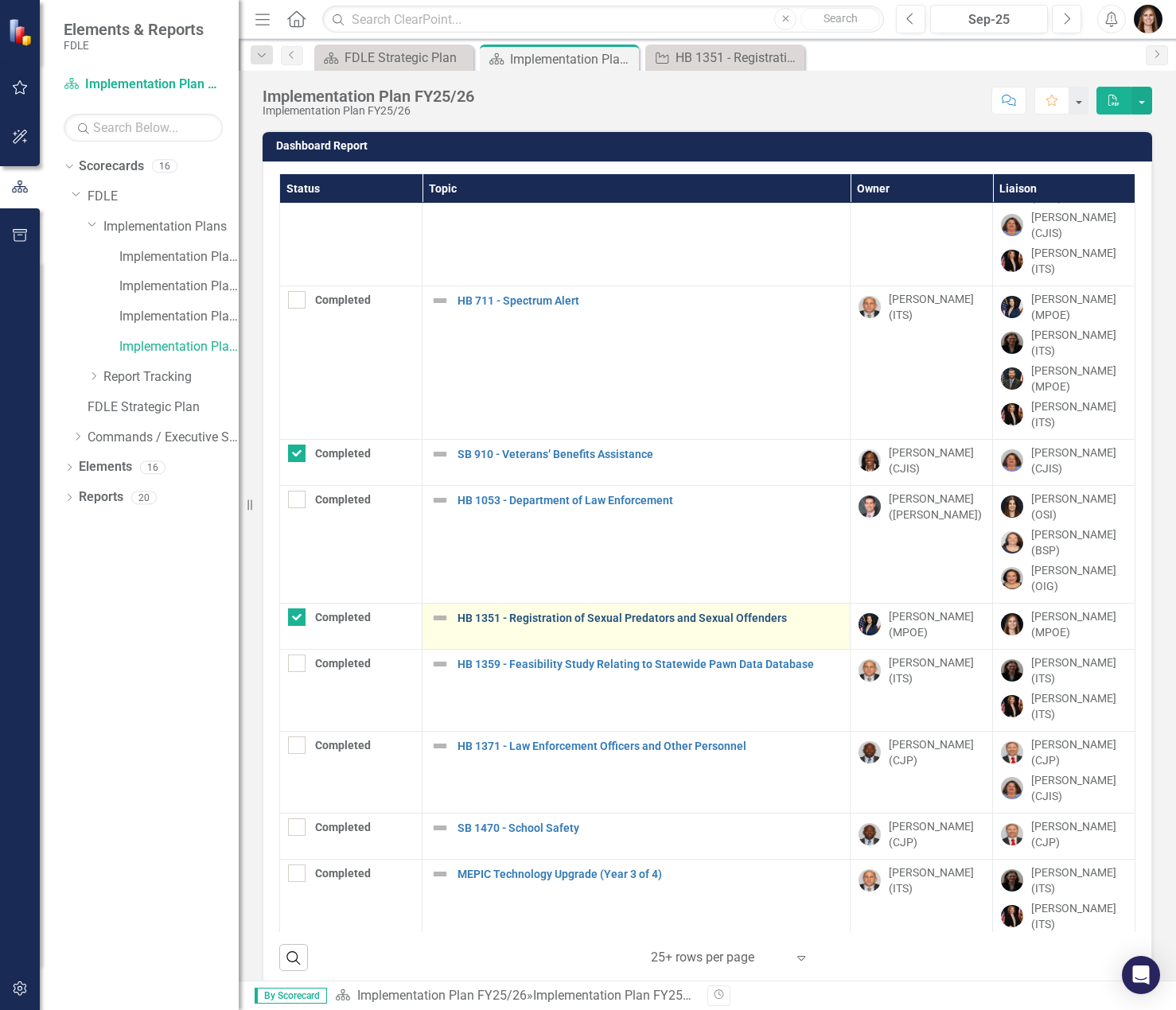
click at [624, 613] on link "HB 1351 - Registration of Sexual Predators and Sexual Offenders" at bounding box center [649, 619] width 385 height 12
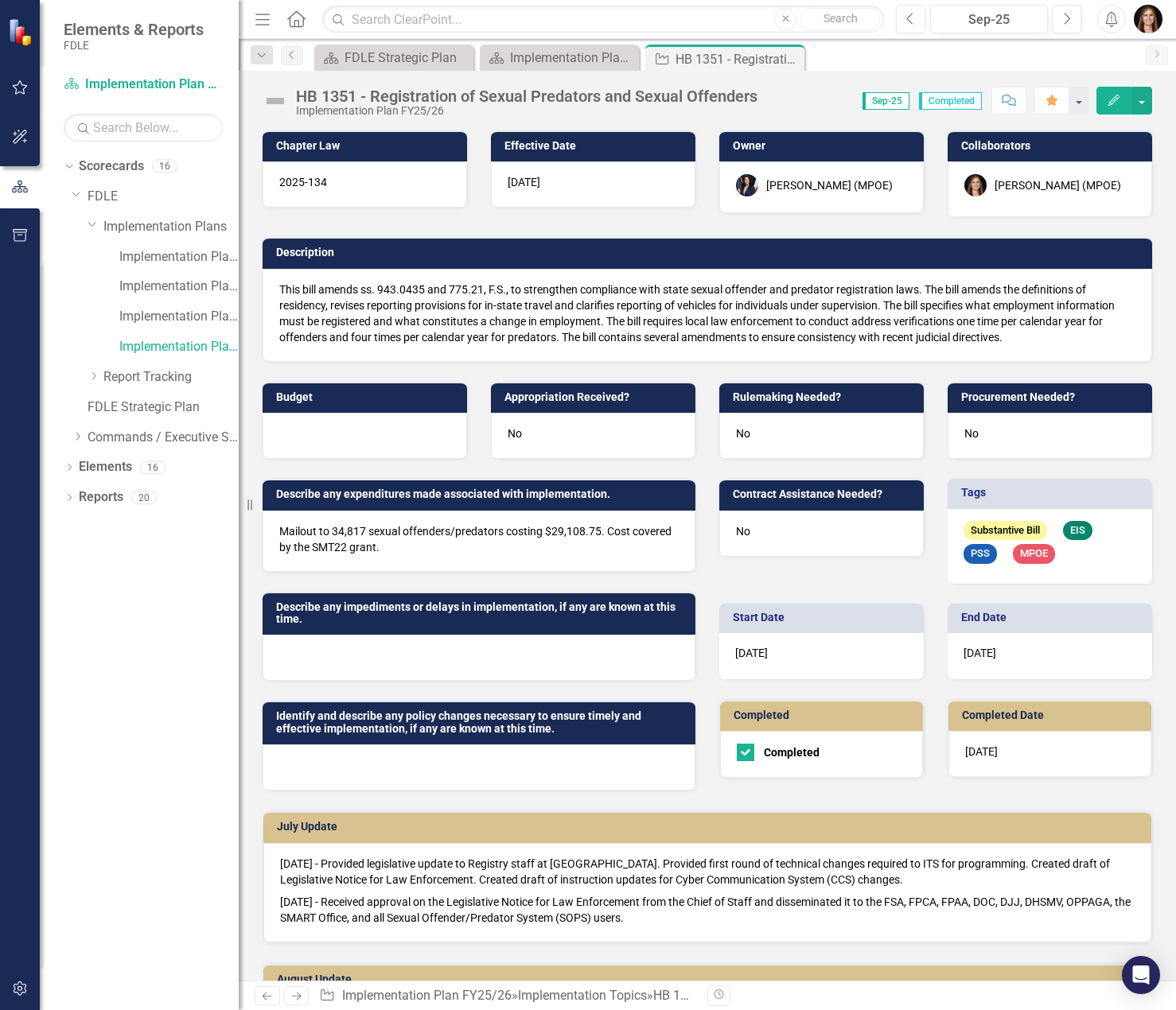
click at [484, 113] on div "Implementation Plan FY25/26" at bounding box center [527, 111] width 461 height 12
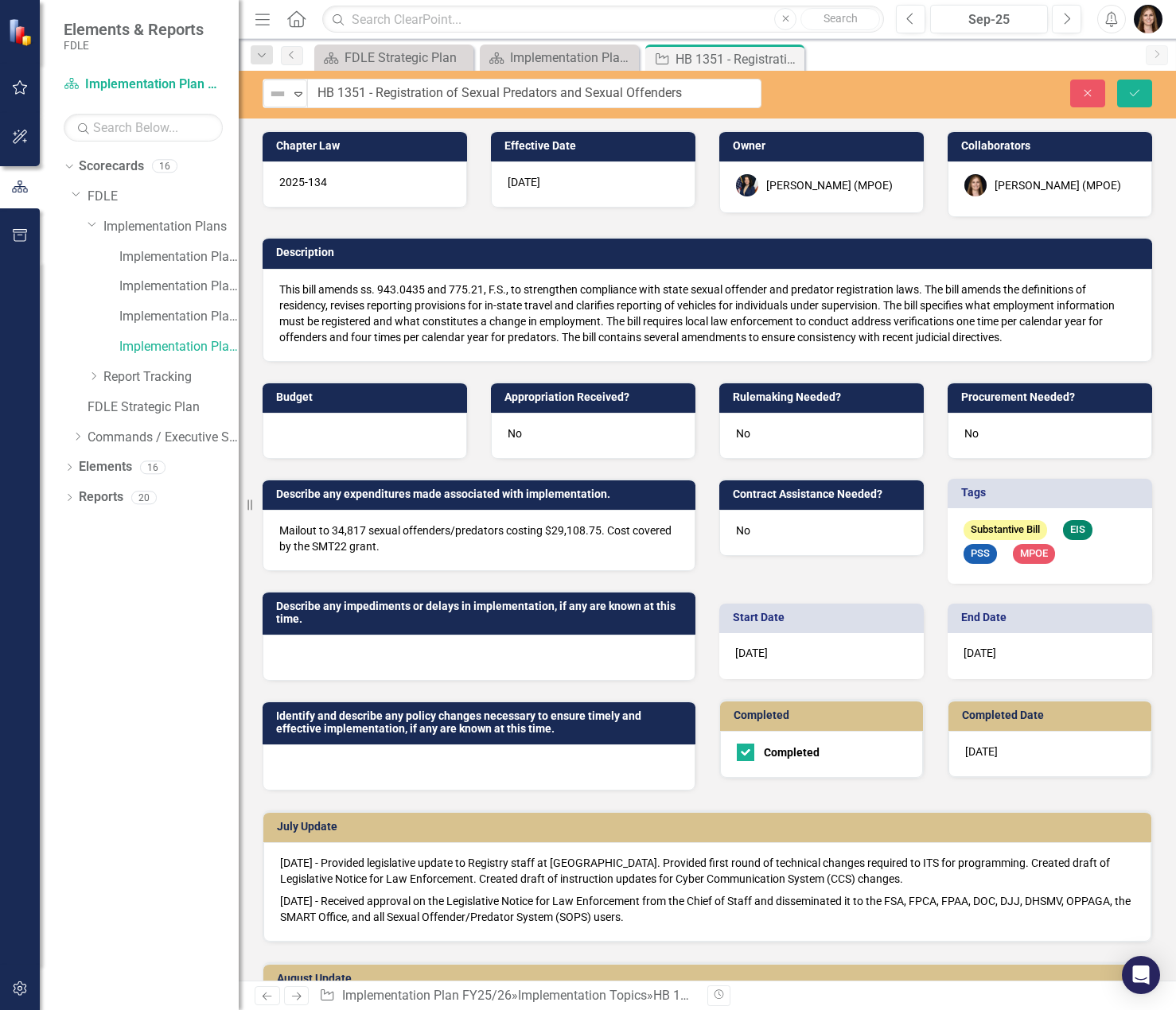
click at [914, 255] on h3 "Description" at bounding box center [710, 252] width 868 height 12
click at [1086, 101] on button "Close" at bounding box center [1088, 93] width 35 height 28
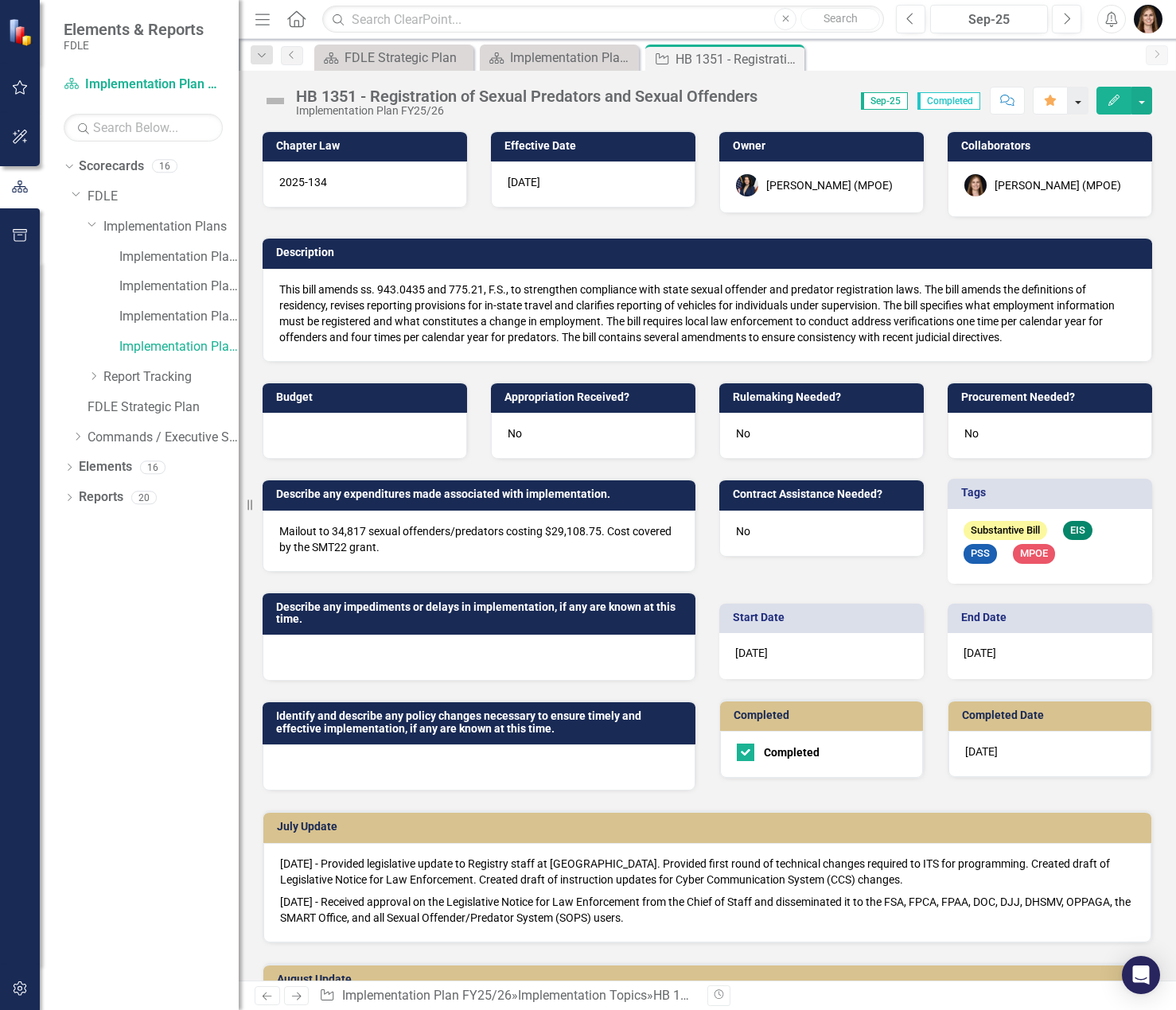
click at [1077, 105] on button "button" at bounding box center [1078, 101] width 21 height 28
click at [940, 251] on h3 "Description" at bounding box center [710, 252] width 868 height 12
click at [159, 349] on link "Implementation Plan FY25/26" at bounding box center [179, 347] width 119 height 18
